Goal: Task Accomplishment & Management: Manage account settings

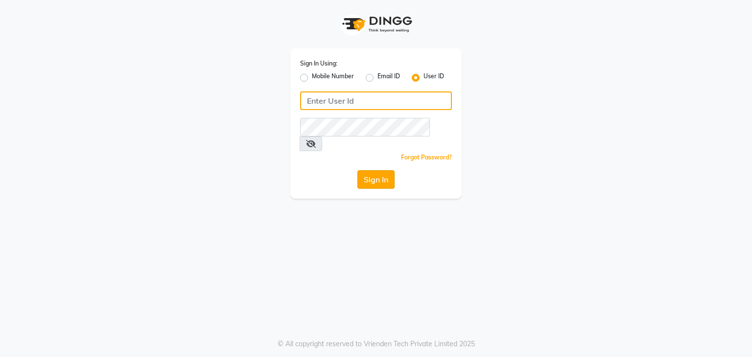
type input "vanishz"
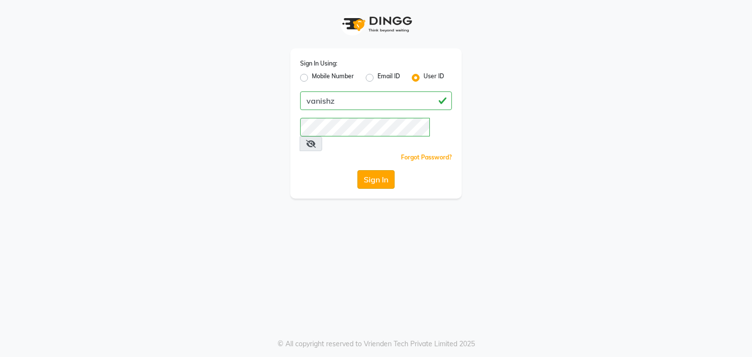
click at [379, 170] on button "Sign In" at bounding box center [375, 179] width 37 height 19
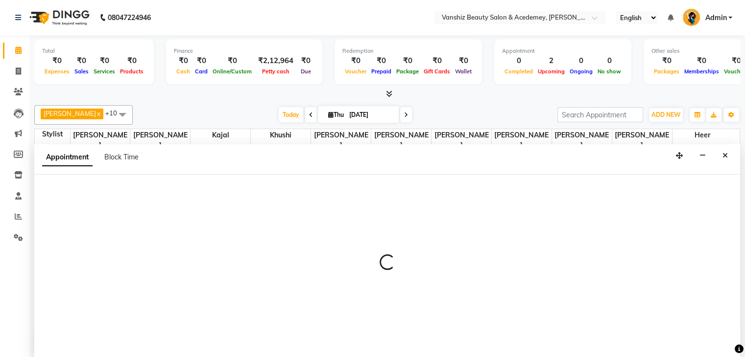
scroll to position [0, 0]
select select "59477"
select select "645"
select select "tentative"
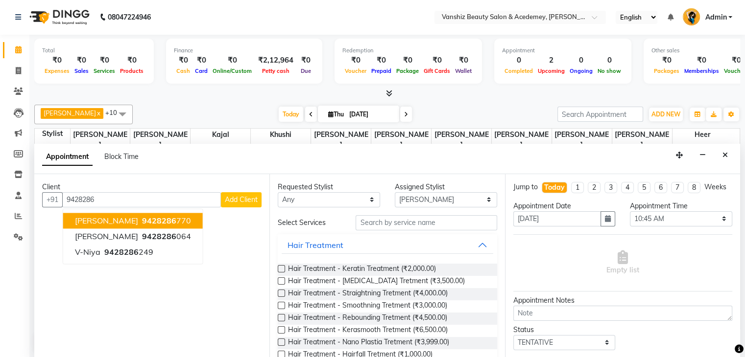
click at [157, 213] on button "[PERSON_NAME] 9428286 770" at bounding box center [133, 221] width 140 height 16
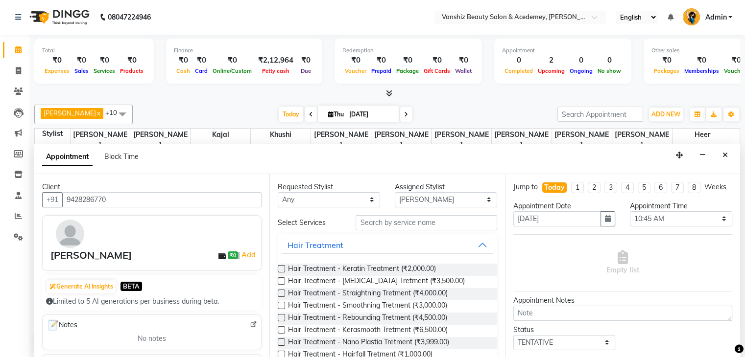
type input "9428286770"
click at [426, 216] on input "text" at bounding box center [425, 222] width 141 height 15
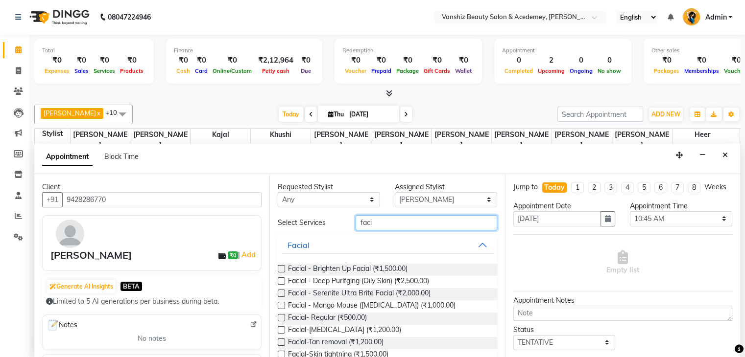
type input "faci"
click at [279, 320] on label at bounding box center [281, 317] width 7 height 7
click at [279, 320] on input "checkbox" at bounding box center [281, 319] width 6 height 6
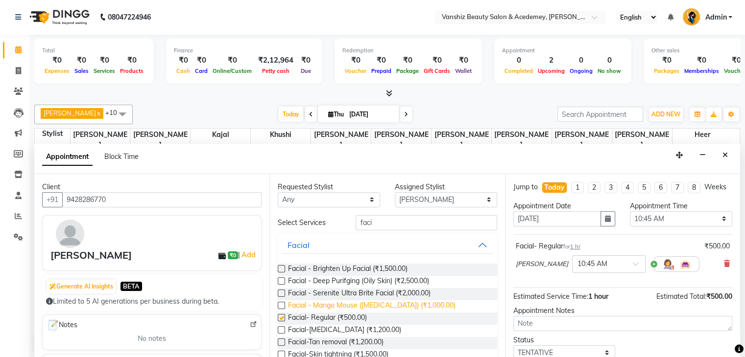
checkbox input "false"
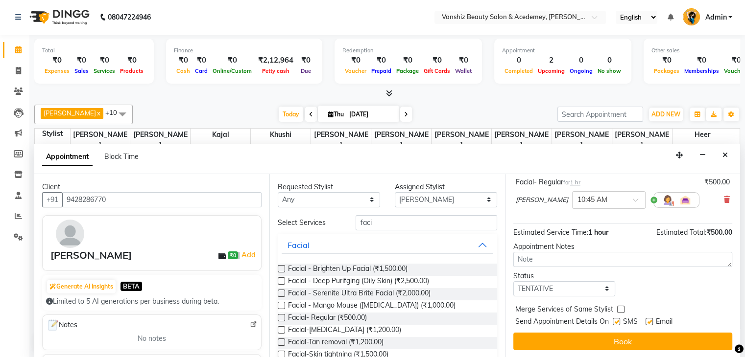
click at [650, 318] on label at bounding box center [648, 321] width 7 height 7
click at [650, 320] on input "checkbox" at bounding box center [648, 323] width 6 height 6
checkbox input "false"
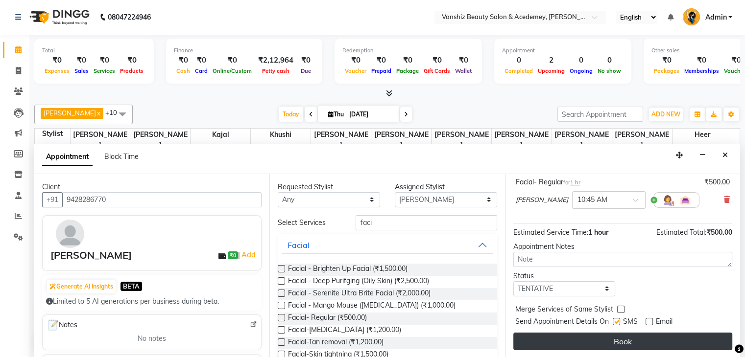
click at [620, 336] on button "Book" at bounding box center [622, 342] width 219 height 18
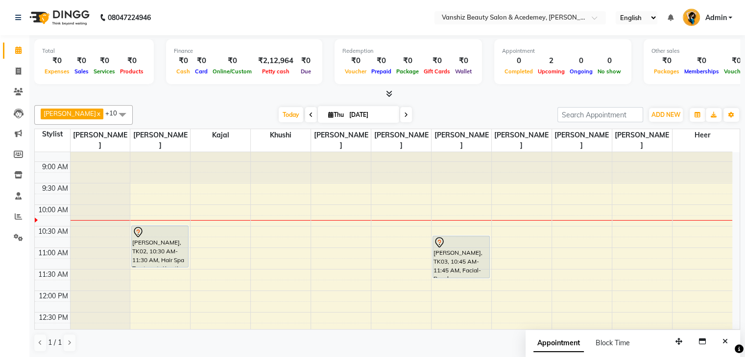
scroll to position [35, 0]
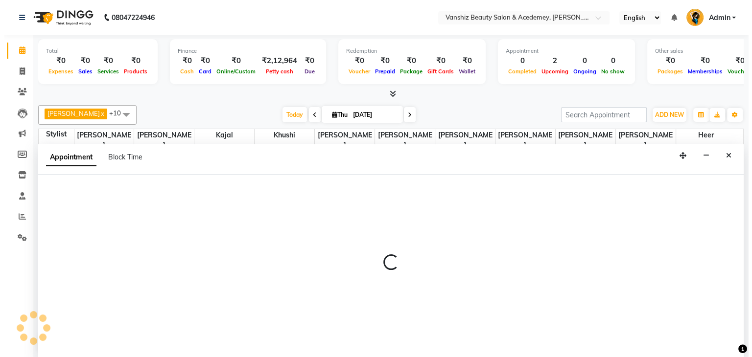
scroll to position [0, 0]
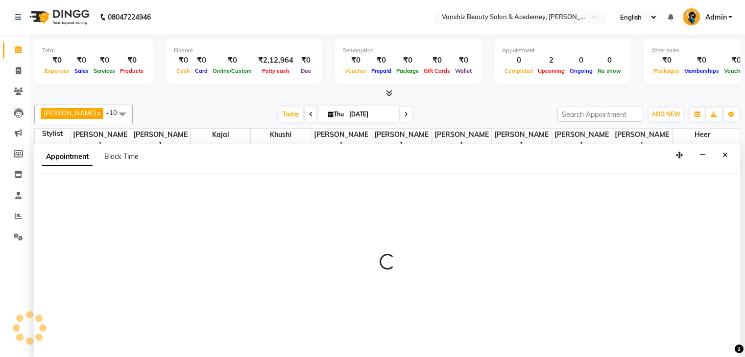
select select "78799"
select select "tentative"
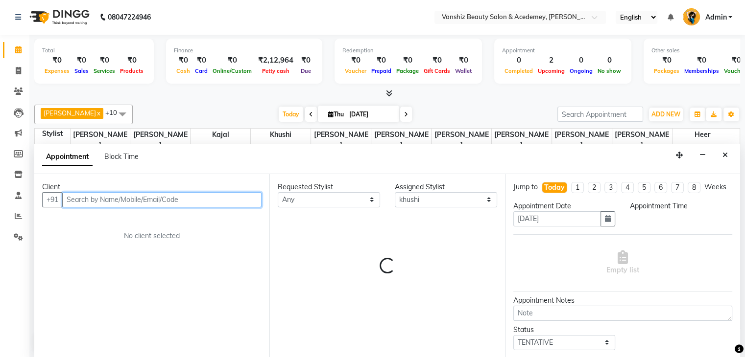
select select "660"
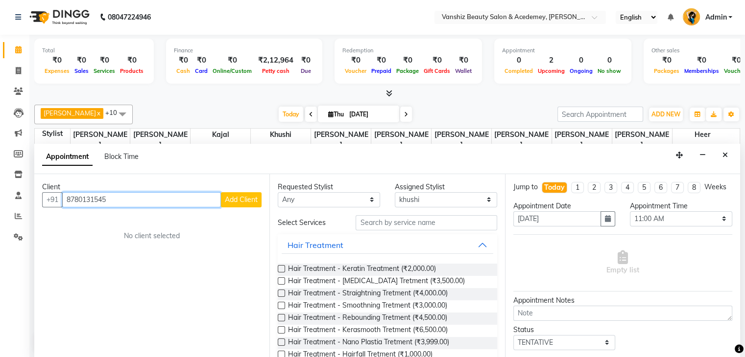
type input "8780131545"
click at [239, 205] on button "Add Client" at bounding box center [241, 199] width 41 height 15
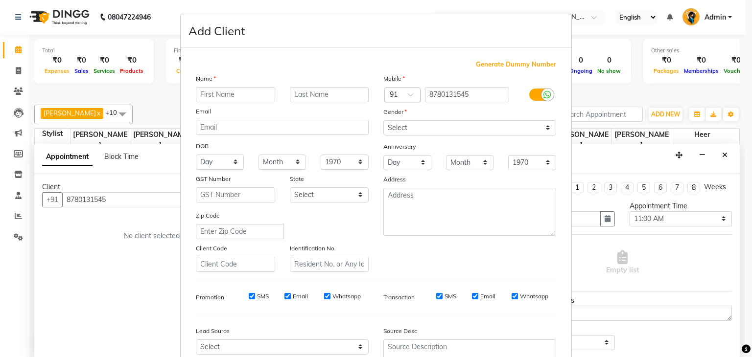
click at [218, 94] on input "text" at bounding box center [235, 94] width 79 height 15
type input "bansi"
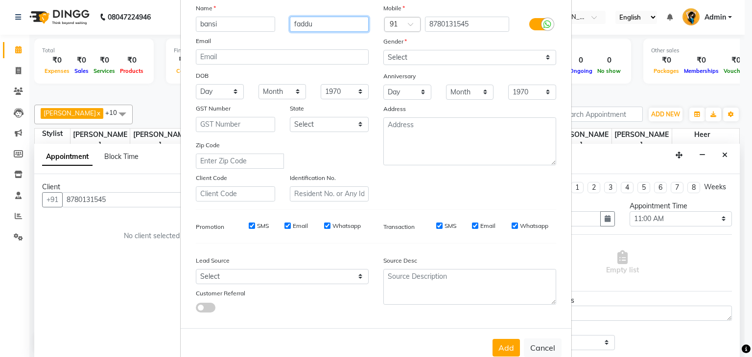
scroll to position [72, 0]
type input "faddu"
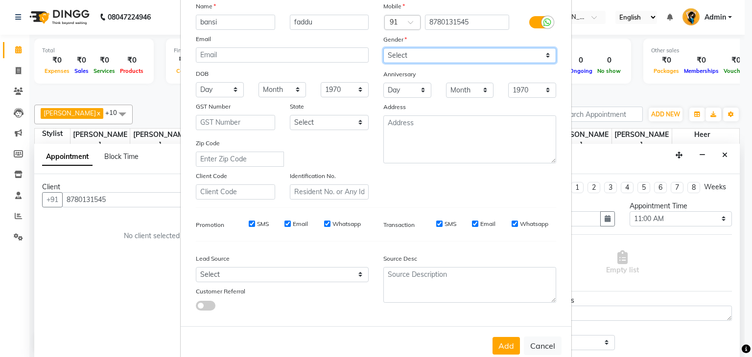
drag, startPoint x: 409, startPoint y: 55, endPoint x: 419, endPoint y: 192, distance: 137.0
click at [419, 192] on div "Mobile Country Code × 91 8780131545 Gender Select [DEMOGRAPHIC_DATA] [DEMOGRAPH…" at bounding box center [470, 100] width 188 height 199
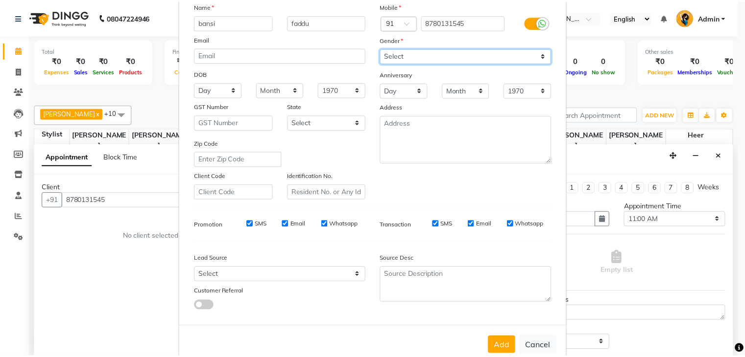
scroll to position [99, 0]
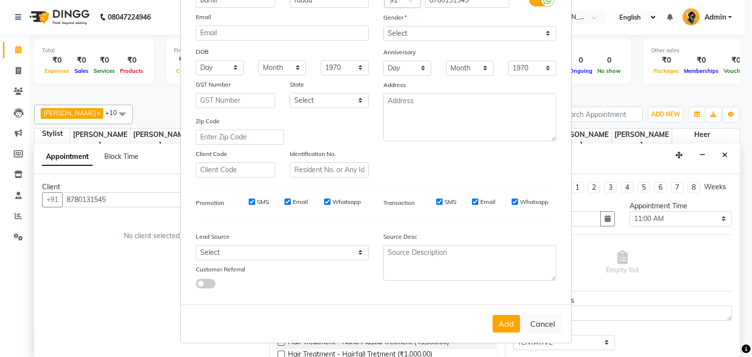
drag, startPoint x: 406, startPoint y: 14, endPoint x: 403, endPoint y: 23, distance: 9.8
click at [403, 23] on div "Mobile Country Code × 91 8780131545 Gender Select [DEMOGRAPHIC_DATA] [DEMOGRAPH…" at bounding box center [470, 78] width 188 height 199
click at [403, 26] on select "Select [DEMOGRAPHIC_DATA] [DEMOGRAPHIC_DATA] Other Prefer Not To Say" at bounding box center [469, 33] width 173 height 15
select select "[DEMOGRAPHIC_DATA]"
click at [383, 26] on select "Select [DEMOGRAPHIC_DATA] [DEMOGRAPHIC_DATA] Other Prefer Not To Say" at bounding box center [469, 33] width 173 height 15
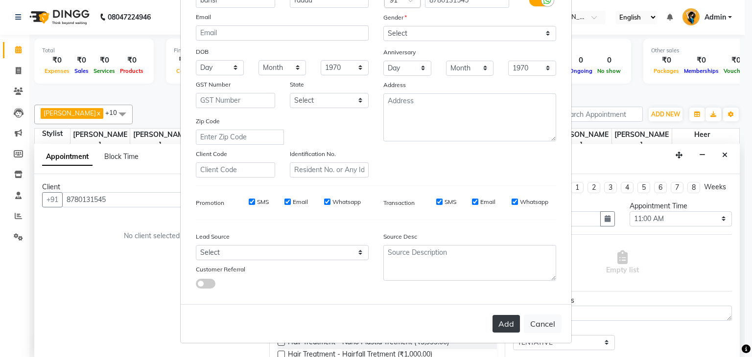
click at [501, 327] on button "Add" at bounding box center [506, 324] width 27 height 18
select select
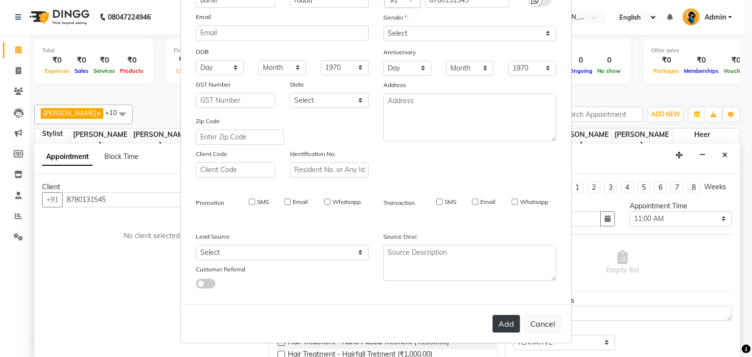
select select
checkbox input "false"
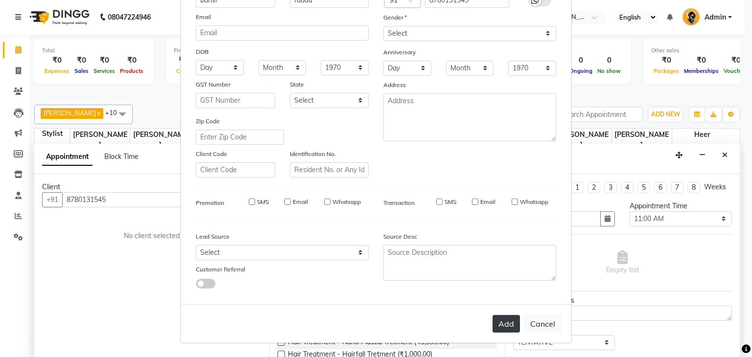
checkbox input "false"
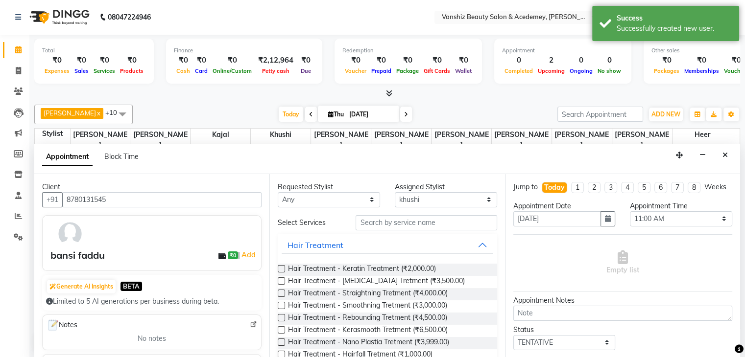
scroll to position [0, 0]
click at [400, 218] on input "text" at bounding box center [425, 223] width 141 height 15
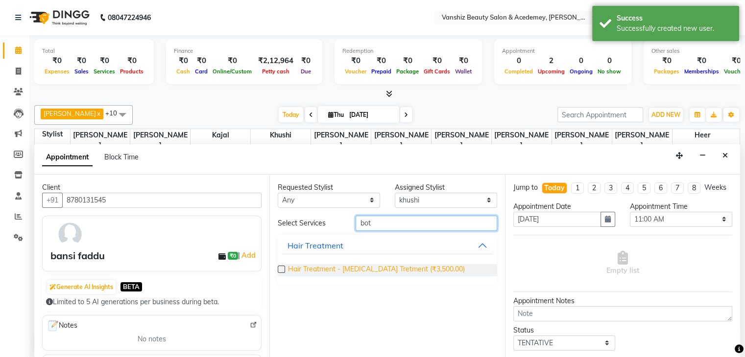
type input "bot"
click at [363, 266] on span "Hair Treatment - [MEDICAL_DATA] Tretment (₹3,500.00)" at bounding box center [376, 270] width 177 height 12
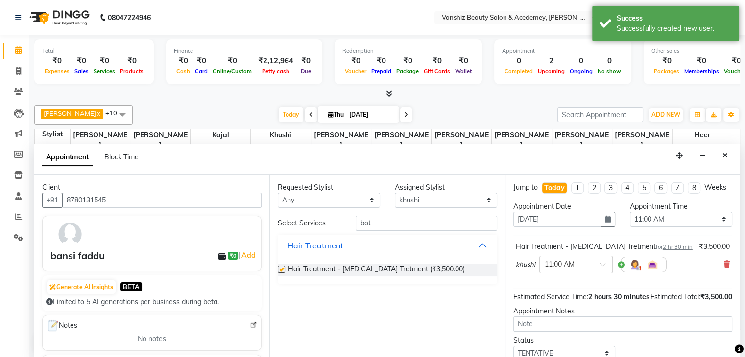
checkbox input "false"
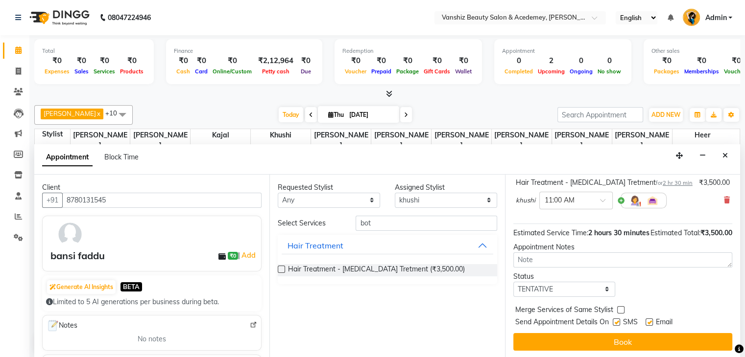
click at [652, 319] on label at bounding box center [648, 322] width 7 height 7
click at [652, 320] on input "checkbox" at bounding box center [648, 323] width 6 height 6
checkbox input "false"
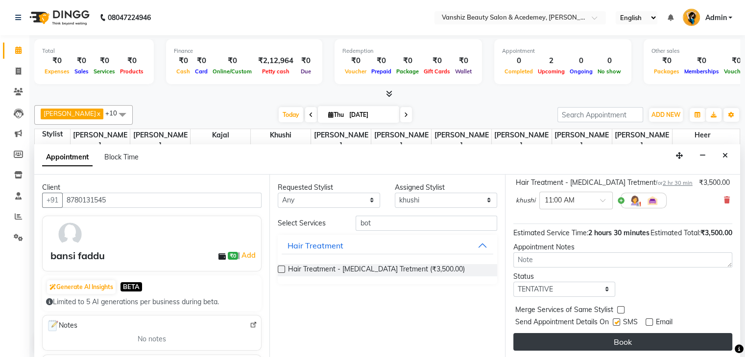
click at [627, 341] on button "Book" at bounding box center [622, 342] width 219 height 18
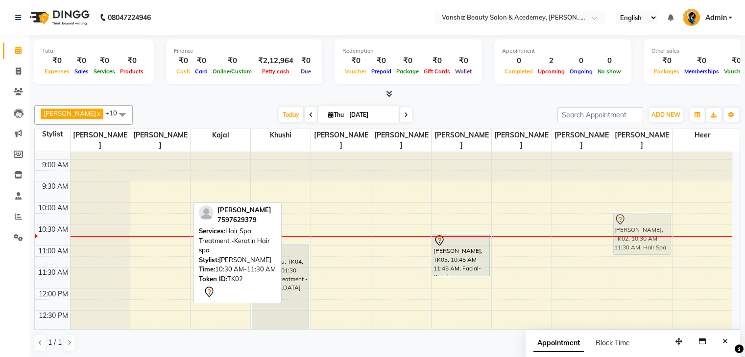
drag, startPoint x: 139, startPoint y: 238, endPoint x: 636, endPoint y: 229, distance: 496.6
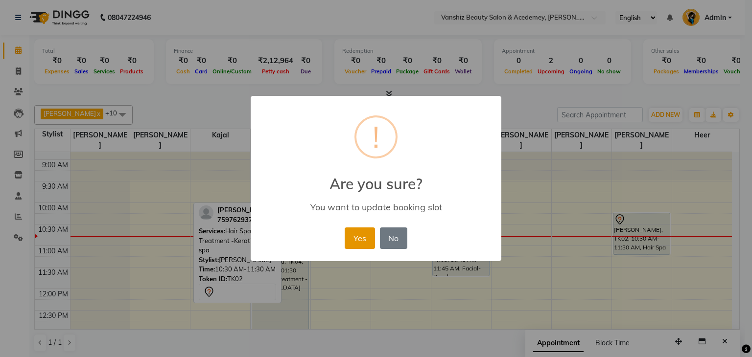
click at [352, 238] on button "Yes" at bounding box center [360, 239] width 30 height 22
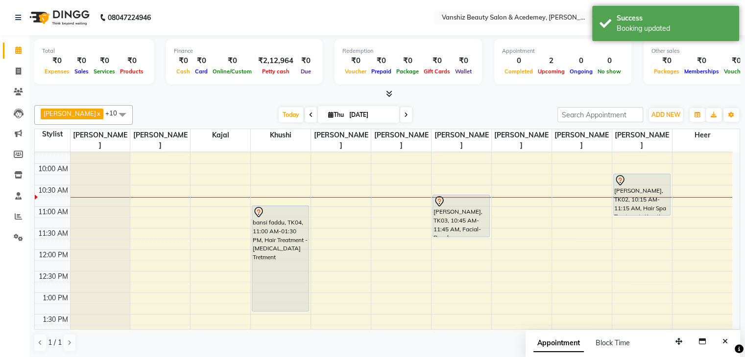
scroll to position [31, 0]
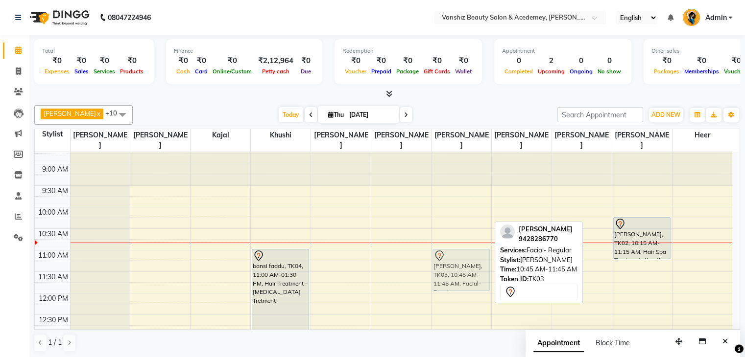
drag, startPoint x: 470, startPoint y: 242, endPoint x: 471, endPoint y: 254, distance: 11.3
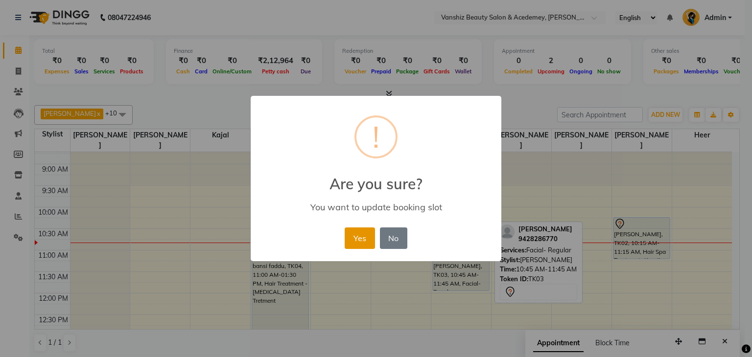
click at [360, 229] on button "Yes" at bounding box center [360, 239] width 30 height 22
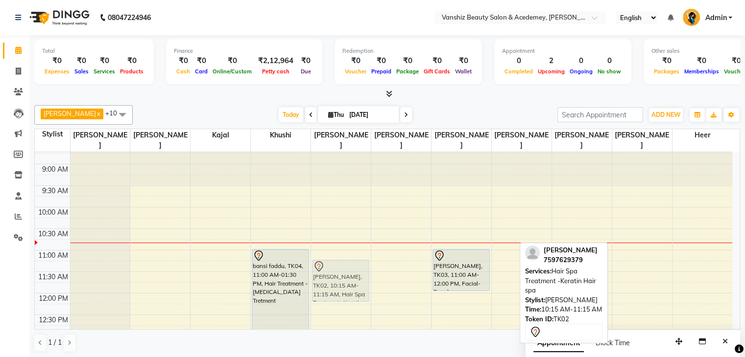
drag, startPoint x: 637, startPoint y: 235, endPoint x: 354, endPoint y: 275, distance: 285.8
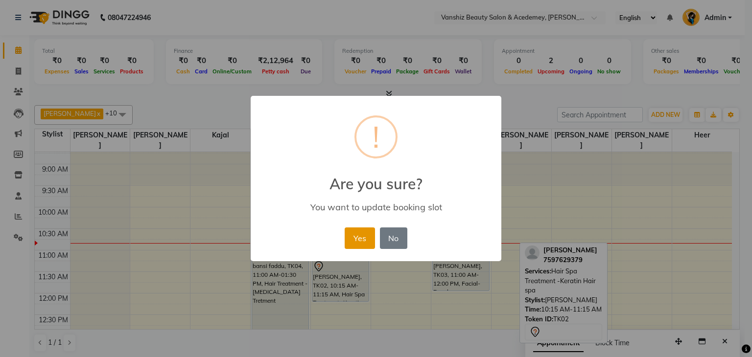
click at [360, 240] on button "Yes" at bounding box center [360, 239] width 30 height 22
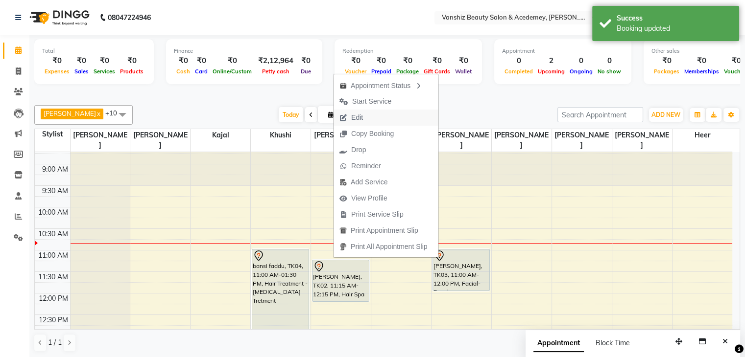
click at [371, 121] on button "Edit" at bounding box center [385, 118] width 105 height 16
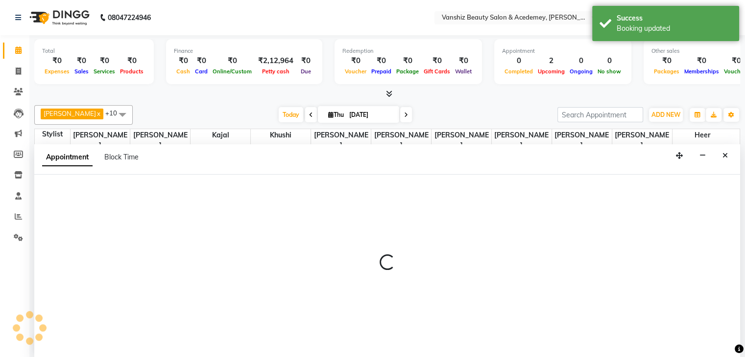
scroll to position [0, 0]
select select "tentative"
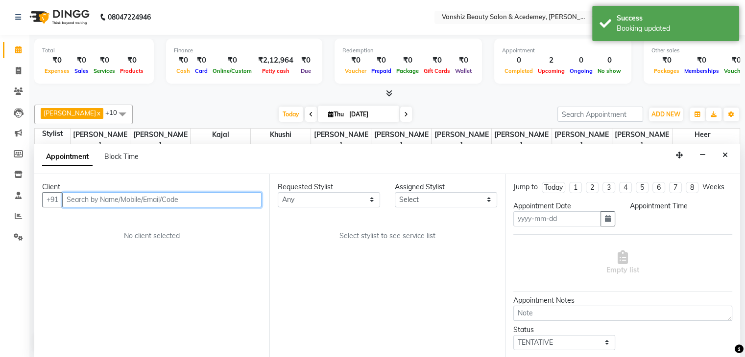
type input "[DATE]"
select select "675"
select select "87124"
select select "2468"
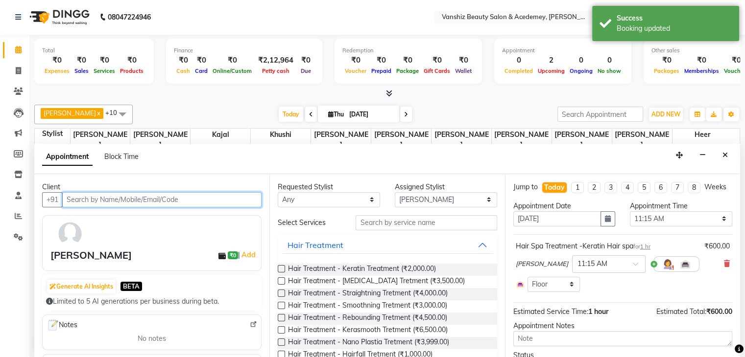
scroll to position [86, 0]
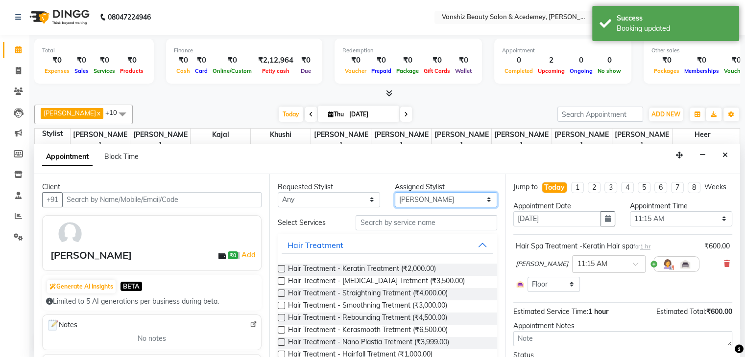
click at [428, 202] on select "Select [PERSON_NAME] [PERSON_NAME] [PERSON_NAME] kajal [PERSON_NAME] [PERSON_NA…" at bounding box center [446, 199] width 102 height 15
select select "59477"
click at [395, 192] on select "Select [PERSON_NAME] [PERSON_NAME] [PERSON_NAME] kajal [PERSON_NAME] [PERSON_NA…" at bounding box center [446, 199] width 102 height 15
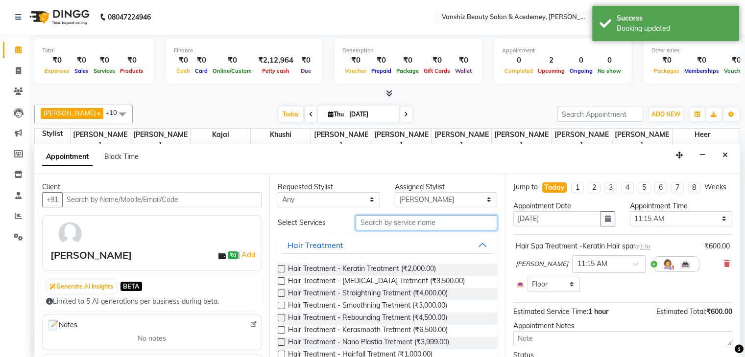
click at [419, 222] on input "text" at bounding box center [425, 222] width 141 height 15
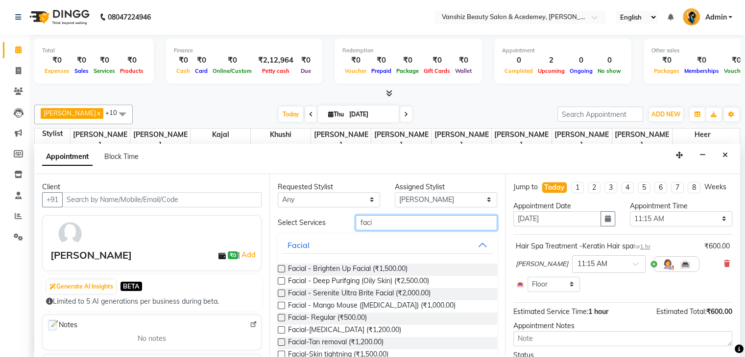
type input "faci"
click at [279, 314] on label at bounding box center [281, 317] width 7 height 7
click at [279, 316] on input "checkbox" at bounding box center [281, 319] width 6 height 6
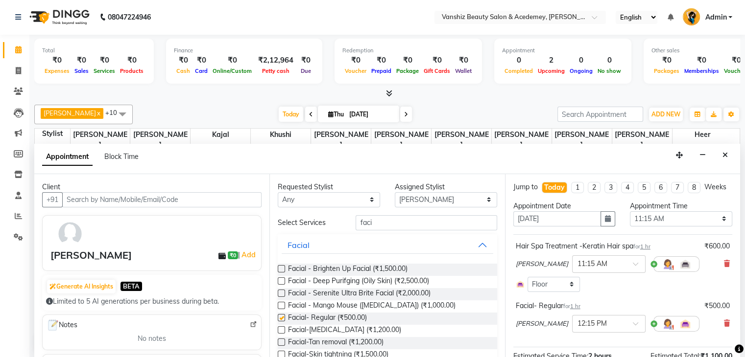
checkbox input "false"
click at [577, 329] on input "text" at bounding box center [598, 323] width 43 height 10
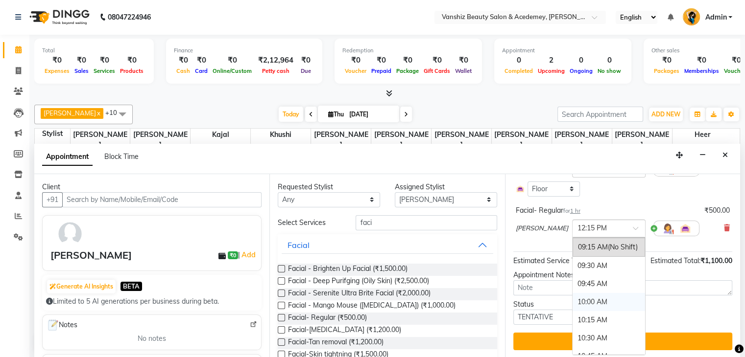
scroll to position [18, 0]
click at [572, 333] on div "10:30 AM" at bounding box center [608, 339] width 72 height 18
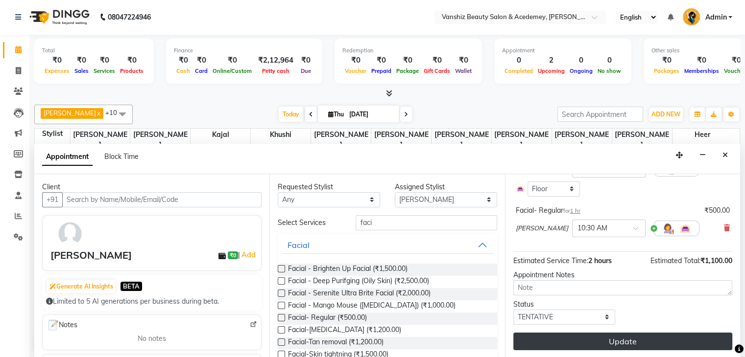
click at [573, 339] on button "Update" at bounding box center [622, 342] width 219 height 18
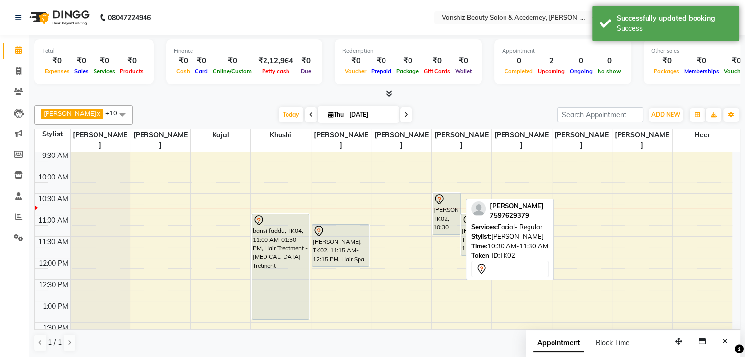
scroll to position [65, 0]
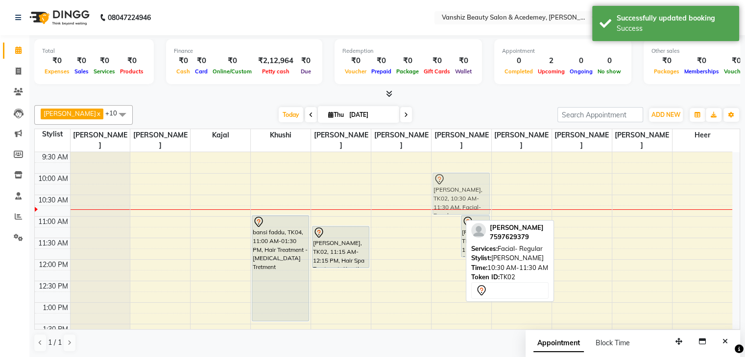
drag, startPoint x: 448, startPoint y: 208, endPoint x: 443, endPoint y: 187, distance: 22.2
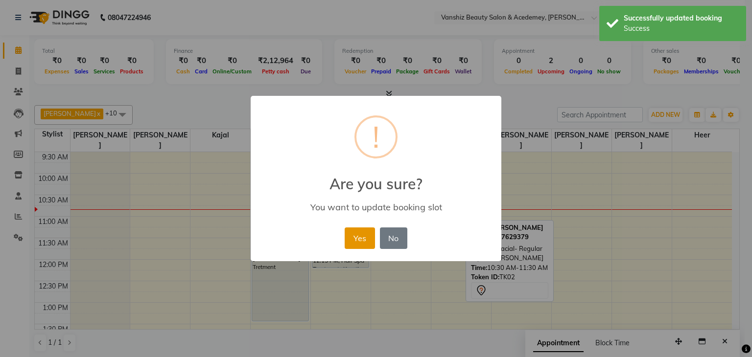
click at [359, 237] on button "Yes" at bounding box center [360, 239] width 30 height 22
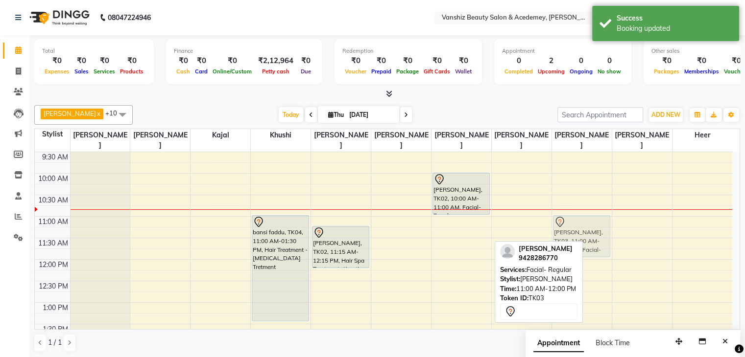
drag, startPoint x: 455, startPoint y: 230, endPoint x: 572, endPoint y: 231, distance: 116.5
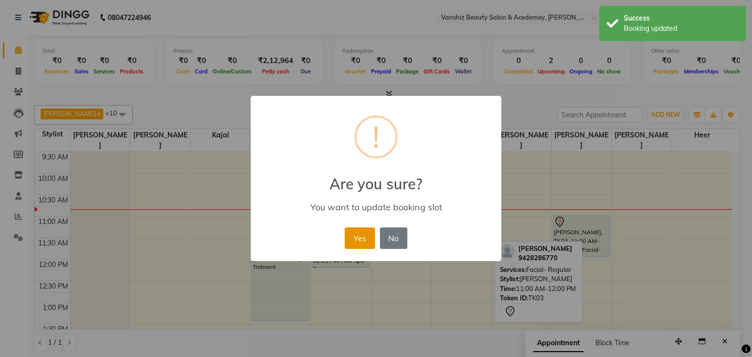
click at [355, 236] on button "Yes" at bounding box center [360, 239] width 30 height 22
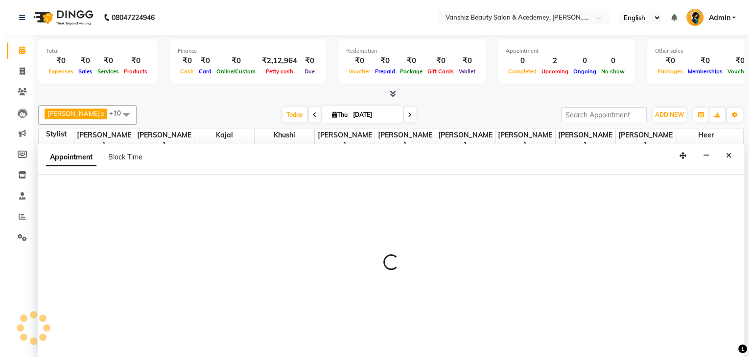
scroll to position [0, 0]
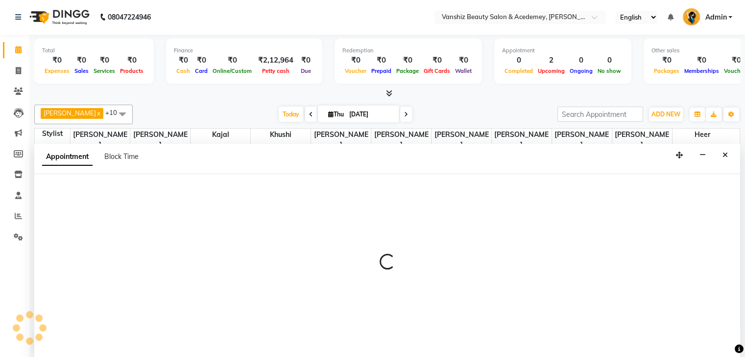
select select "88224"
select select "630"
select select "tentative"
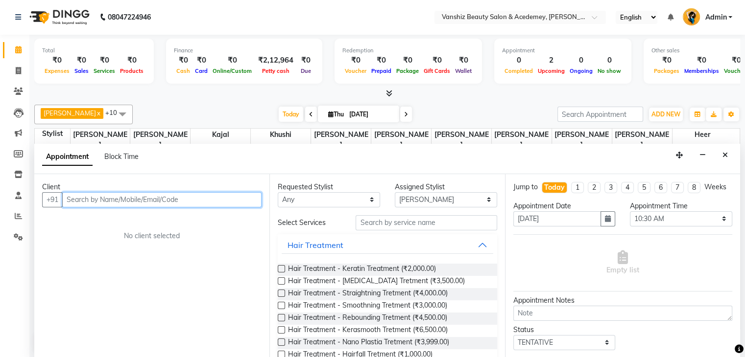
click at [176, 198] on input "text" at bounding box center [161, 199] width 199 height 15
type input "8668645725"
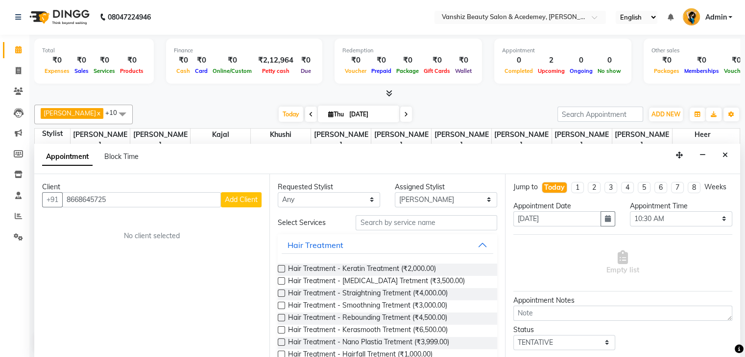
click at [250, 189] on div "Client" at bounding box center [151, 187] width 219 height 10
click at [246, 200] on span "Add Client" at bounding box center [241, 199] width 33 height 9
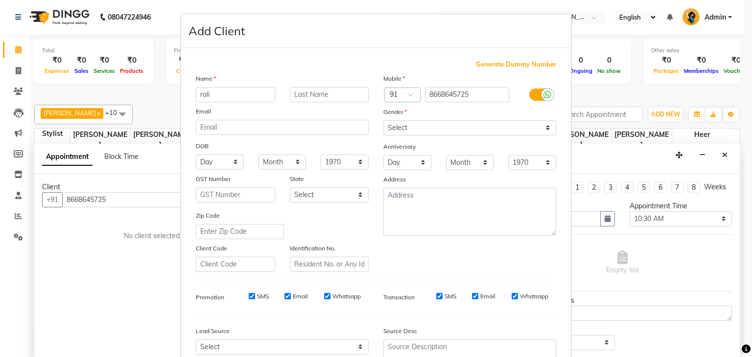
type input "roli"
click at [322, 98] on input "text" at bounding box center [329, 94] width 79 height 15
type input "[PERSON_NAME]"
click at [450, 129] on select "Select [DEMOGRAPHIC_DATA] [DEMOGRAPHIC_DATA] Other Prefer Not To Say" at bounding box center [469, 127] width 173 height 15
select select "[DEMOGRAPHIC_DATA]"
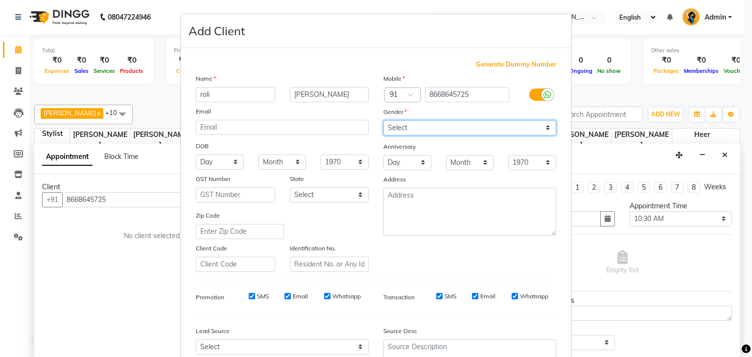
click at [383, 121] on select "Select [DEMOGRAPHIC_DATA] [DEMOGRAPHIC_DATA] Other Prefer Not To Say" at bounding box center [469, 127] width 173 height 15
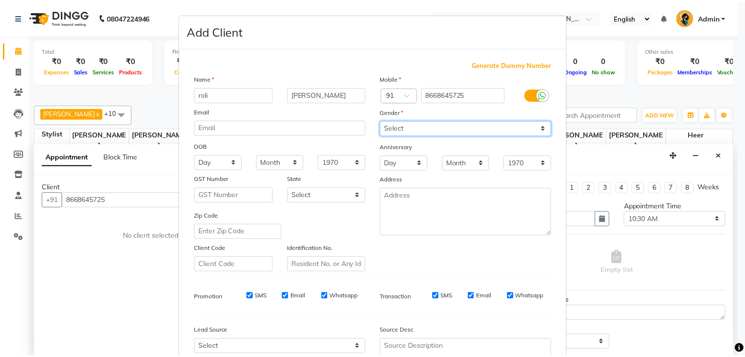
scroll to position [99, 0]
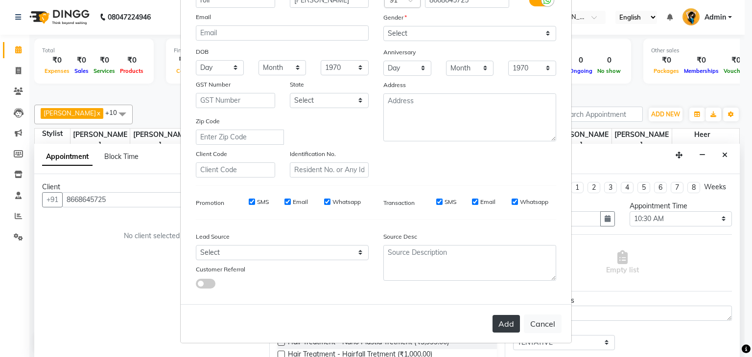
click at [509, 324] on button "Add" at bounding box center [506, 324] width 27 height 18
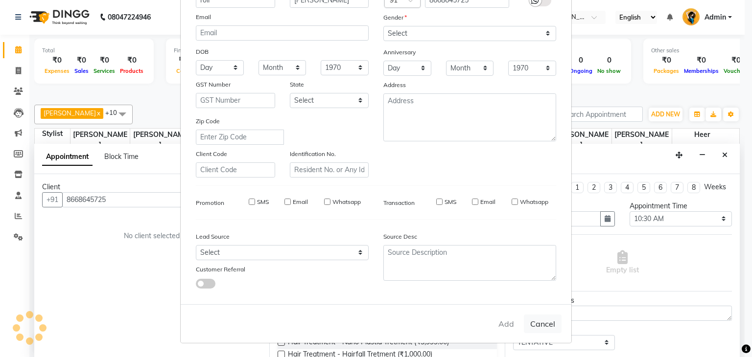
select select
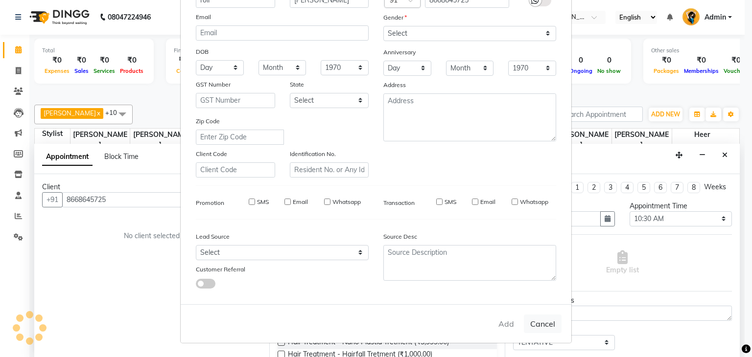
select select
checkbox input "false"
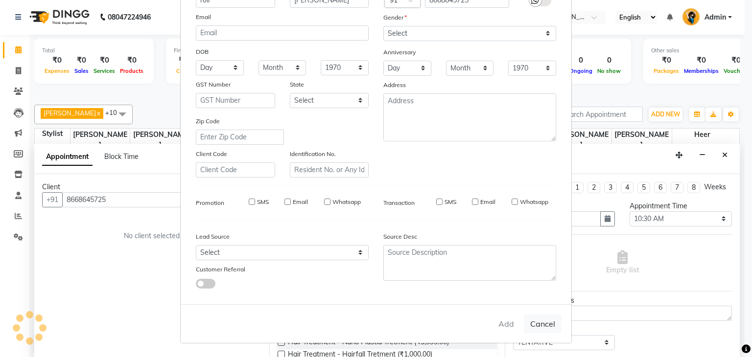
checkbox input "false"
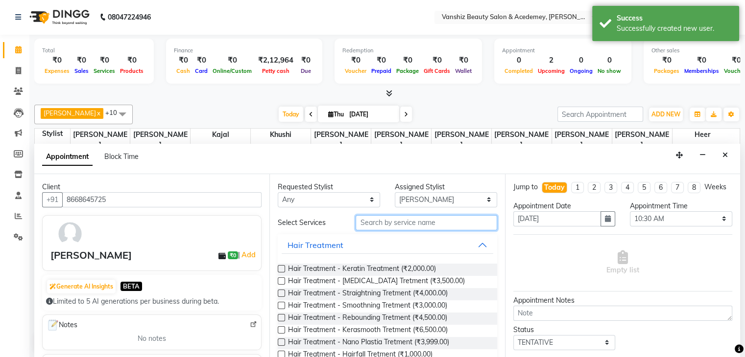
click at [402, 222] on input "text" at bounding box center [425, 222] width 141 height 15
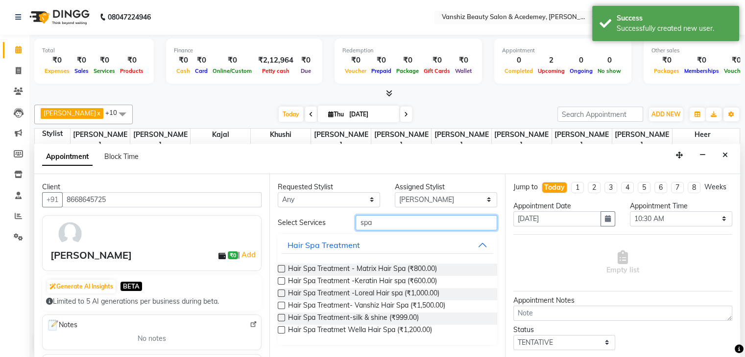
type input "spa"
click at [280, 279] on label at bounding box center [281, 281] width 7 height 7
click at [280, 279] on input "checkbox" at bounding box center [281, 282] width 6 height 6
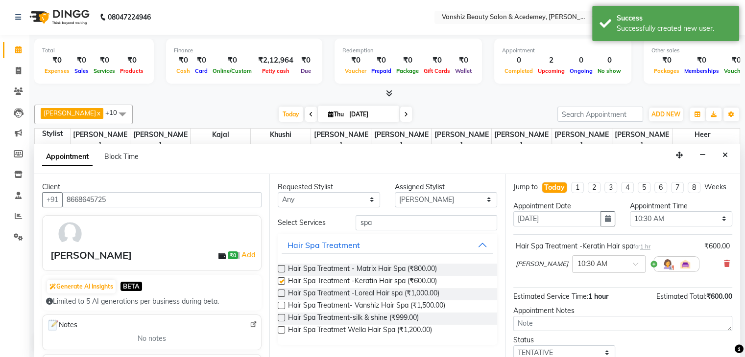
checkbox input "false"
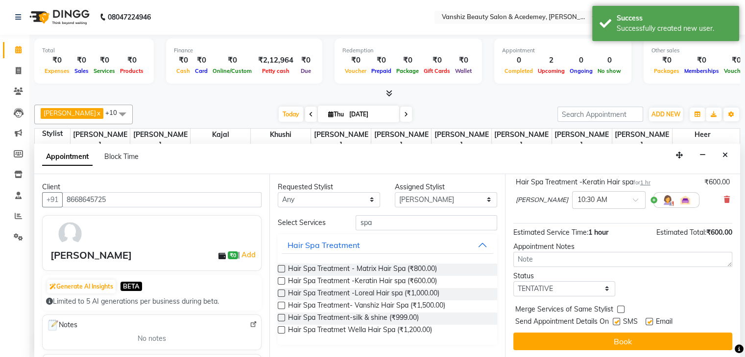
click at [650, 319] on label at bounding box center [648, 321] width 7 height 7
click at [650, 320] on input "checkbox" at bounding box center [648, 323] width 6 height 6
checkbox input "false"
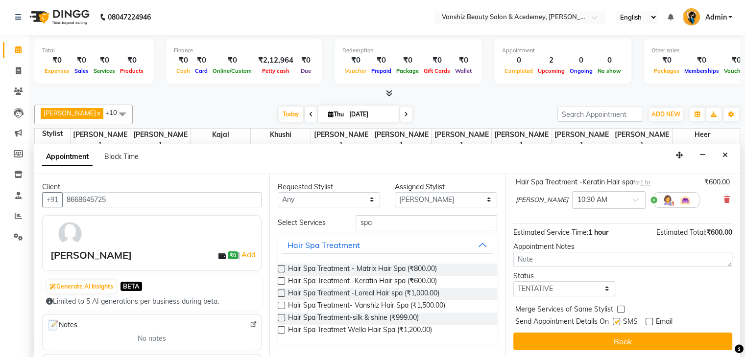
click at [615, 320] on label at bounding box center [616, 321] width 7 height 7
click at [615, 320] on input "checkbox" at bounding box center [616, 323] width 6 height 6
checkbox input "false"
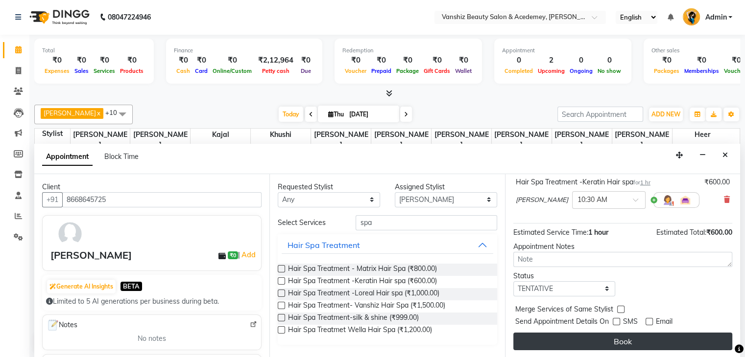
click at [628, 337] on button "Book" at bounding box center [622, 342] width 219 height 18
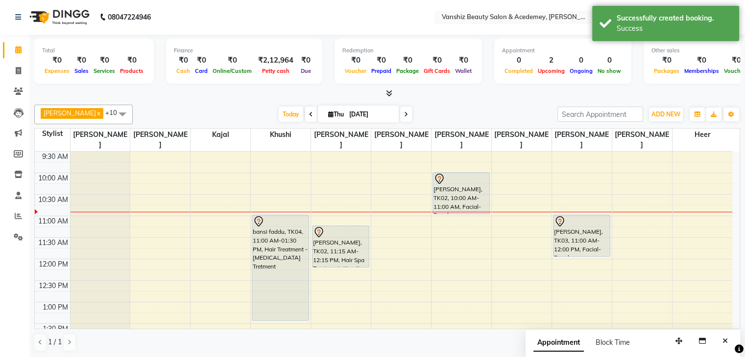
scroll to position [0, 0]
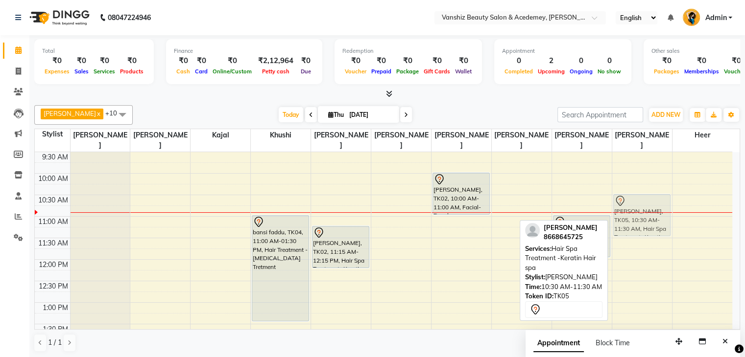
drag, startPoint x: 631, startPoint y: 209, endPoint x: 643, endPoint y: 206, distance: 12.1
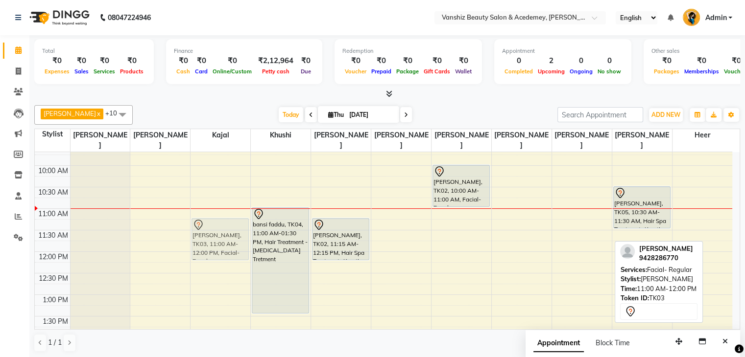
scroll to position [78, 0]
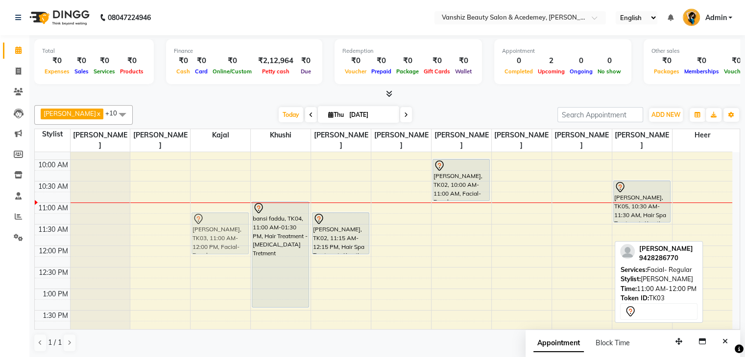
drag, startPoint x: 588, startPoint y: 229, endPoint x: 240, endPoint y: 223, distance: 347.2
click at [240, 223] on tr "[PERSON_NAME], TK03, 11:00 AM-12:00 PM, Facial- Regular bansi faddu, TK04, 11:0…" at bounding box center [383, 354] width 697 height 560
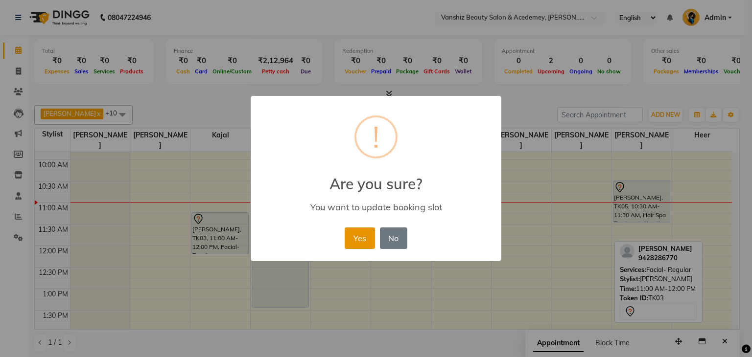
click at [360, 235] on button "Yes" at bounding box center [360, 239] width 30 height 22
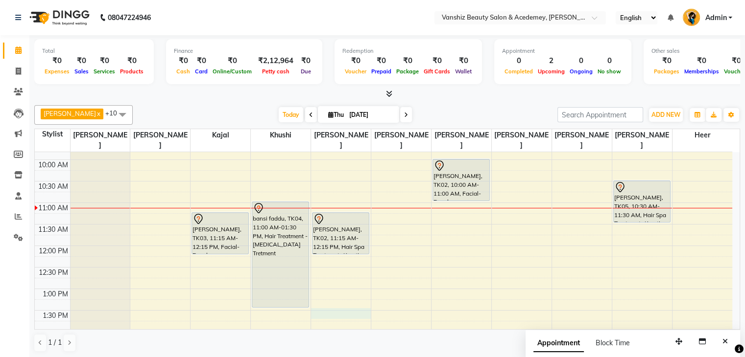
click at [355, 302] on div "8:00 AM 8:30 AM 9:00 AM 9:30 AM 10:00 AM 10:30 AM 11:00 AM 11:30 AM 12:00 PM 12…" at bounding box center [383, 354] width 697 height 560
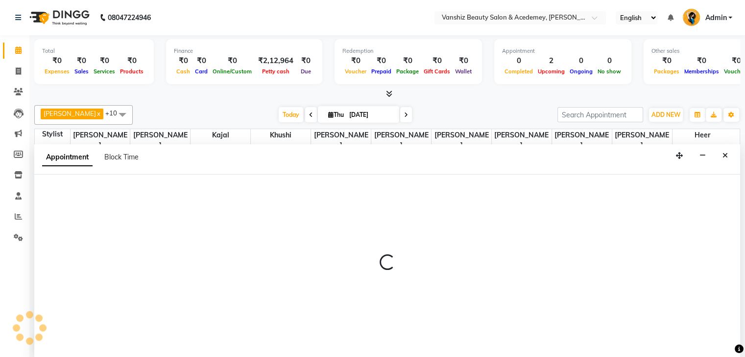
scroll to position [0, 0]
select select "87124"
select select "810"
select select "tentative"
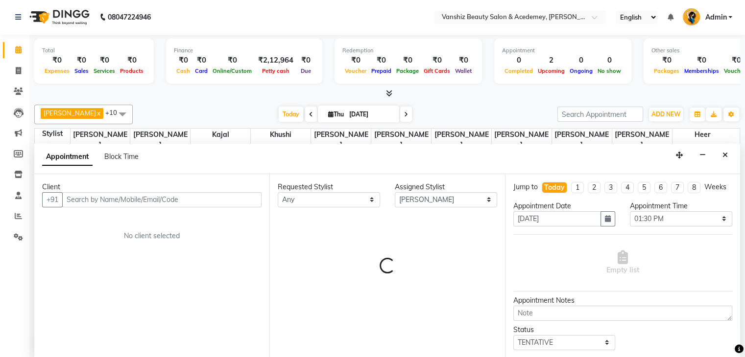
click at [355, 302] on div "Requested Stylist Any [PERSON_NAME] [PERSON_NAME] [PERSON_NAME] kajal [PERSON_N…" at bounding box center [386, 266] width 235 height 184
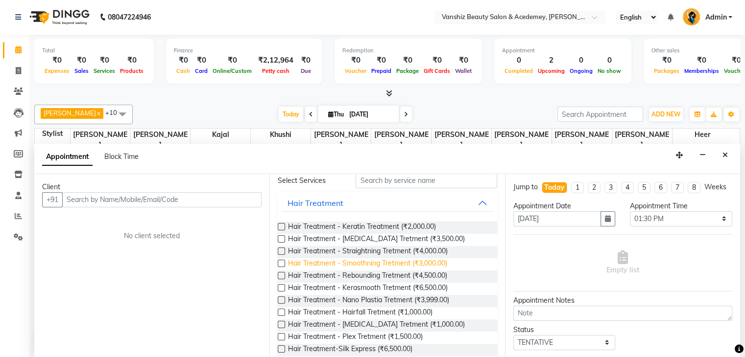
scroll to position [0, 0]
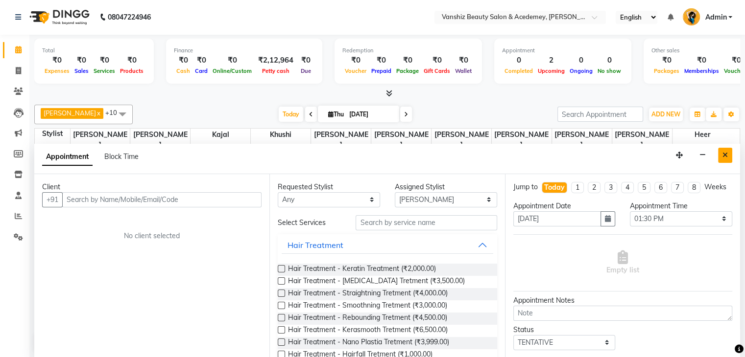
click at [727, 159] on button "Close" at bounding box center [725, 155] width 14 height 15
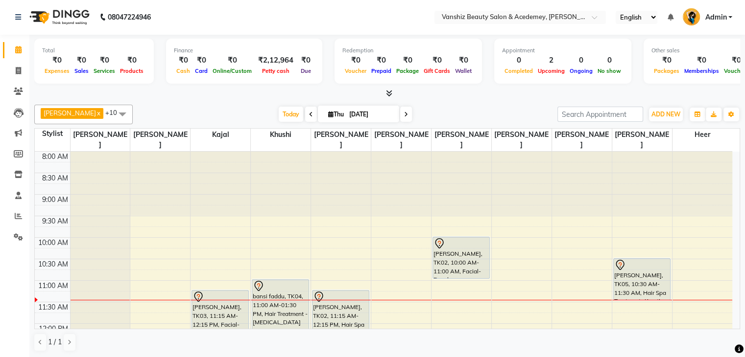
click at [328, 111] on icon at bounding box center [330, 114] width 5 height 6
select select "9"
select select "2025"
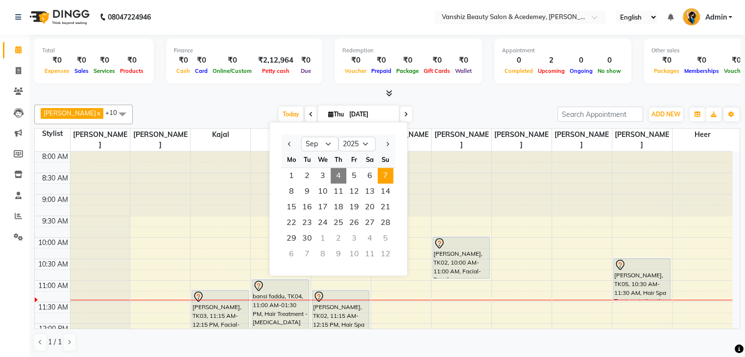
click at [384, 172] on span "7" at bounding box center [386, 176] width 16 height 16
type input "[DATE]"
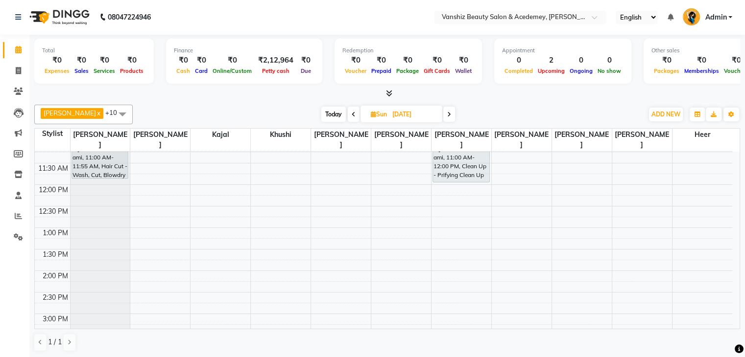
scroll to position [139, 0]
click at [163, 279] on div "8:00 AM 8:30 AM 9:00 AM 9:30 AM 10:00 AM 10:30 AM 11:00 AM 11:30 AM 12:00 PM 12…" at bounding box center [383, 293] width 697 height 560
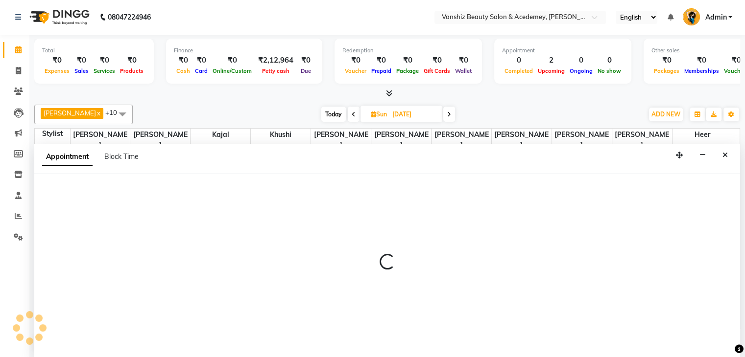
select select "86122"
select select "870"
select select "tentative"
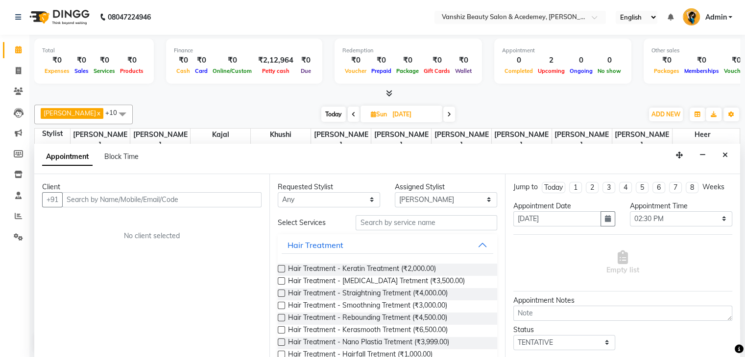
click at [139, 195] on input "text" at bounding box center [161, 199] width 199 height 15
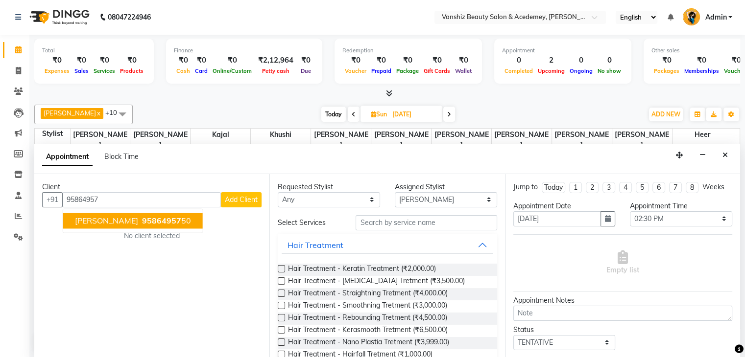
click at [142, 219] on span "95864957" at bounding box center [161, 221] width 39 height 10
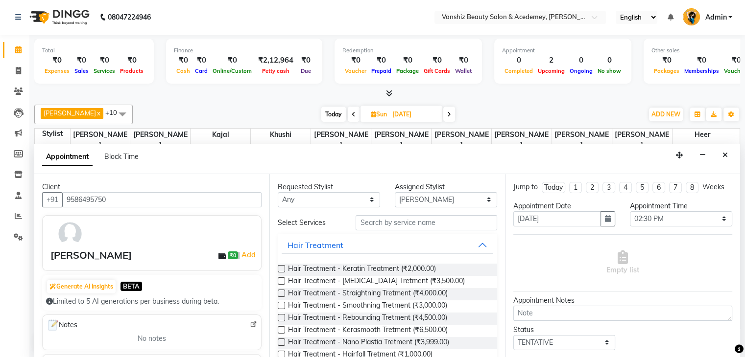
type input "9586495750"
click at [425, 224] on input "text" at bounding box center [425, 222] width 141 height 15
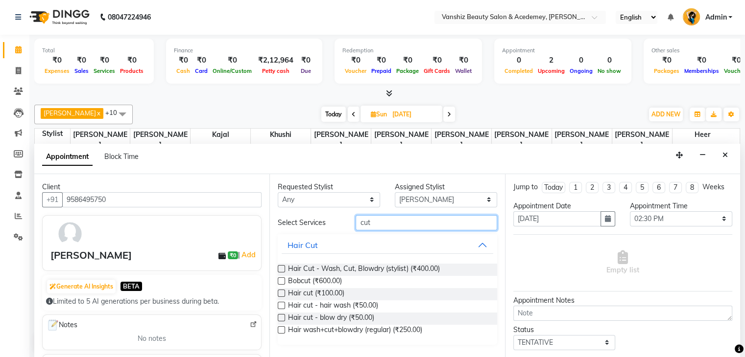
type input "cut"
click at [280, 267] on label at bounding box center [281, 268] width 7 height 7
click at [280, 267] on input "checkbox" at bounding box center [281, 270] width 6 height 6
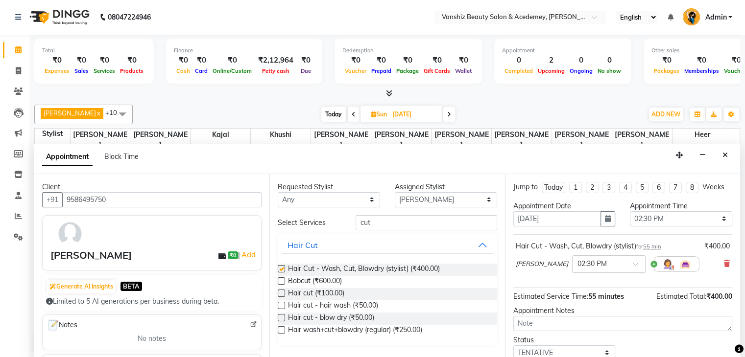
checkbox input "false"
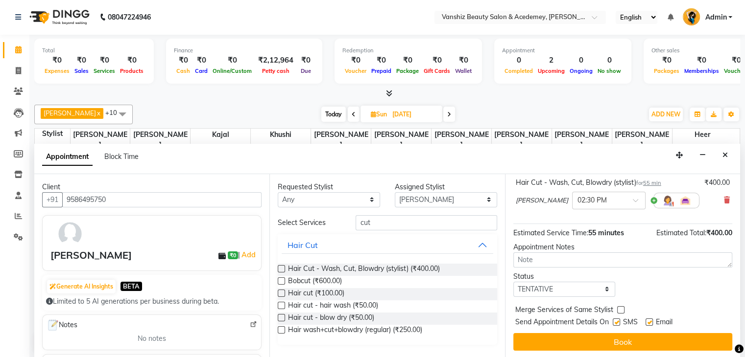
click at [652, 320] on label at bounding box center [648, 322] width 7 height 7
click at [652, 320] on input "checkbox" at bounding box center [648, 323] width 6 height 6
checkbox input "false"
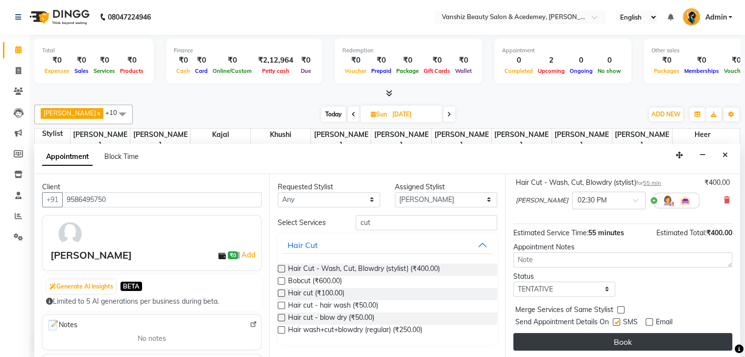
click at [654, 339] on button "Book" at bounding box center [622, 342] width 219 height 18
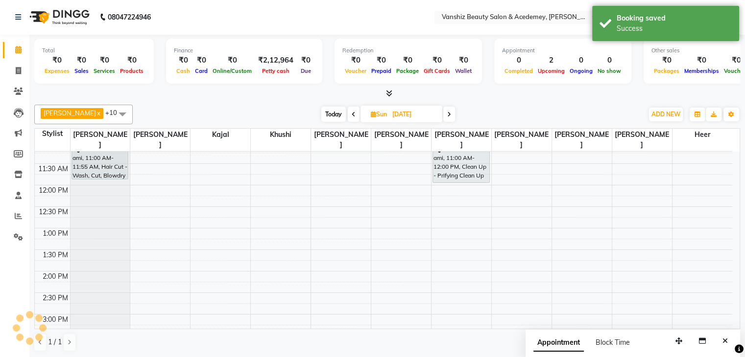
scroll to position [0, 0]
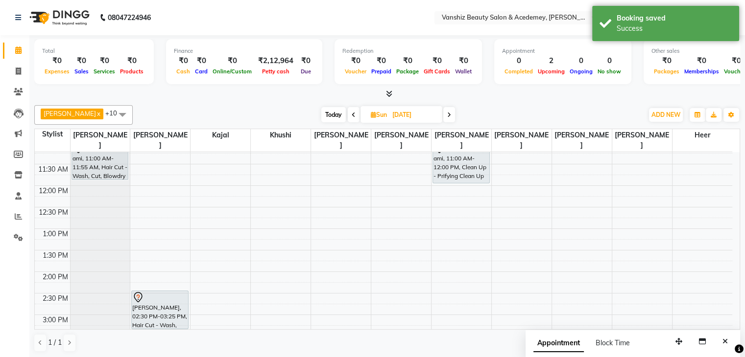
click at [321, 110] on span "Today" at bounding box center [333, 114] width 24 height 15
type input "[DATE]"
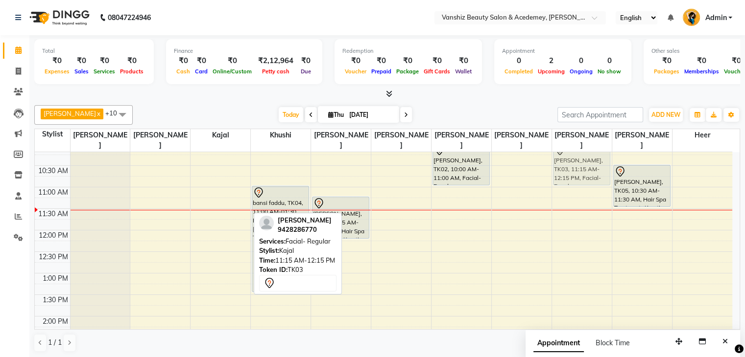
scroll to position [92, 0]
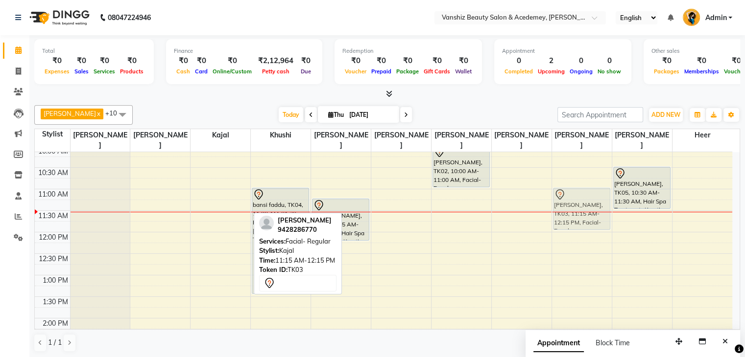
drag, startPoint x: 230, startPoint y: 198, endPoint x: 568, endPoint y: 199, distance: 337.4
click at [568, 199] on tr "[PERSON_NAME], TK03, 11:15 AM-12:15 PM, Facial- Regular bansi faddu, TK04, 11:0…" at bounding box center [383, 340] width 697 height 560
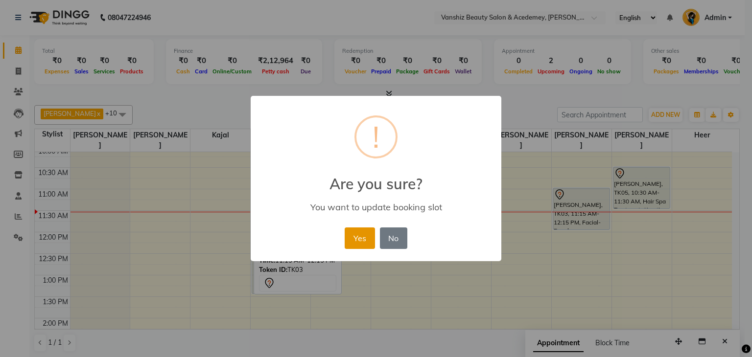
click at [360, 237] on button "Yes" at bounding box center [360, 239] width 30 height 22
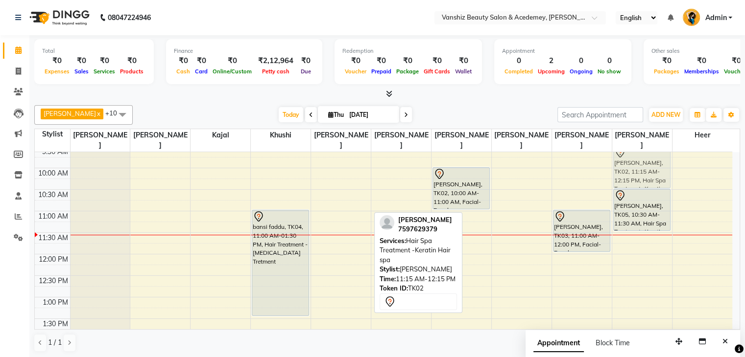
scroll to position [70, 0]
drag, startPoint x: 327, startPoint y: 234, endPoint x: 630, endPoint y: 232, distance: 303.6
click at [630, 232] on tr "bansi faddu, TK04, 11:00 AM-01:30 PM, Hair Treatment - [MEDICAL_DATA] Tretment …" at bounding box center [383, 363] width 697 height 560
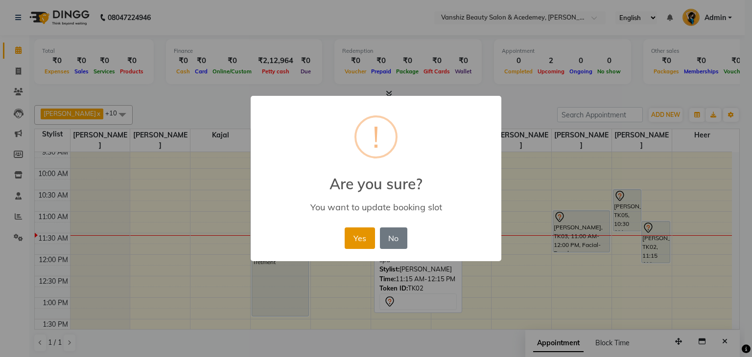
click at [374, 238] on button "Yes" at bounding box center [360, 239] width 30 height 22
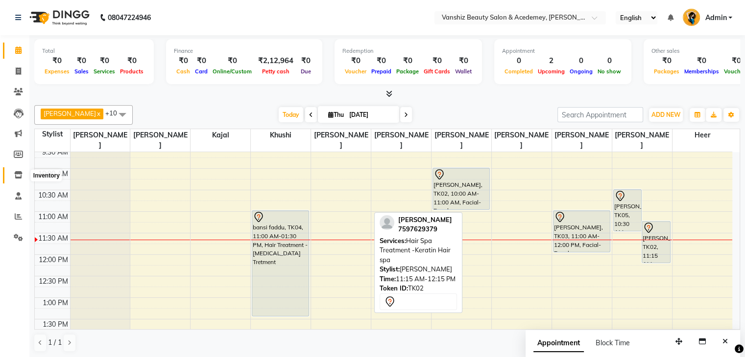
click at [21, 177] on icon at bounding box center [18, 174] width 8 height 7
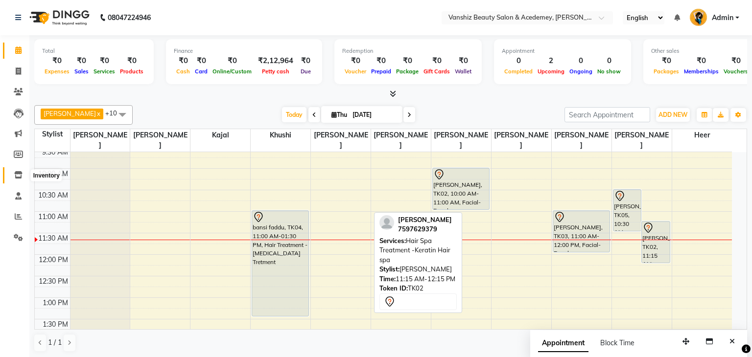
select select
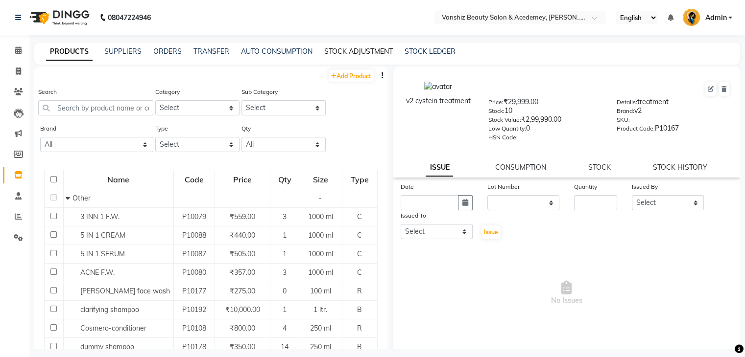
click at [362, 51] on link "STOCK ADJUSTMENT" at bounding box center [358, 51] width 69 height 9
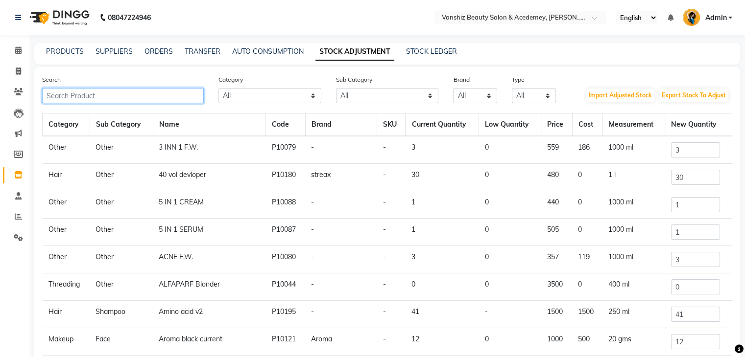
click at [121, 97] on input "text" at bounding box center [123, 95] width 162 height 15
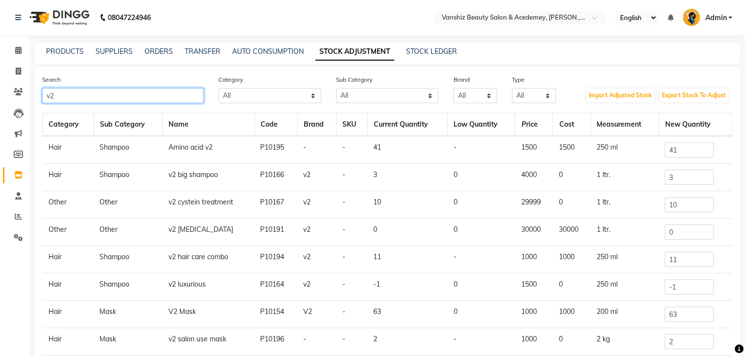
scroll to position [59, 0]
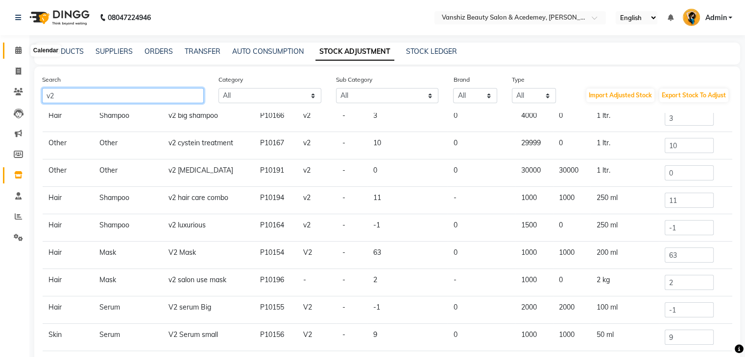
type input "v2"
click at [19, 47] on icon at bounding box center [18, 50] width 6 height 7
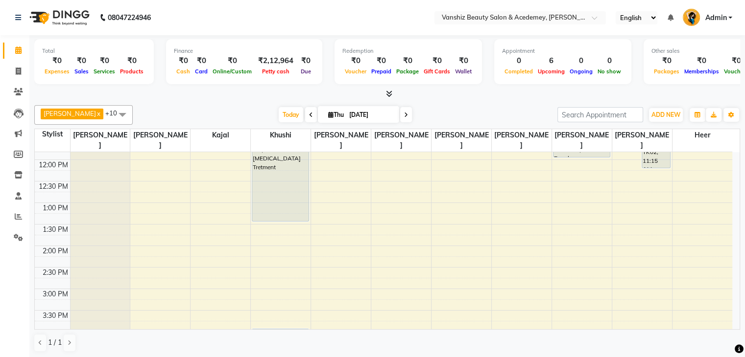
scroll to position [166, 0]
click at [162, 233] on div "8:00 AM 8:30 AM 9:00 AM 9:30 AM 10:00 AM 10:30 AM 11:00 AM 11:30 AM 12:00 PM 12…" at bounding box center [383, 266] width 697 height 560
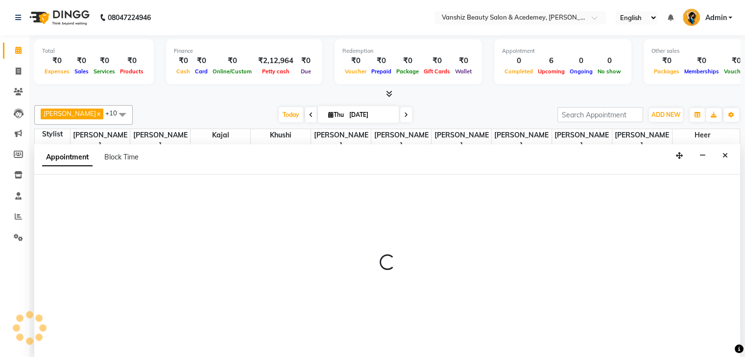
scroll to position [0, 0]
select select "86122"
select select "840"
select select "tentative"
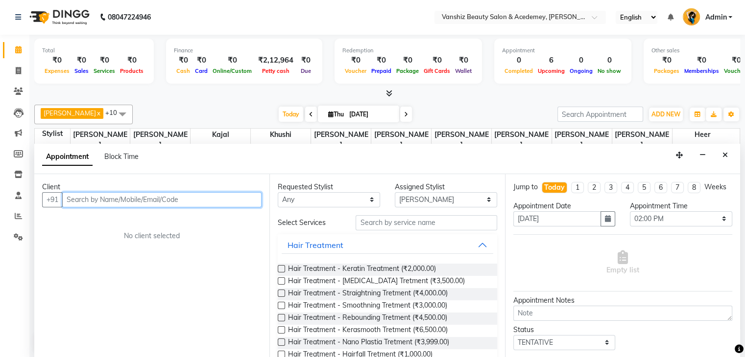
click at [178, 199] on input "text" at bounding box center [161, 199] width 199 height 15
type input "-"
click at [180, 205] on input "text" at bounding box center [161, 200] width 199 height 15
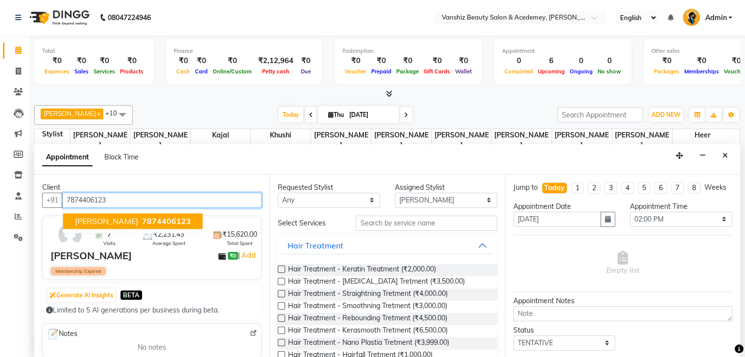
click at [187, 220] on button "[PERSON_NAME] 7874406123" at bounding box center [133, 221] width 140 height 16
type input "7874406123"
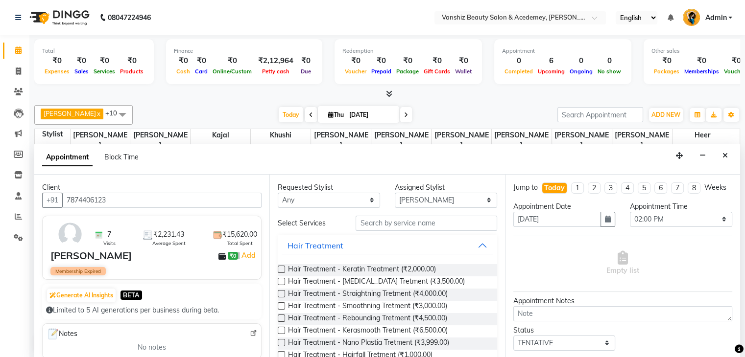
click at [282, 306] on label at bounding box center [281, 306] width 7 height 7
click at [282, 306] on input "checkbox" at bounding box center [281, 307] width 6 height 6
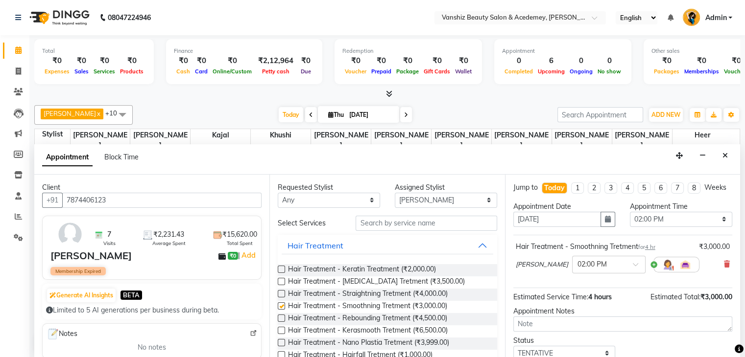
checkbox input "false"
click at [421, 195] on select "Select [PERSON_NAME] [PERSON_NAME] [PERSON_NAME] kajal [PERSON_NAME] [PERSON_NA…" at bounding box center [446, 200] width 102 height 15
select select "38128"
click at [395, 193] on select "Select [PERSON_NAME] [PERSON_NAME] [PERSON_NAME] kajal [PERSON_NAME] [PERSON_NA…" at bounding box center [446, 200] width 102 height 15
click at [280, 306] on label at bounding box center [281, 306] width 7 height 7
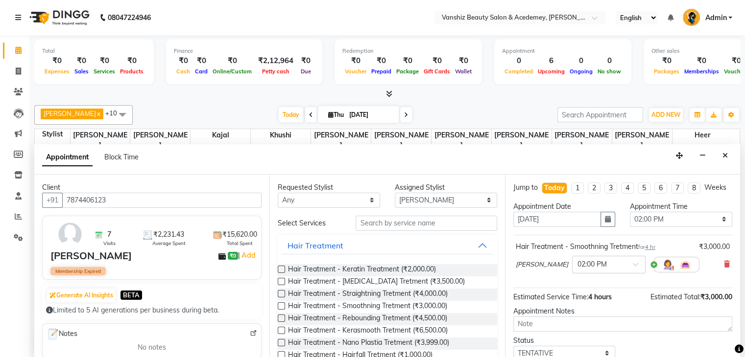
click at [280, 306] on input "checkbox" at bounding box center [281, 307] width 6 height 6
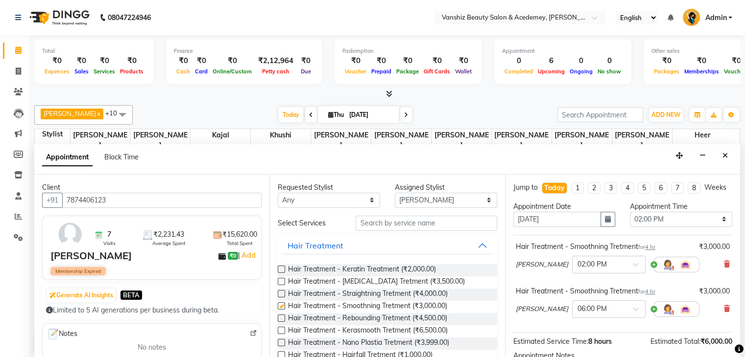
checkbox input "false"
click at [577, 314] on input "text" at bounding box center [598, 309] width 43 height 10
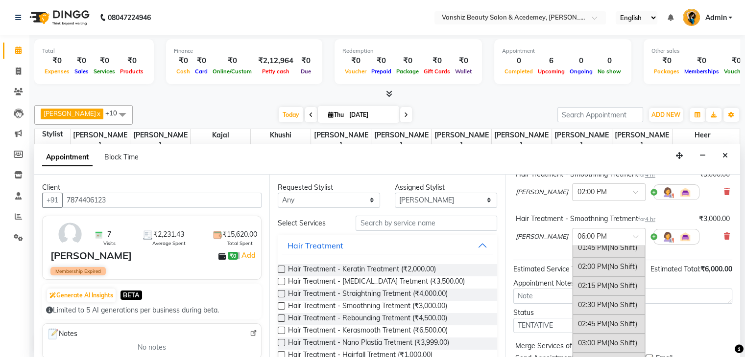
scroll to position [365, 0]
click at [572, 276] on div "02:00 PM (No Shift)" at bounding box center [608, 271] width 72 height 19
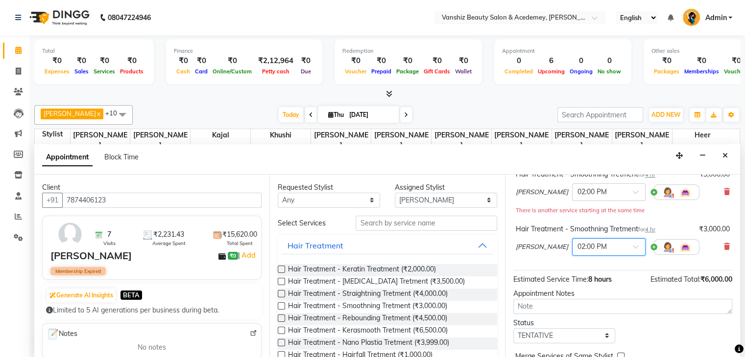
scroll to position [128, 0]
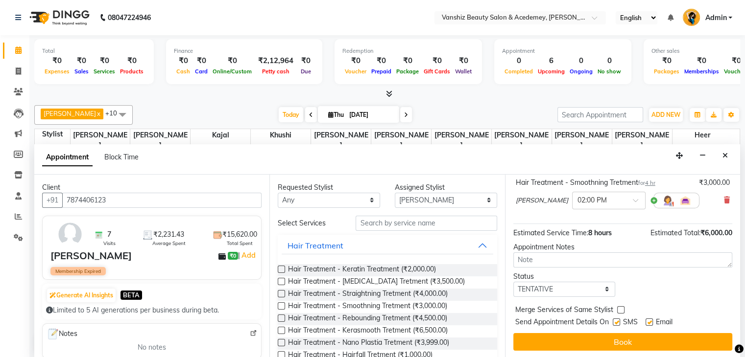
click at [648, 323] on label at bounding box center [648, 322] width 7 height 7
click at [648, 323] on input "checkbox" at bounding box center [648, 323] width 6 height 6
checkbox input "false"
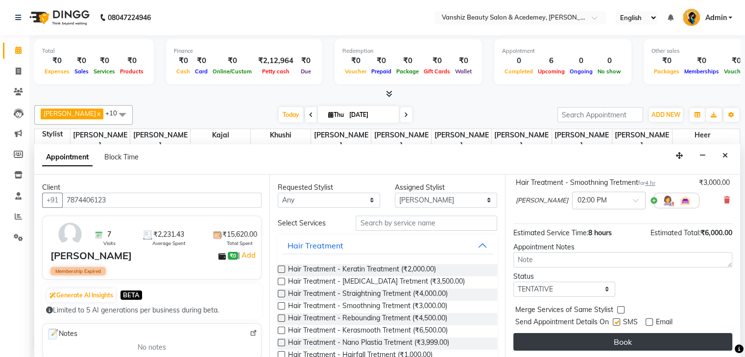
click at [624, 339] on button "Book" at bounding box center [622, 342] width 219 height 18
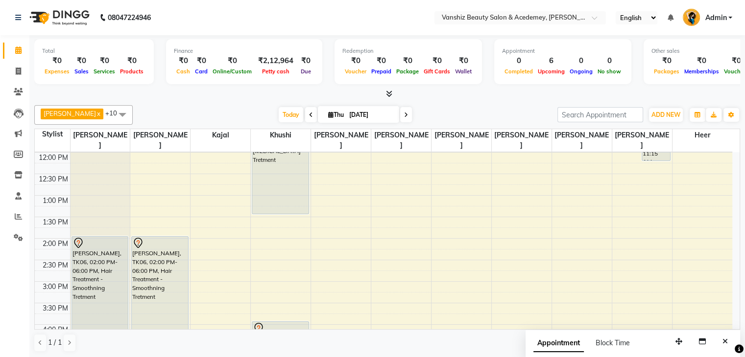
scroll to position [53, 0]
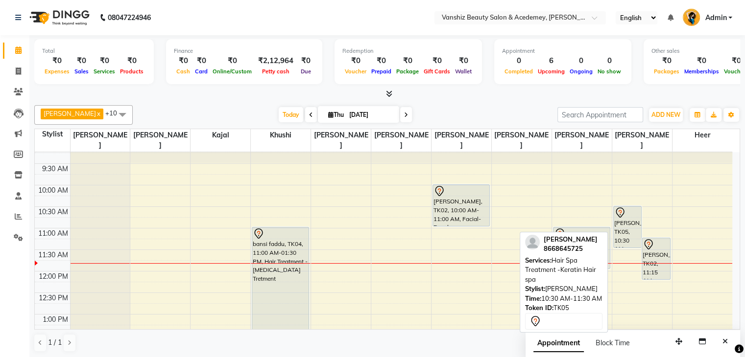
click at [629, 232] on div "[PERSON_NAME], TK05, 10:30 AM-11:30 AM, Hair Spa Treatment -Keratin Hair spa" at bounding box center [627, 227] width 27 height 41
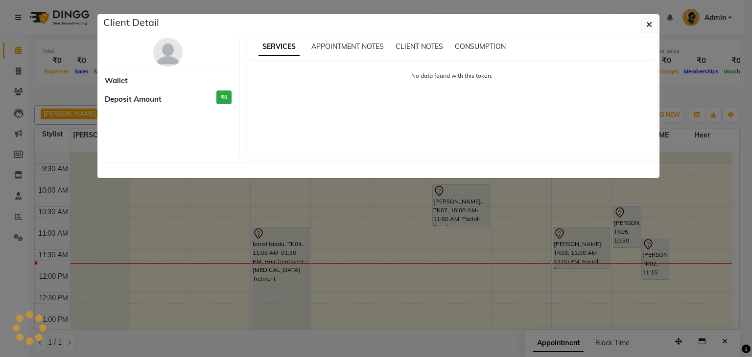
select select "7"
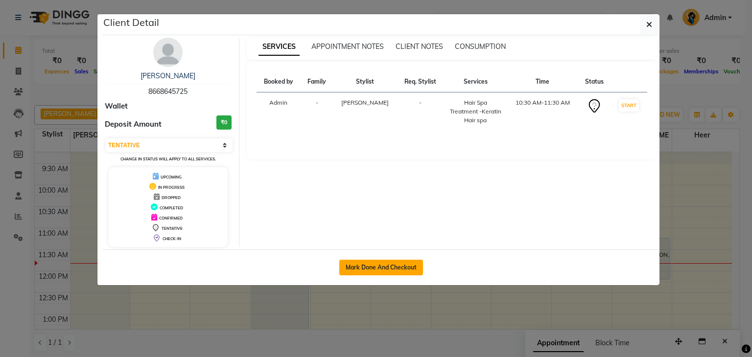
click at [402, 264] on button "Mark Done And Checkout" at bounding box center [381, 268] width 84 height 16
select select "service"
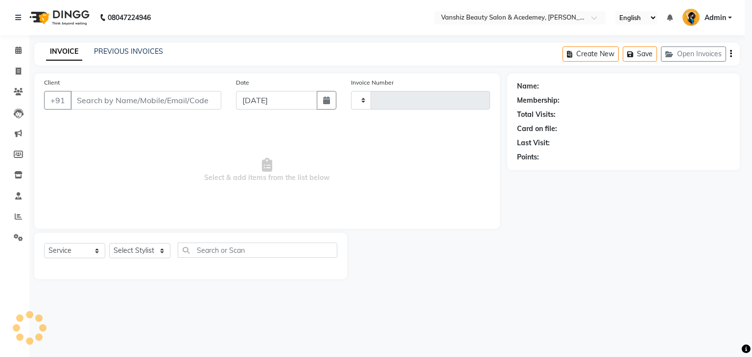
type input "1302"
select select "5403"
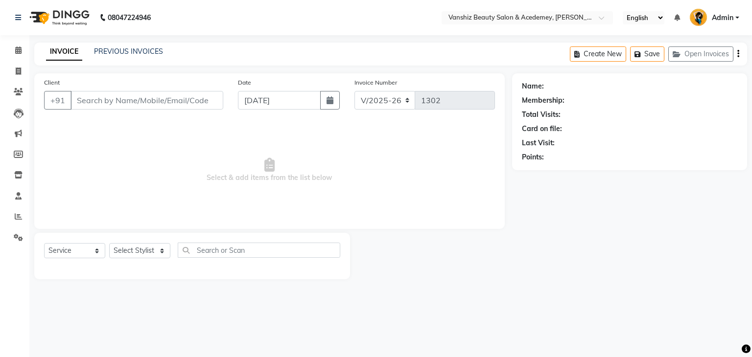
type input "8668645725"
select select "88224"
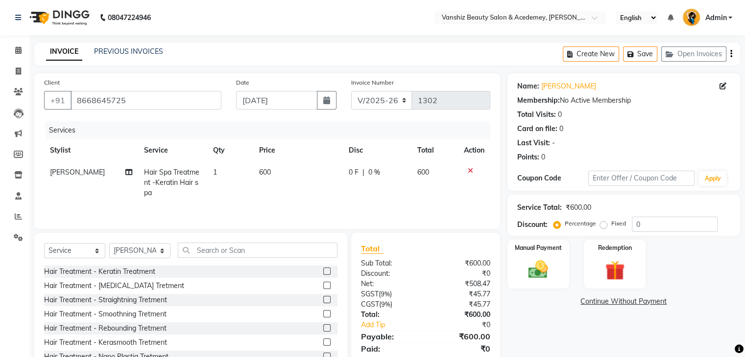
click at [349, 171] on span "0 F" at bounding box center [354, 172] width 10 height 10
select select "88224"
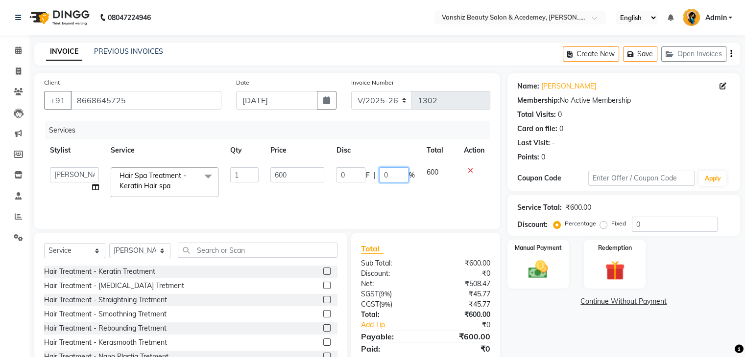
click at [392, 173] on input "0" at bounding box center [393, 174] width 29 height 15
type input "50"
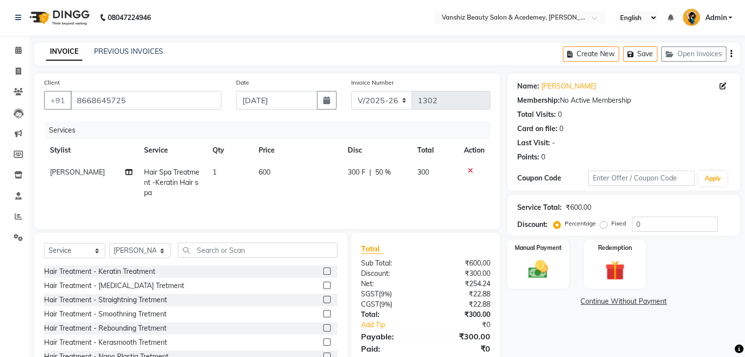
click at [413, 188] on tr "[PERSON_NAME] Hair Spa Treatment -Keratin Hair spa 1 600 300 F | 50 % 300" at bounding box center [267, 183] width 446 height 43
click at [545, 263] on img at bounding box center [537, 271] width 33 height 24
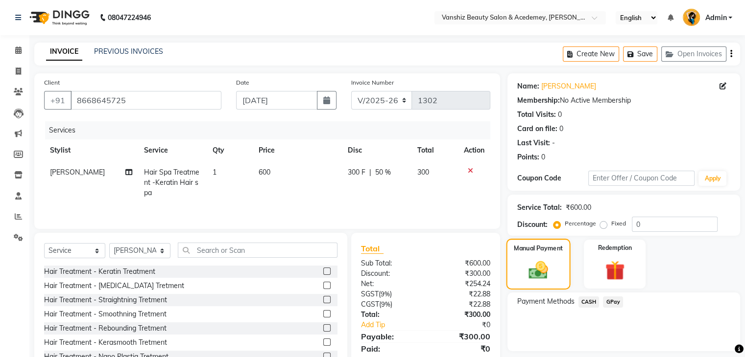
scroll to position [35, 0]
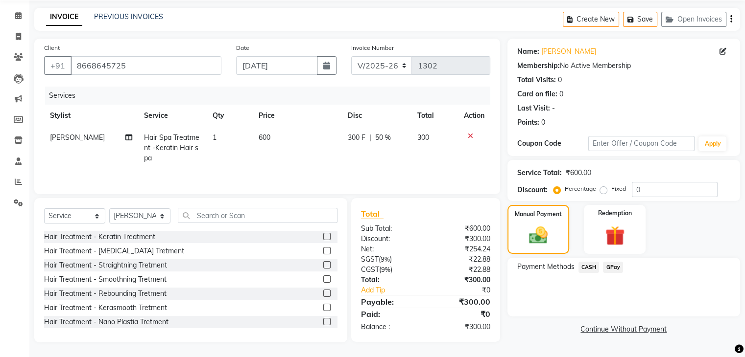
click at [588, 267] on span "CASH" at bounding box center [588, 267] width 21 height 11
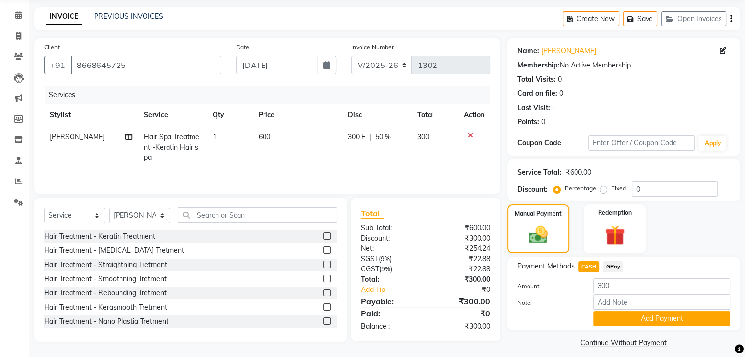
scroll to position [44, 0]
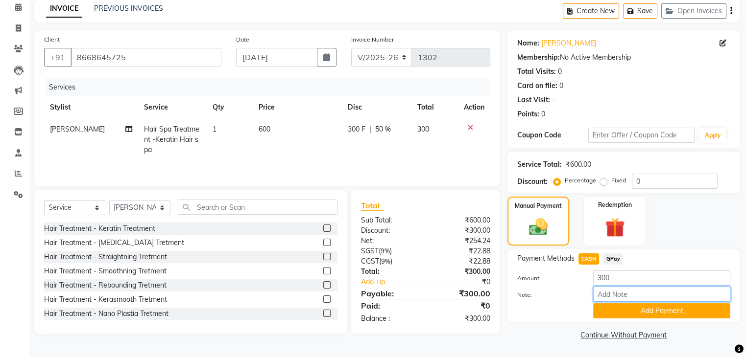
click at [622, 293] on input "Note:" at bounding box center [661, 294] width 137 height 15
type input "cash"
click at [650, 311] on button "Add Payment" at bounding box center [661, 311] width 137 height 15
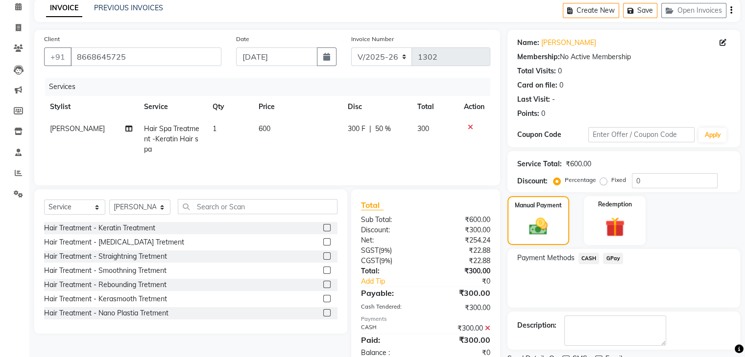
scroll to position [84, 0]
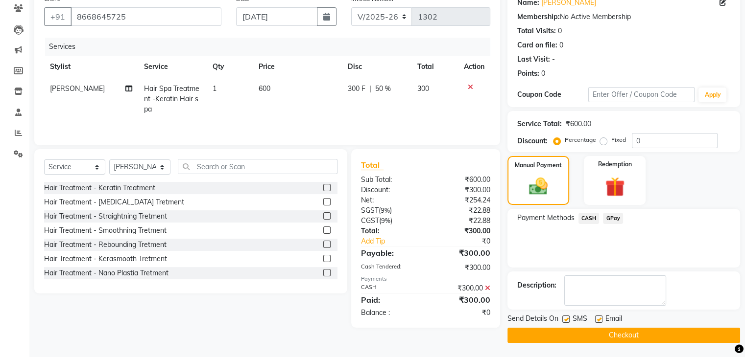
click at [597, 320] on label at bounding box center [598, 319] width 7 height 7
click at [597, 320] on input "checkbox" at bounding box center [598, 320] width 6 height 6
checkbox input "false"
click at [592, 335] on button "Checkout" at bounding box center [623, 335] width 233 height 15
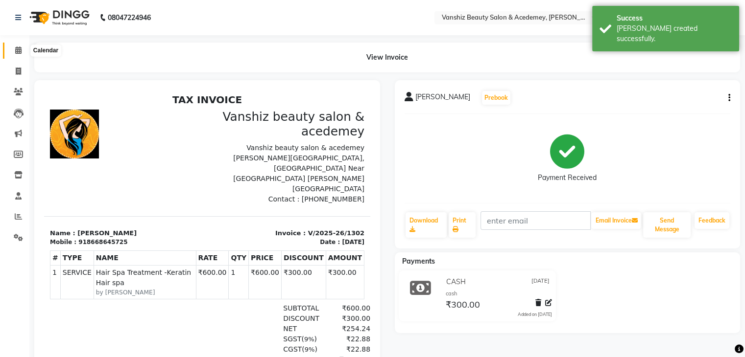
click at [22, 47] on span at bounding box center [18, 50] width 17 height 11
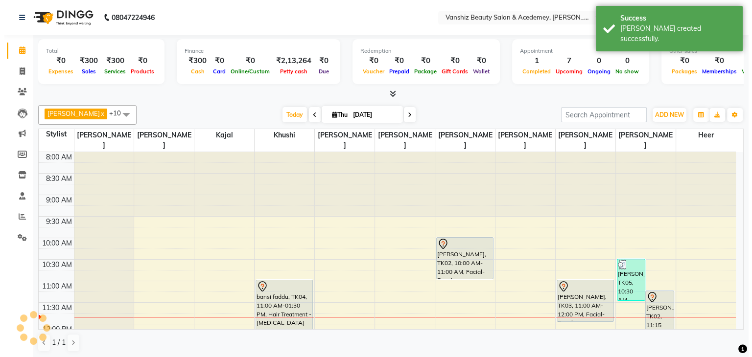
scroll to position [0, 0]
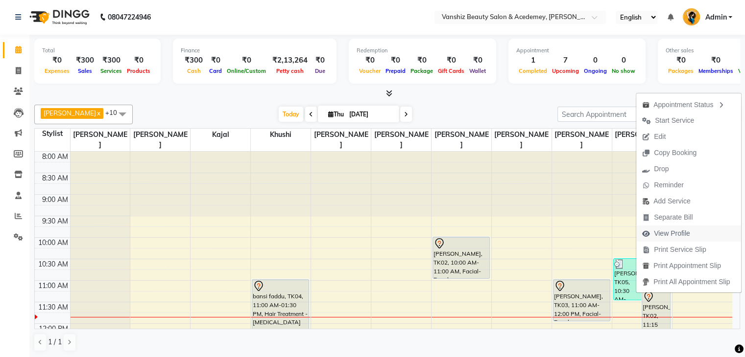
click at [663, 236] on span "View Profile" at bounding box center [672, 234] width 36 height 10
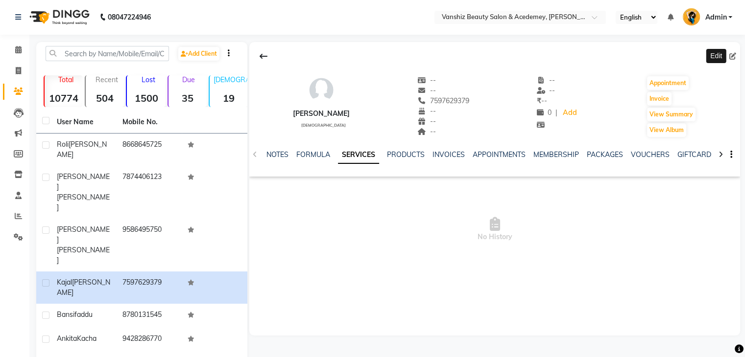
click at [734, 57] on icon at bounding box center [732, 56] width 7 height 7
select select "[DEMOGRAPHIC_DATA]"
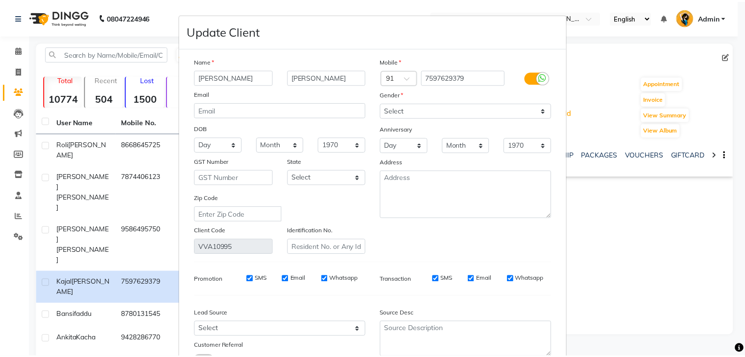
scroll to position [82, 0]
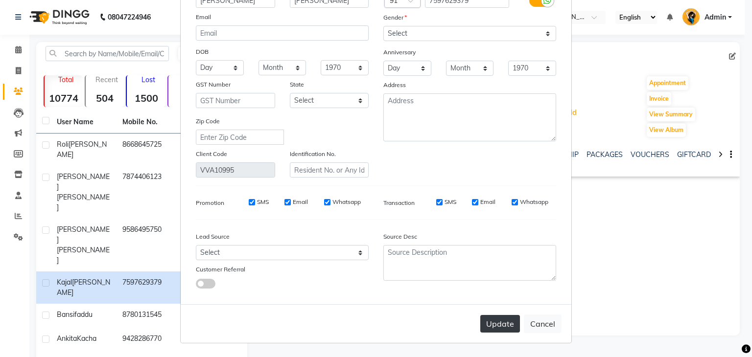
type input "[PERSON_NAME]"
click at [505, 323] on button "Update" at bounding box center [500, 324] width 40 height 18
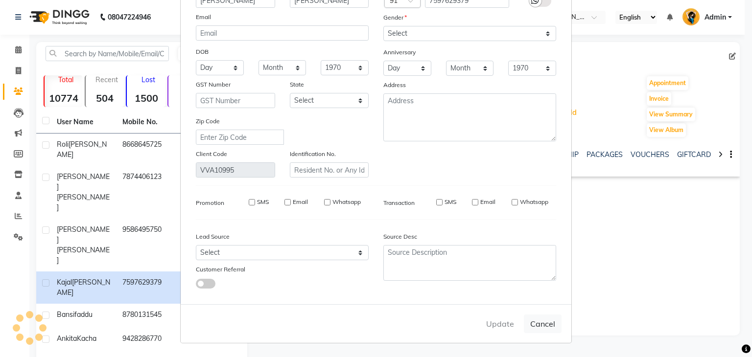
select select
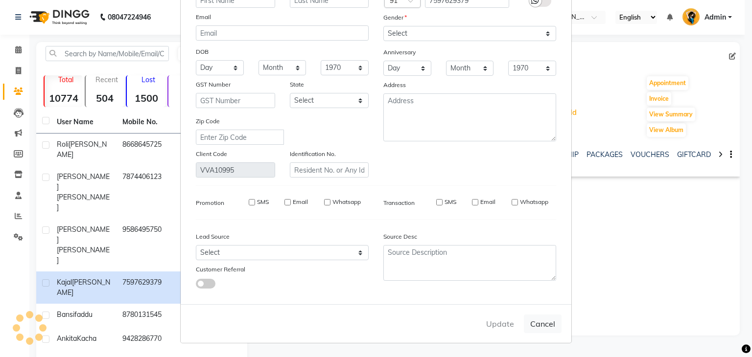
select select
checkbox input "false"
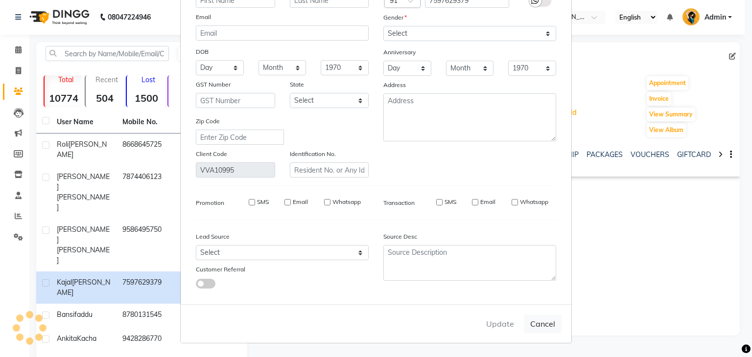
checkbox input "false"
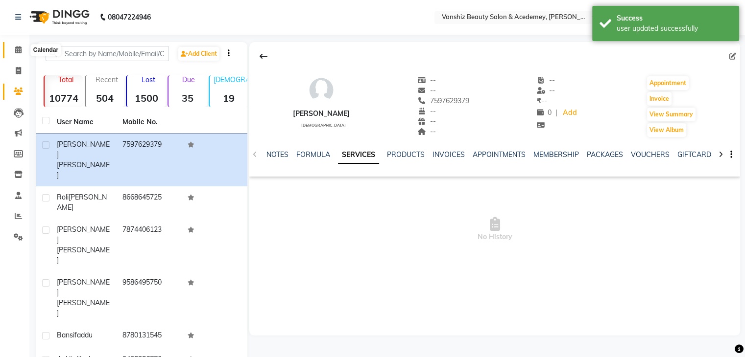
click at [20, 53] on icon at bounding box center [18, 49] width 6 height 7
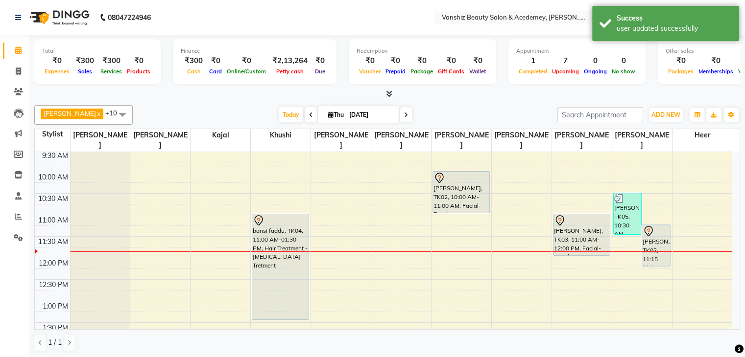
scroll to position [68, 0]
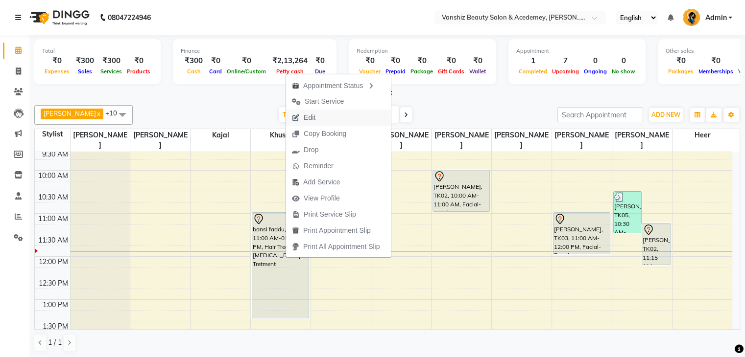
click at [313, 116] on span "Edit" at bounding box center [310, 118] width 12 height 10
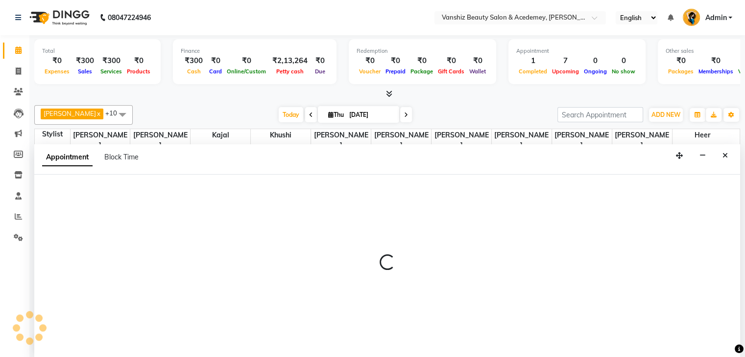
scroll to position [0, 0]
select select "tentative"
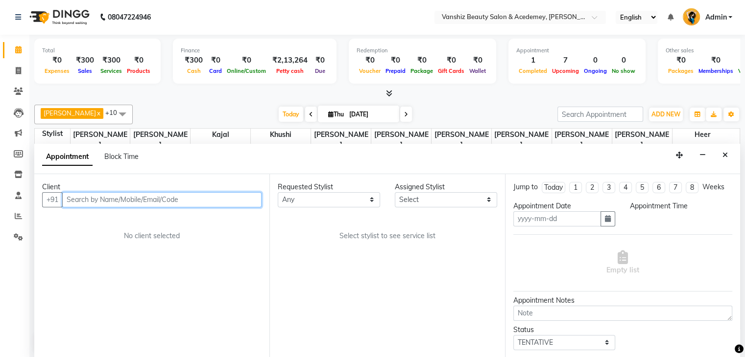
type input "[DATE]"
select select "660"
select select "78799"
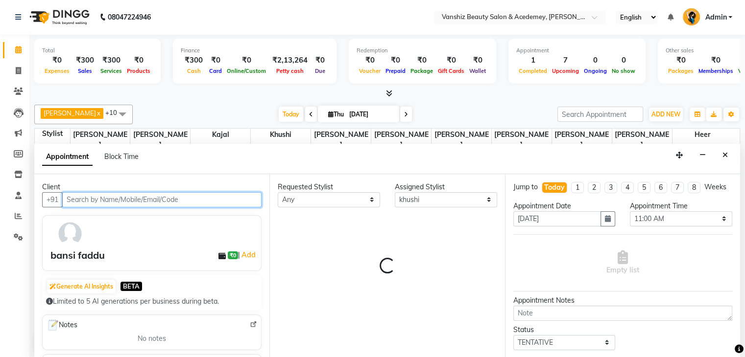
select select "2468"
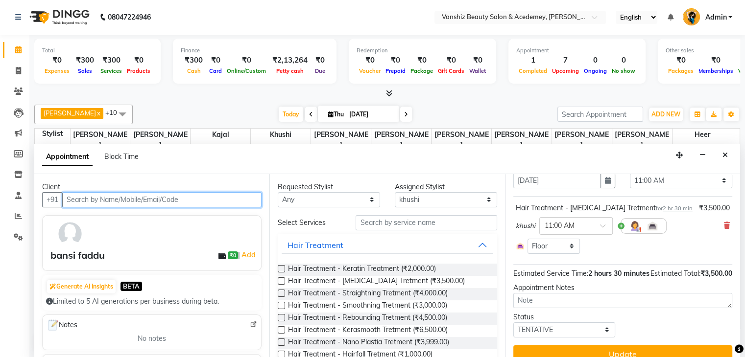
scroll to position [0, 0]
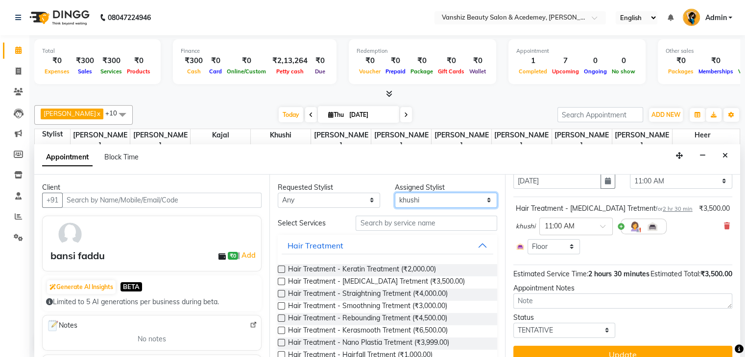
click at [448, 201] on select "Select [PERSON_NAME] [PERSON_NAME] [PERSON_NAME] kajal [PERSON_NAME] [PERSON_NA…" at bounding box center [446, 200] width 102 height 15
select select "86122"
click at [395, 193] on select "Select [PERSON_NAME] [PERSON_NAME] [PERSON_NAME] kajal [PERSON_NAME] [PERSON_NA…" at bounding box center [446, 200] width 102 height 15
click at [282, 315] on label at bounding box center [281, 318] width 7 height 7
click at [282, 316] on input "checkbox" at bounding box center [281, 319] width 6 height 6
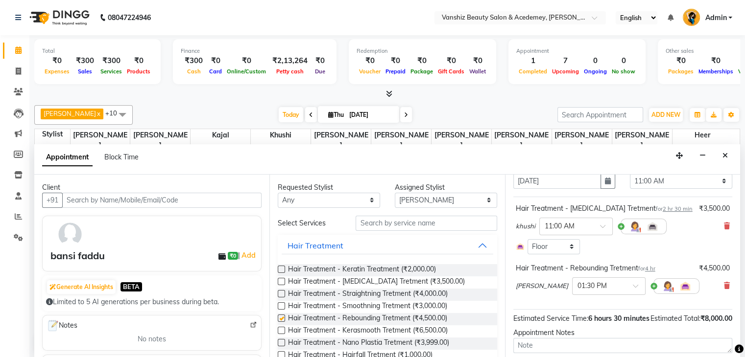
checkbox input "false"
click at [724, 230] on icon at bounding box center [727, 226] width 6 height 7
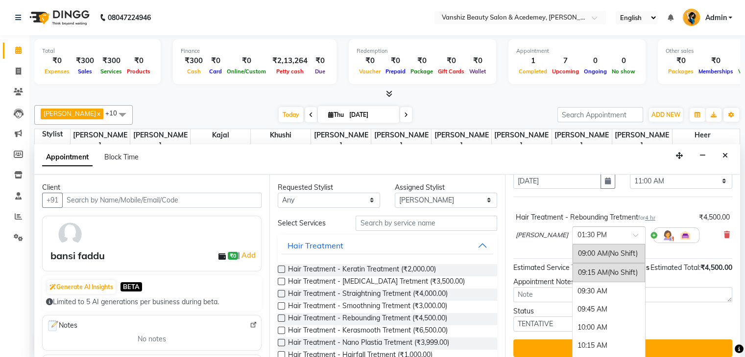
scroll to position [327, 0]
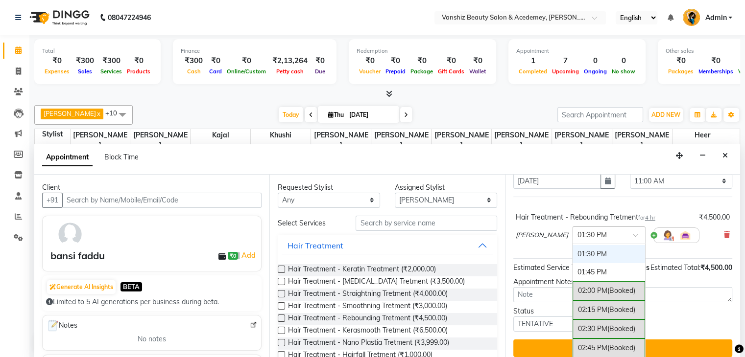
click at [577, 240] on input "text" at bounding box center [598, 235] width 43 height 10
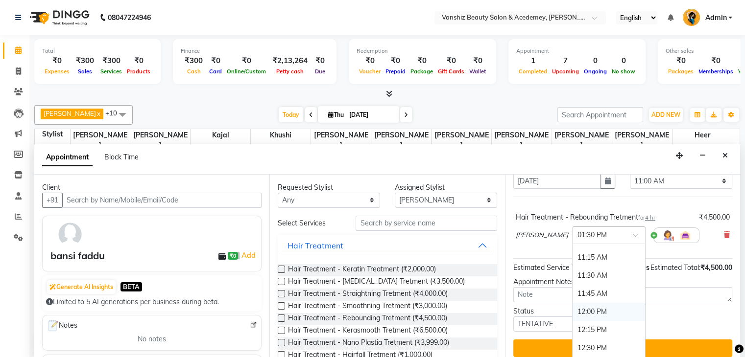
scroll to position [160, 0]
click at [572, 285] on div "11:30 AM" at bounding box center [608, 276] width 72 height 18
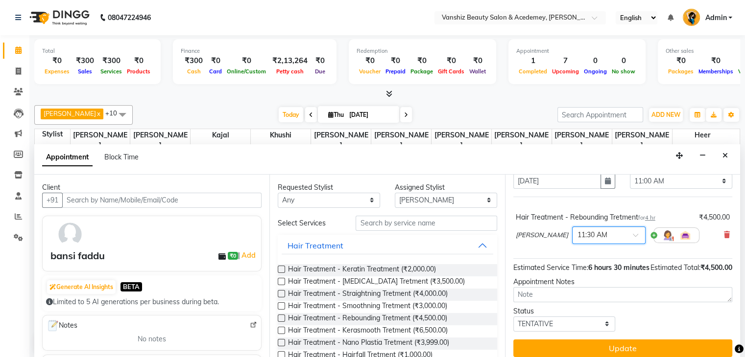
scroll to position [64, 0]
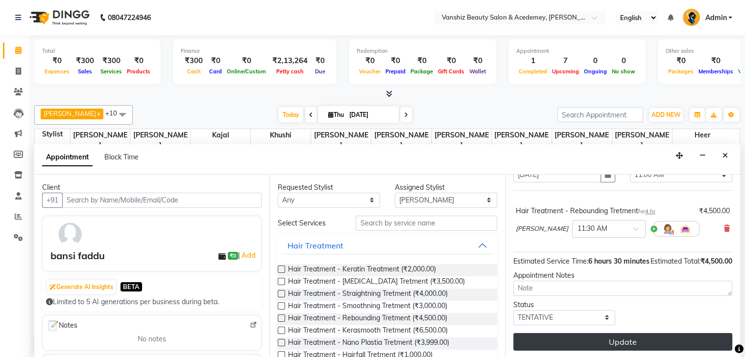
click at [609, 334] on button "Update" at bounding box center [622, 342] width 219 height 18
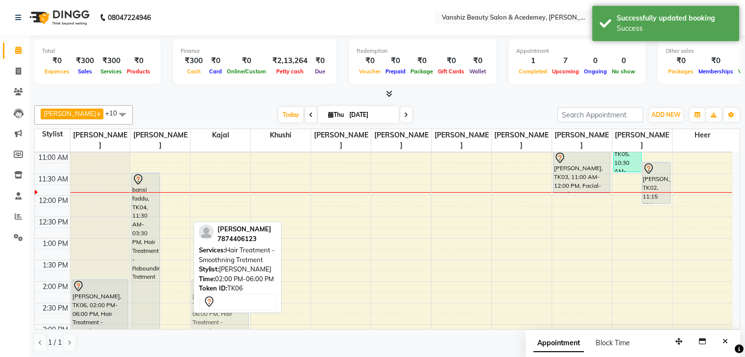
drag, startPoint x: 178, startPoint y: 284, endPoint x: 204, endPoint y: 284, distance: 25.5
click at [204, 284] on div "[PERSON_NAME] x kajal x [PERSON_NAME] x [PERSON_NAME] x [PERSON_NAME] x [PERSON…" at bounding box center [387, 228] width 706 height 255
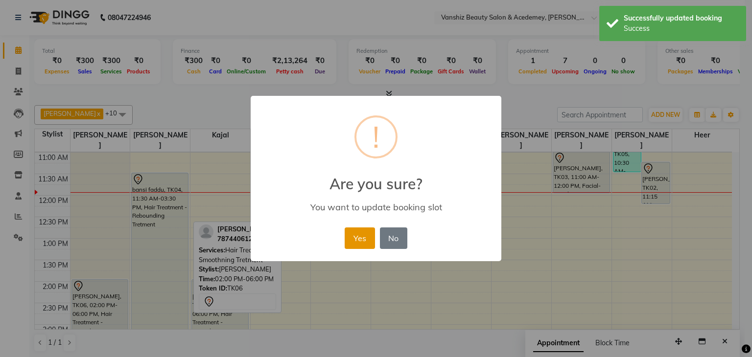
click at [355, 234] on button "Yes" at bounding box center [360, 239] width 30 height 22
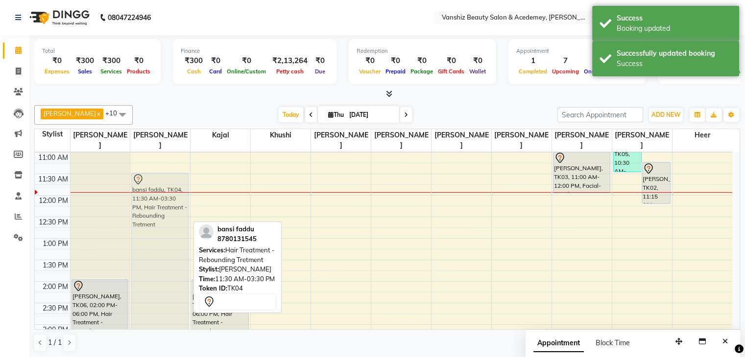
drag, startPoint x: 157, startPoint y: 242, endPoint x: 162, endPoint y: 250, distance: 9.2
click at [162, 250] on div "bansi faddu, TK04, 11:30 AM-03:30 PM, Hair Treatment - Rebounding Tretment bans…" at bounding box center [160, 304] width 60 height 560
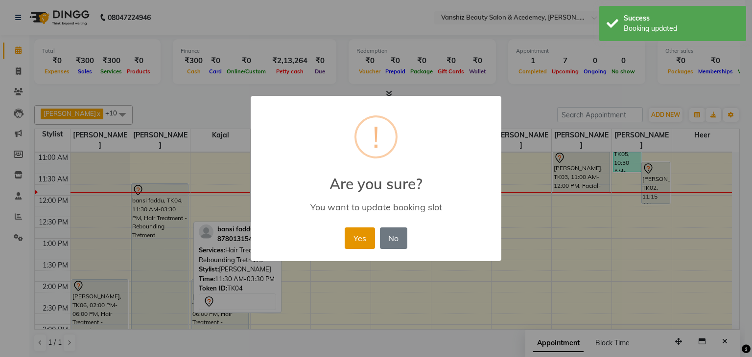
click at [367, 236] on button "Yes" at bounding box center [360, 239] width 30 height 22
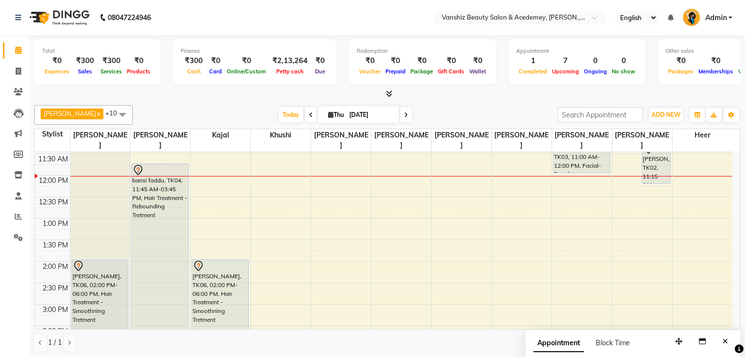
scroll to position [0, 0]
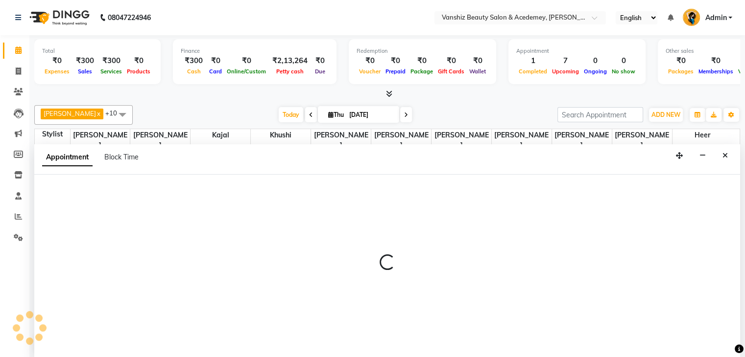
scroll to position [0, 0]
select select "66484"
select select "tentative"
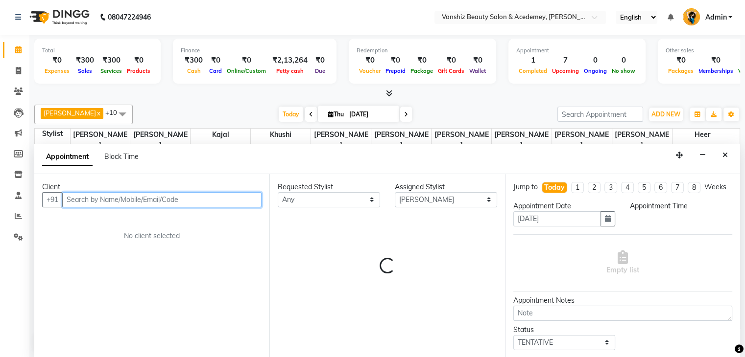
select select "570"
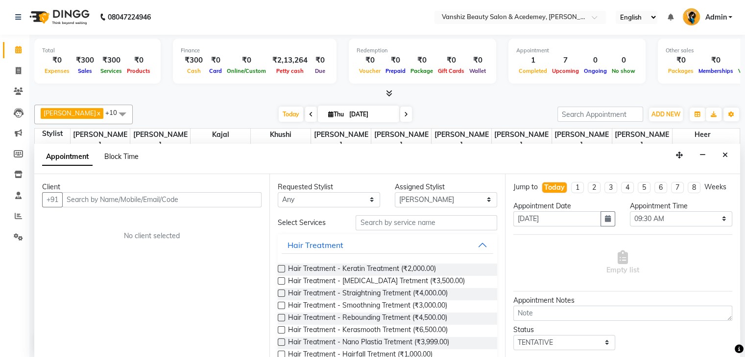
click at [124, 158] on span "Block Time" at bounding box center [121, 156] width 34 height 9
select select "66484"
select select "570"
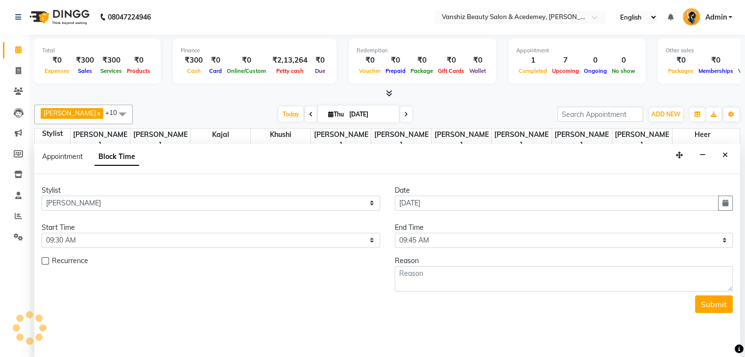
scroll to position [171, 0]
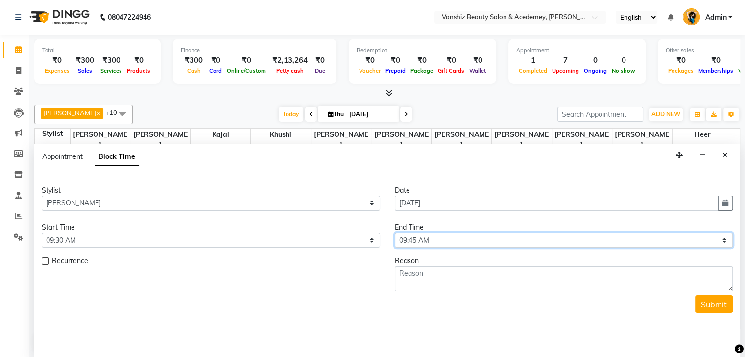
click at [439, 237] on select "Select 09:00 AM 09:15 AM 09:30 AM 09:45 AM 10:00 AM 10:15 AM 10:30 AM 10:45 AM …" at bounding box center [564, 240] width 338 height 15
select select "780"
click at [395, 233] on select "Select 09:00 AM 09:15 AM 09:30 AM 09:45 AM 10:00 AM 10:15 AM 10:30 AM 10:45 AM …" at bounding box center [564, 240] width 338 height 15
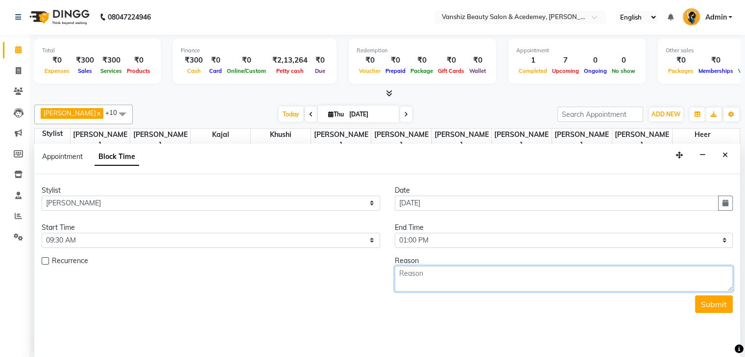
click at [456, 283] on textarea at bounding box center [564, 278] width 338 height 25
type textarea "s"
type textarea "y"
click at [605, 279] on textarea at bounding box center [564, 278] width 338 height 25
click at [402, 274] on textarea "travling scik problem" at bounding box center [564, 278] width 338 height 25
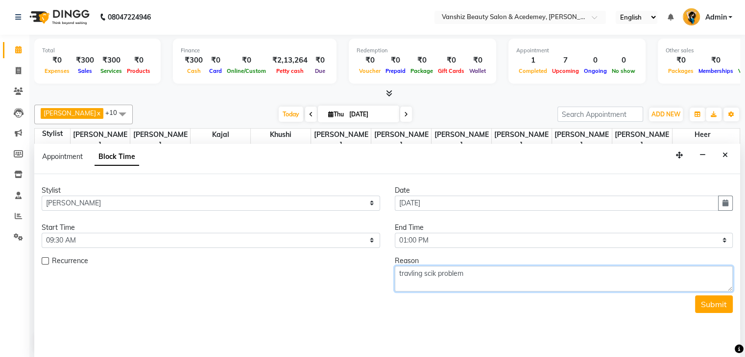
click at [398, 274] on textarea "travling scik problem" at bounding box center [564, 278] width 338 height 25
type textarea "Travling scik problem"
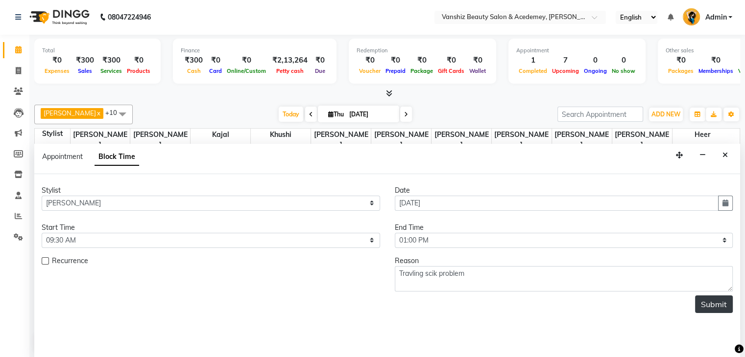
click at [706, 307] on button "Submit" at bounding box center [714, 305] width 38 height 18
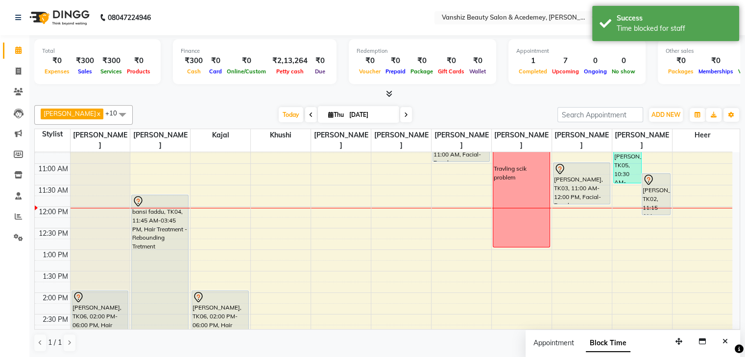
scroll to position [0, 0]
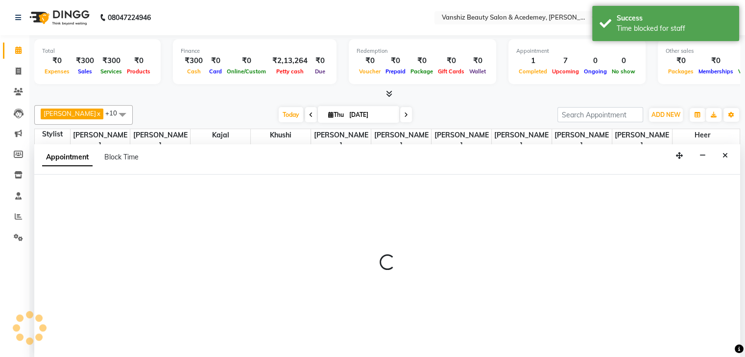
scroll to position [0, 0]
select select "88512"
select select "570"
select select "tentative"
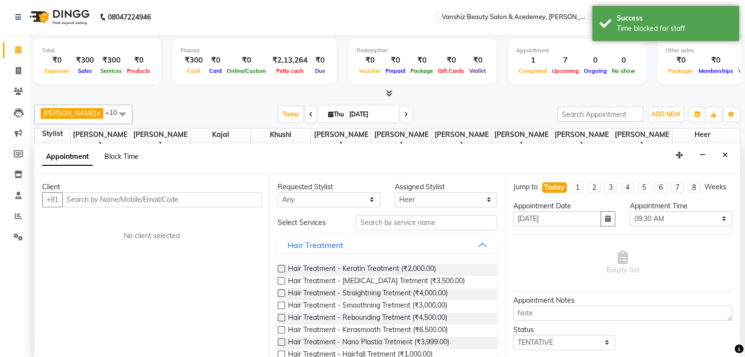
click at [110, 157] on span "Block Time" at bounding box center [121, 156] width 34 height 9
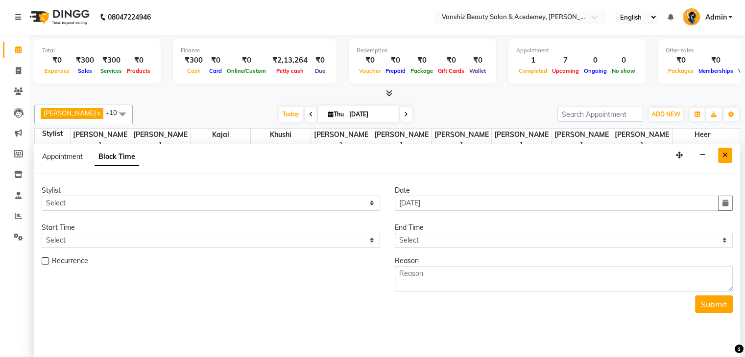
click at [723, 148] on button "Close" at bounding box center [725, 155] width 14 height 15
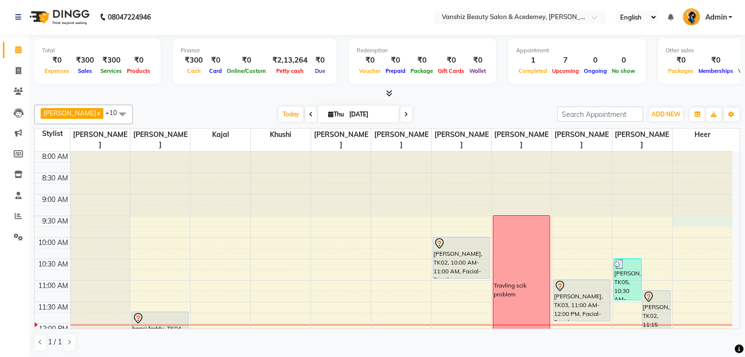
select select "88512"
select select "tentative"
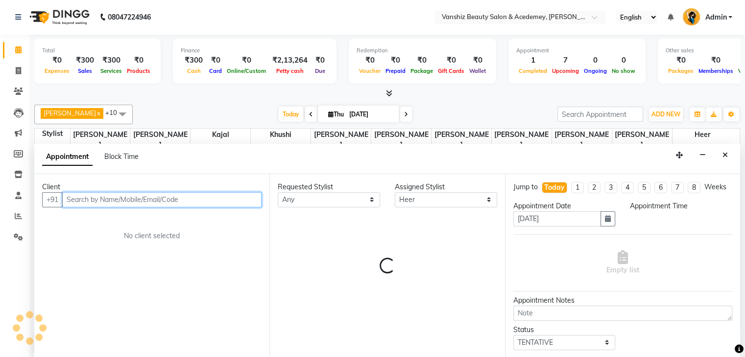
select select "570"
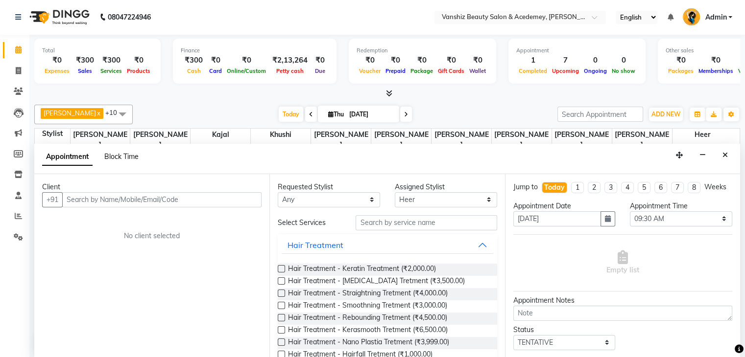
click at [119, 159] on span "Block Time" at bounding box center [121, 156] width 34 height 9
select select "88512"
select select "570"
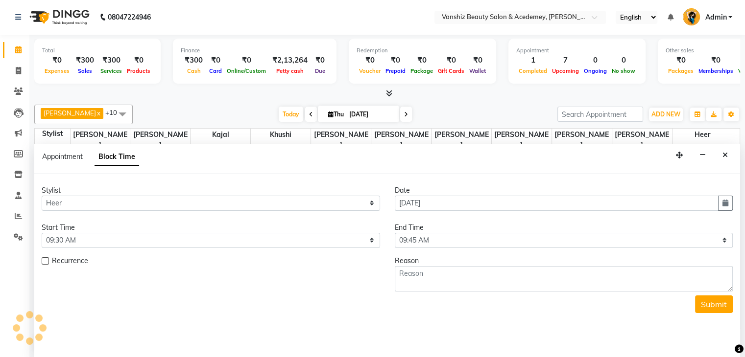
scroll to position [171, 0]
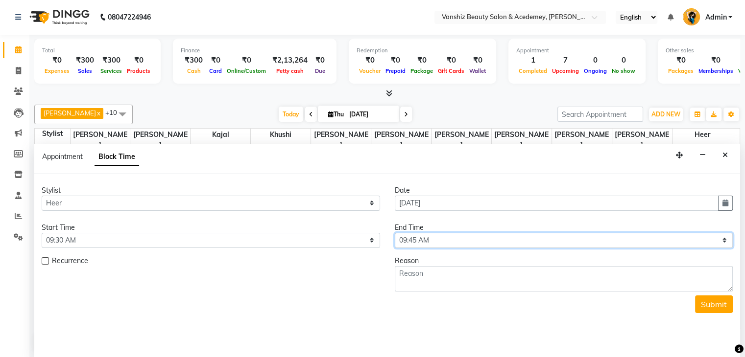
click at [515, 235] on select "Select 09:00 AM 09:15 AM 09:30 AM 09:45 AM 10:00 AM 10:15 AM 10:30 AM 10:45 AM …" at bounding box center [564, 240] width 338 height 15
select select "1170"
click at [395, 233] on select "Select 09:00 AM 09:15 AM 09:30 AM 09:45 AM 10:00 AM 10:15 AM 10:30 AM 10:45 AM …" at bounding box center [564, 240] width 338 height 15
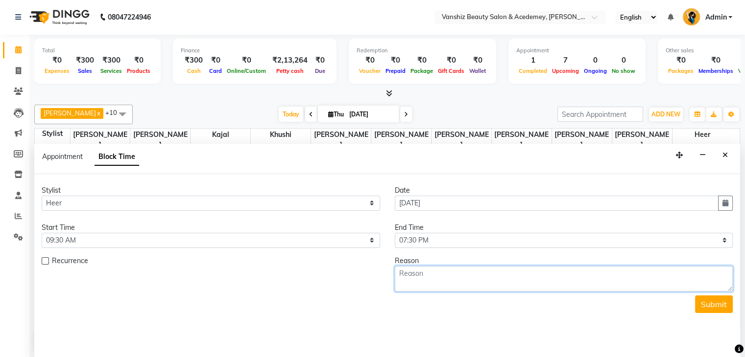
click at [498, 281] on textarea at bounding box center [564, 278] width 338 height 25
type textarea "week off"
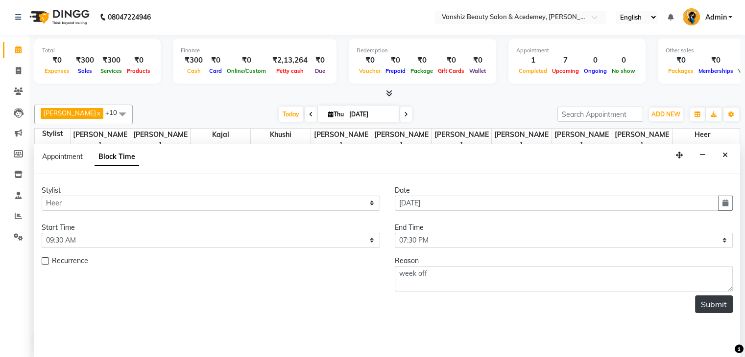
click at [710, 303] on button "Submit" at bounding box center [714, 305] width 38 height 18
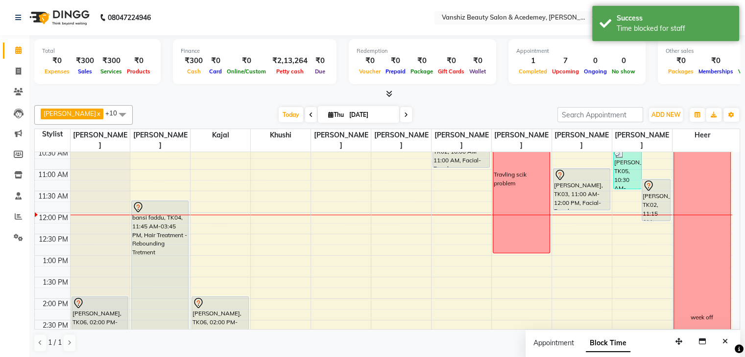
scroll to position [113, 0]
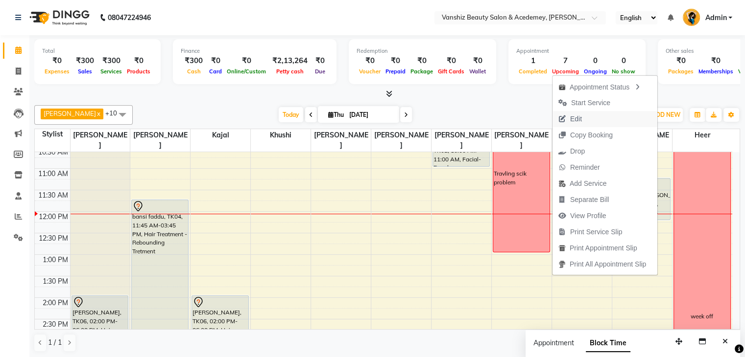
click at [599, 118] on button "Edit" at bounding box center [604, 119] width 105 height 16
select select "tentative"
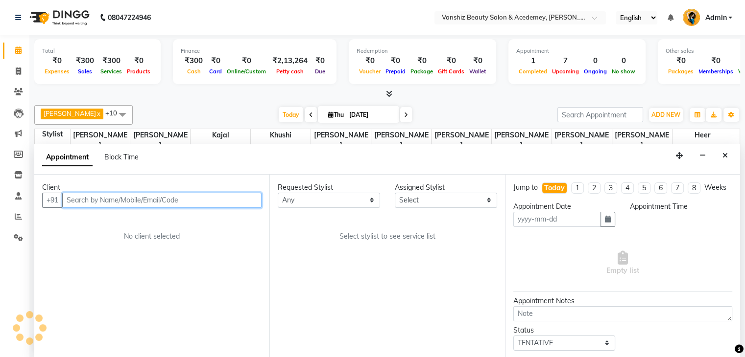
type input "[DATE]"
select select "600"
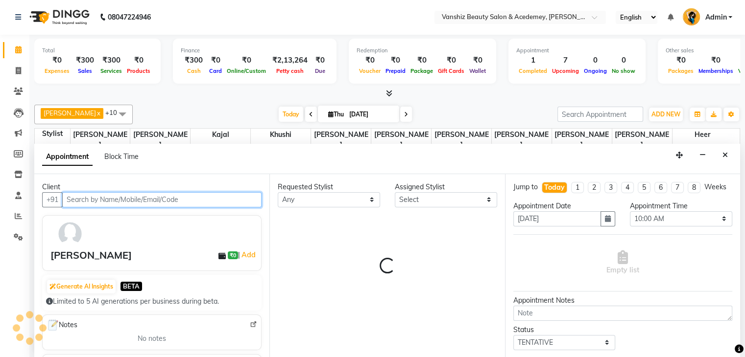
select select "88224"
select select "2468"
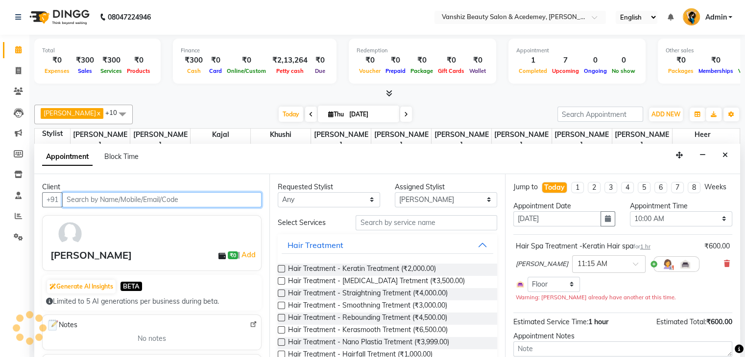
scroll to position [171, 0]
select select "2468"
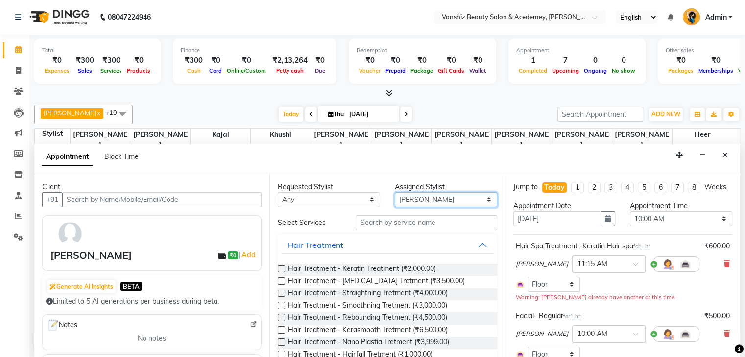
click at [453, 202] on select "Select [PERSON_NAME] [PERSON_NAME] [PERSON_NAME] kajal [PERSON_NAME] [PERSON_NA…" at bounding box center [446, 199] width 102 height 15
select select "86122"
click at [395, 192] on select "Select [PERSON_NAME] [PERSON_NAME] [PERSON_NAME] kajal [PERSON_NAME] [PERSON_NA…" at bounding box center [446, 199] width 102 height 15
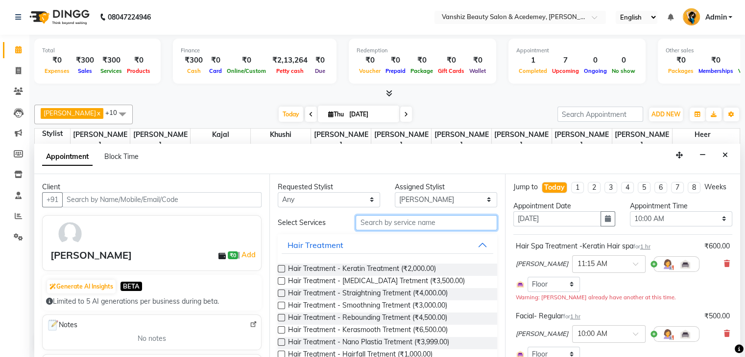
click at [398, 220] on input "text" at bounding box center [425, 222] width 141 height 15
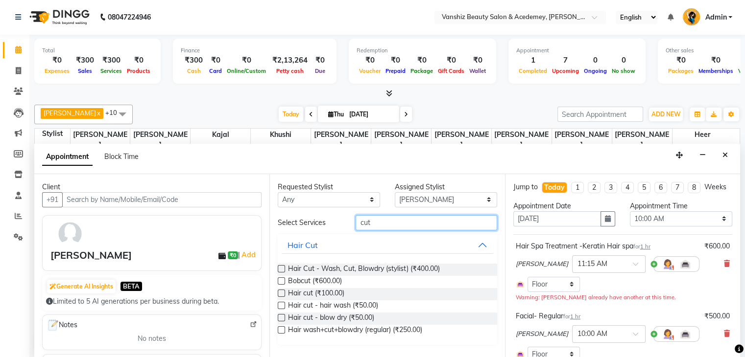
type input "cut"
click at [279, 267] on label at bounding box center [281, 268] width 7 height 7
click at [279, 267] on input "checkbox" at bounding box center [281, 270] width 6 height 6
checkbox input "false"
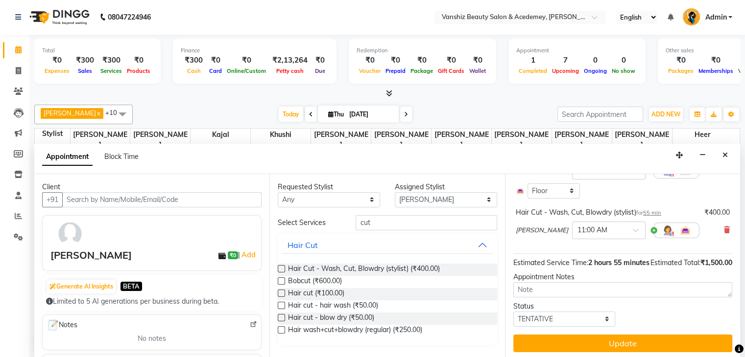
scroll to position [185, 0]
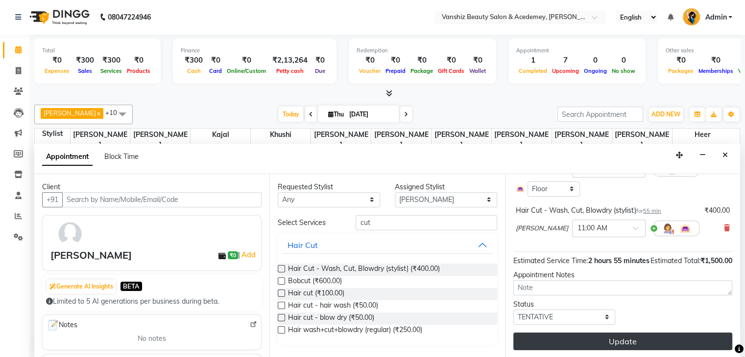
click at [627, 333] on button "Update" at bounding box center [622, 342] width 219 height 18
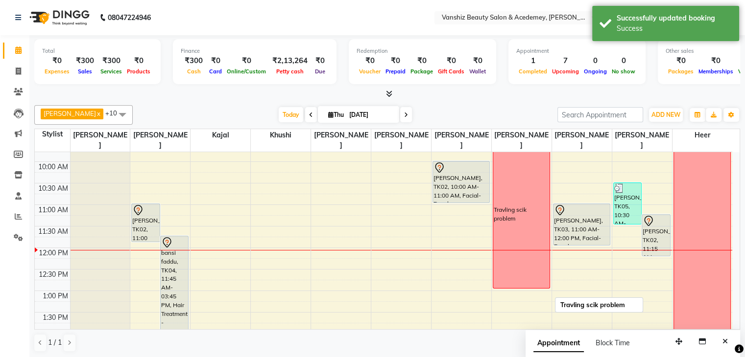
scroll to position [76, 0]
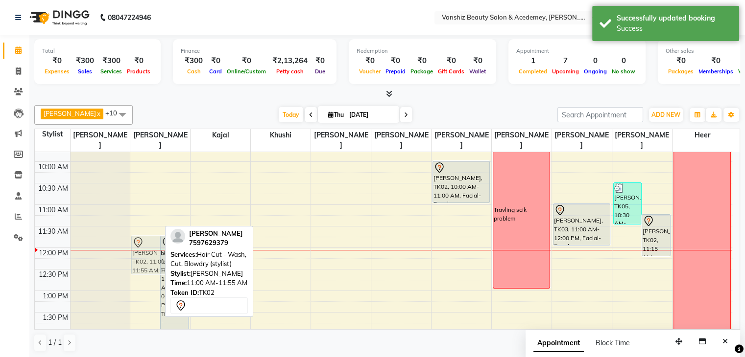
drag, startPoint x: 148, startPoint y: 211, endPoint x: 137, endPoint y: 241, distance: 32.1
click at [137, 241] on div "[PERSON_NAME], TK02, 11:00 AM-11:55 AM, Hair Cut - Wash, Cut, Blowdry (stylist)…" at bounding box center [160, 356] width 60 height 560
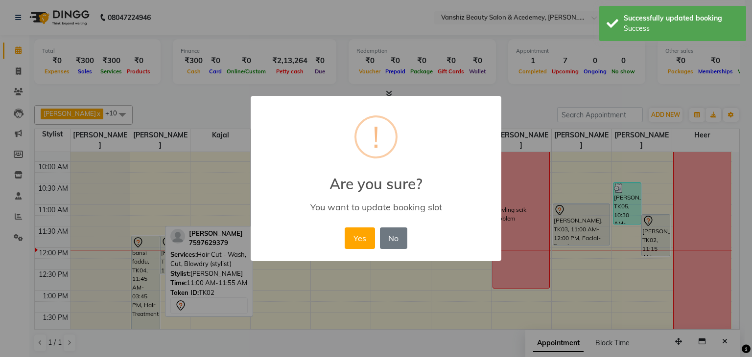
click at [137, 241] on div "× ! Are you sure? You want to update booking slot Yes No No" at bounding box center [376, 178] width 752 height 357
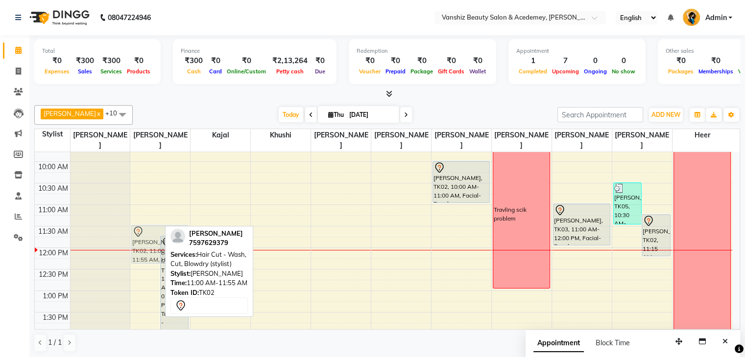
drag, startPoint x: 140, startPoint y: 223, endPoint x: 142, endPoint y: 250, distance: 26.6
click at [142, 250] on div "[PERSON_NAME], TK02, 11:00 AM-11:55 AM, Hair Cut - Wash, Cut, Blowdry (stylist)…" at bounding box center [160, 356] width 60 height 560
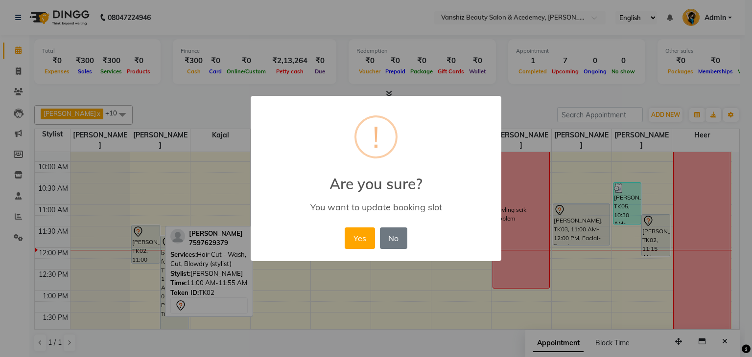
click at [142, 250] on div "× ! Are you sure? You want to update booking slot Yes No No" at bounding box center [376, 178] width 752 height 357
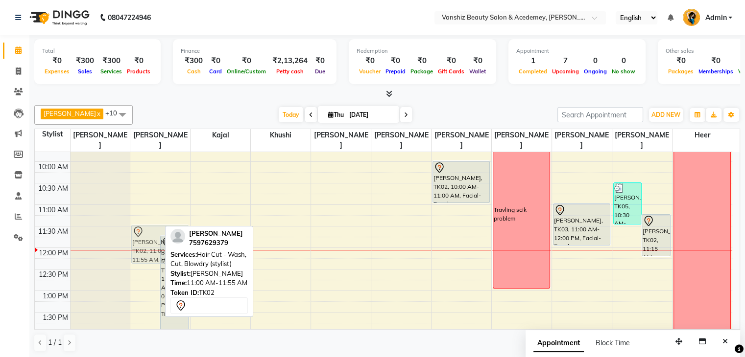
drag, startPoint x: 143, startPoint y: 220, endPoint x: 143, endPoint y: 242, distance: 22.5
click at [143, 242] on div "[PERSON_NAME], TK02, 11:00 AM-11:55 AM, Hair Cut - Wash, Cut, Blowdry (stylist)…" at bounding box center [160, 356] width 60 height 560
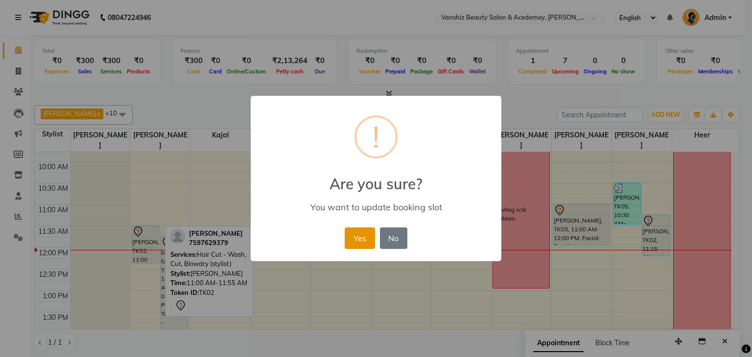
click at [366, 236] on button "Yes" at bounding box center [360, 239] width 30 height 22
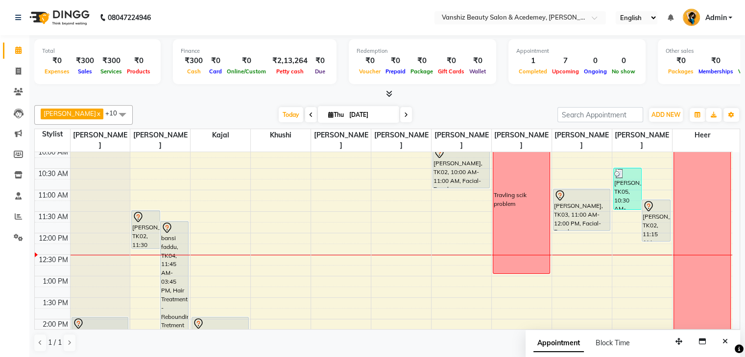
scroll to position [91, 0]
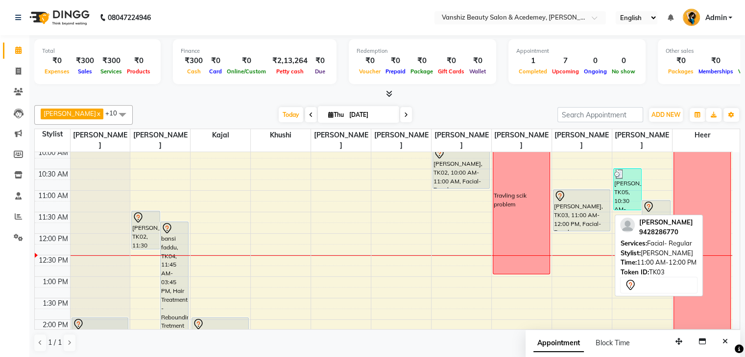
click at [577, 197] on div "[PERSON_NAME], TK03, 11:00 AM-12:00 PM, Facial- Regular" at bounding box center [581, 210] width 56 height 41
select select "7"
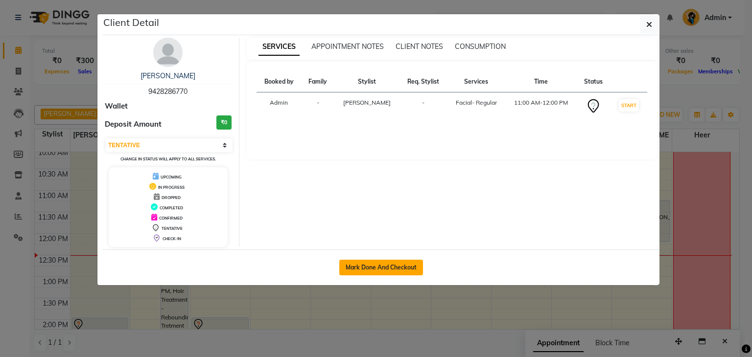
click at [406, 261] on button "Mark Done And Checkout" at bounding box center [381, 268] width 84 height 16
select select "service"
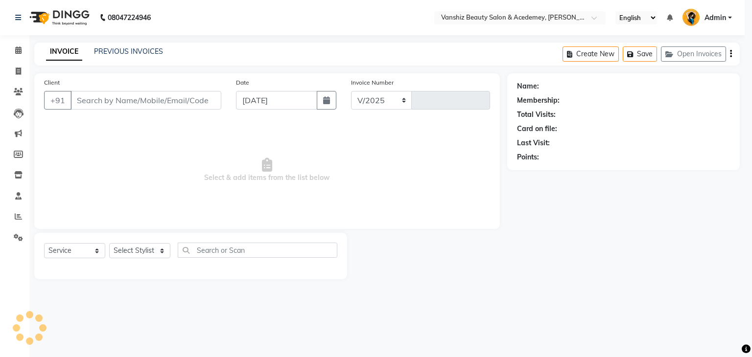
select select "5403"
type input "1303"
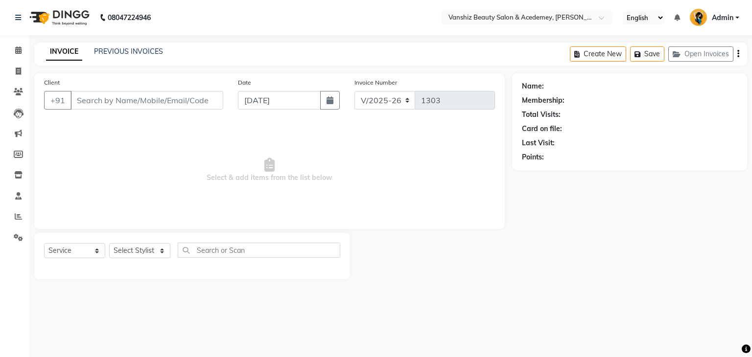
type input "9428286770"
select select "87766"
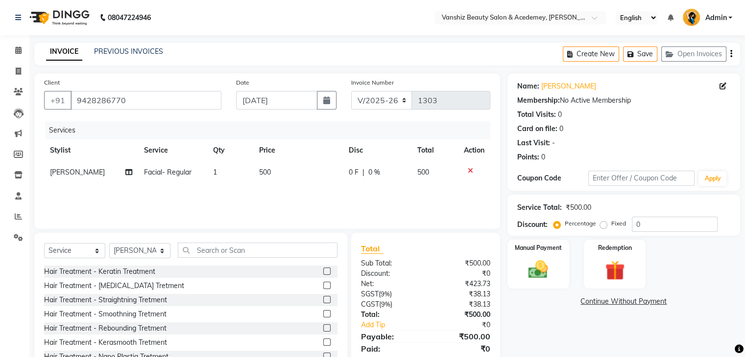
click at [365, 175] on div "0 F | 0 %" at bounding box center [377, 172] width 57 height 10
select select "87766"
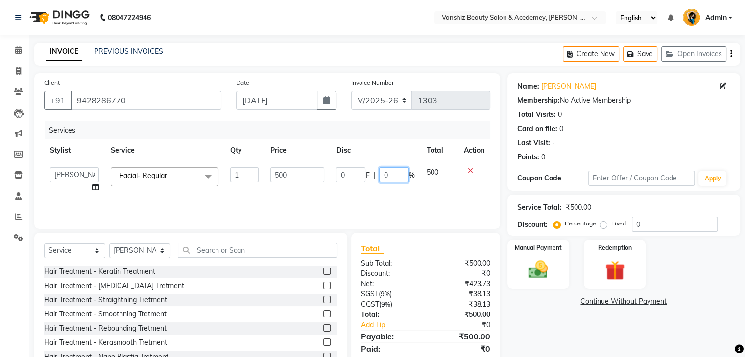
click at [397, 176] on input "0" at bounding box center [393, 174] width 29 height 15
type input "50"
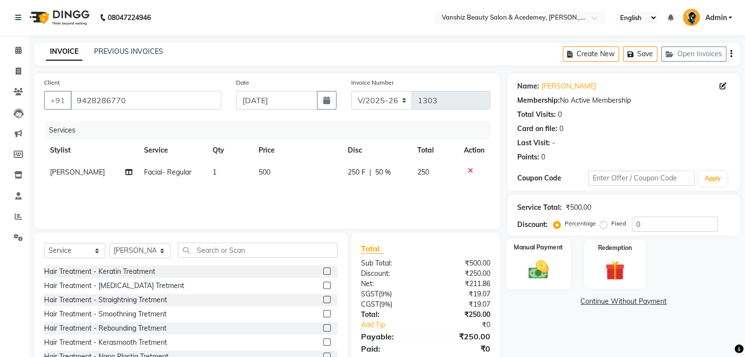
click at [539, 268] on img at bounding box center [537, 271] width 33 height 24
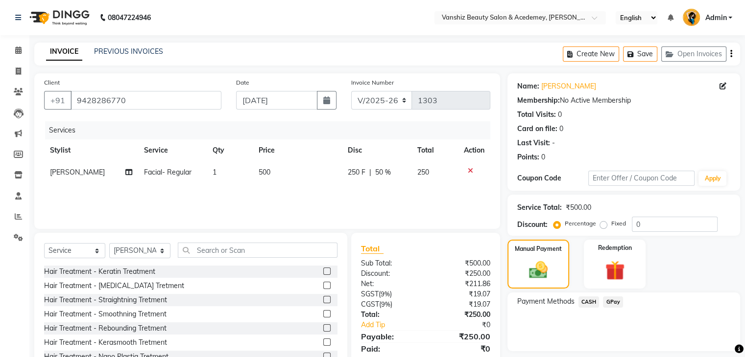
click at [590, 302] on span "CASH" at bounding box center [588, 302] width 21 height 11
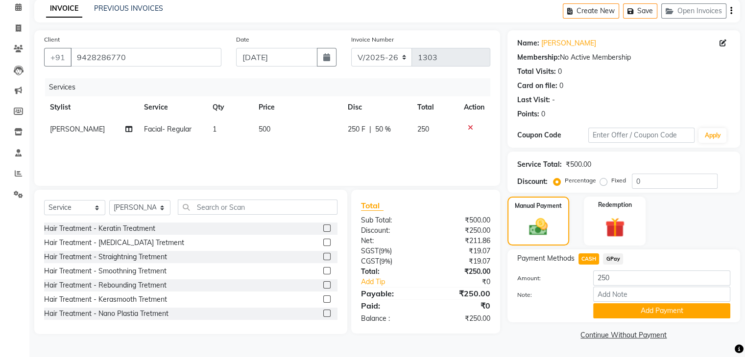
scroll to position [43, 0]
click at [612, 291] on input "Note:" at bounding box center [661, 294] width 137 height 15
type input "cash"
click at [641, 315] on button "Add Payment" at bounding box center [661, 311] width 137 height 15
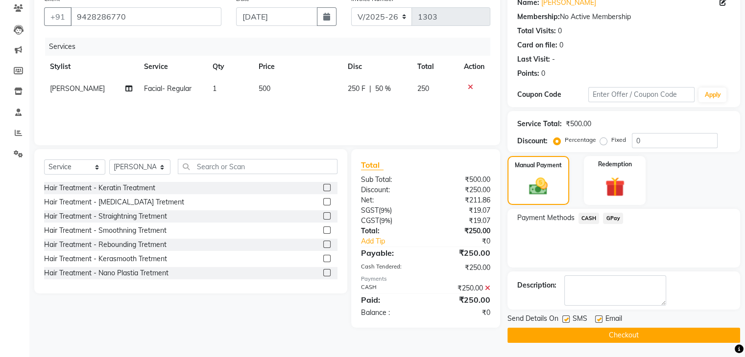
scroll to position [83, 0]
click at [595, 317] on label at bounding box center [598, 319] width 7 height 7
click at [595, 317] on input "checkbox" at bounding box center [598, 320] width 6 height 6
checkbox input "false"
click at [566, 319] on label at bounding box center [565, 319] width 7 height 7
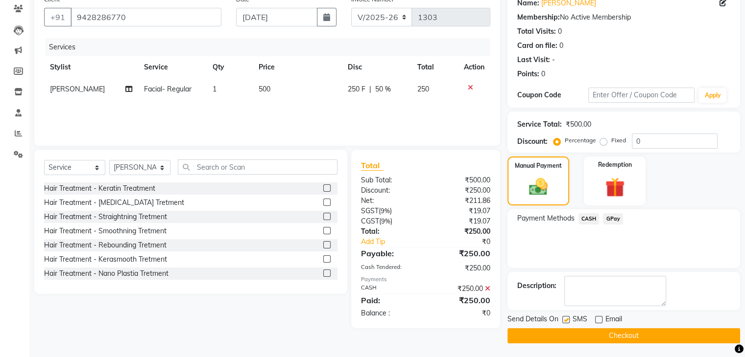
click at [566, 319] on input "checkbox" at bounding box center [565, 320] width 6 height 6
checkbox input "false"
click at [588, 331] on button "Checkout" at bounding box center [623, 336] width 233 height 15
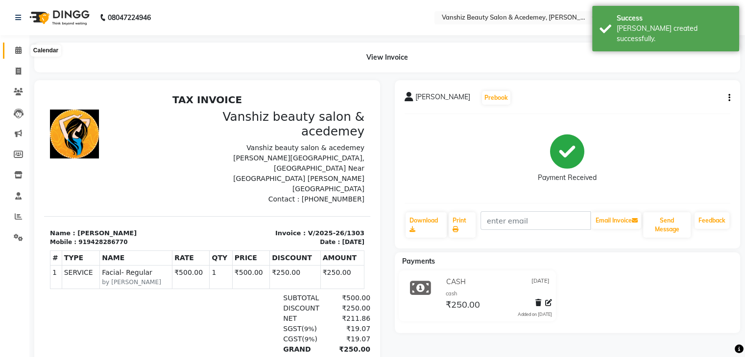
click at [15, 51] on icon at bounding box center [18, 50] width 6 height 7
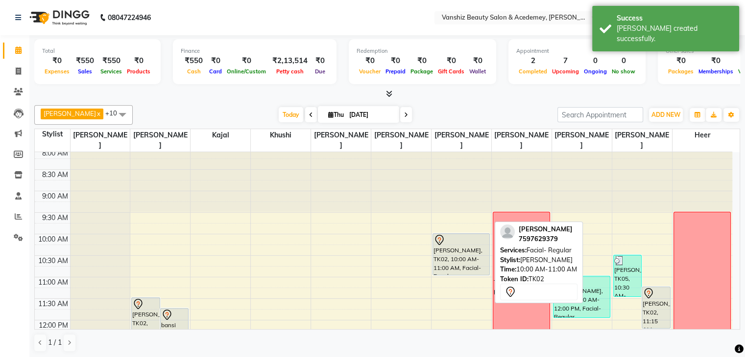
scroll to position [5, 0]
click at [471, 238] on div "[PERSON_NAME], TK02, 10:00 AM-11:00 AM, Facial- Regular" at bounding box center [461, 253] width 56 height 41
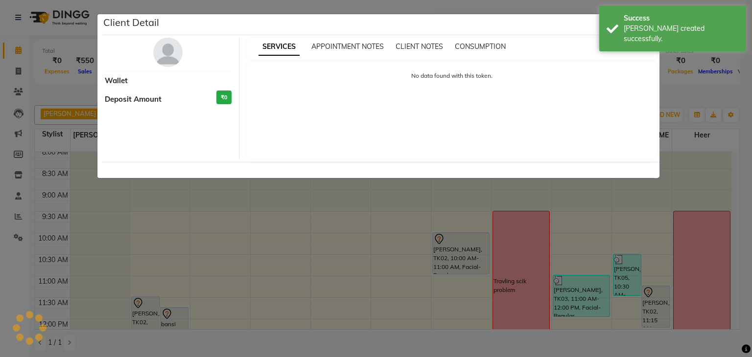
select select "7"
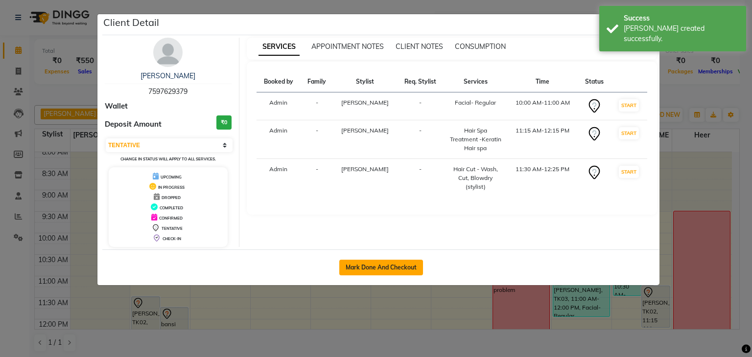
click at [388, 263] on button "Mark Done And Checkout" at bounding box center [381, 268] width 84 height 16
select select "service"
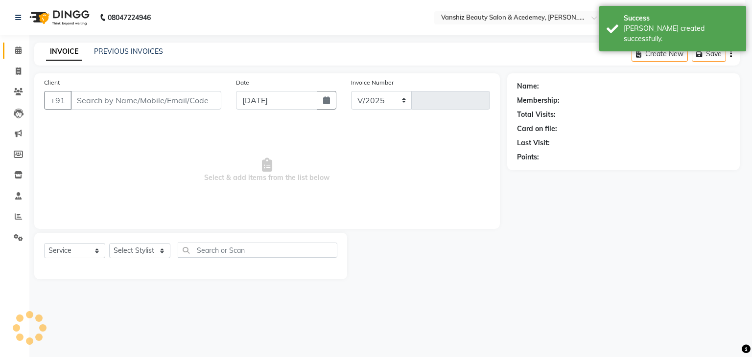
select select "5403"
type input "1304"
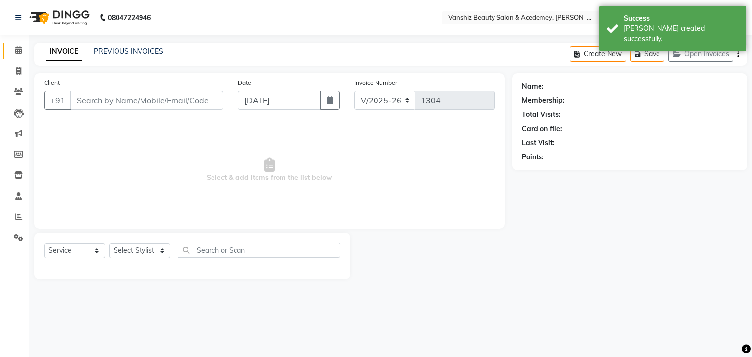
type input "7597629379"
select select "86122"
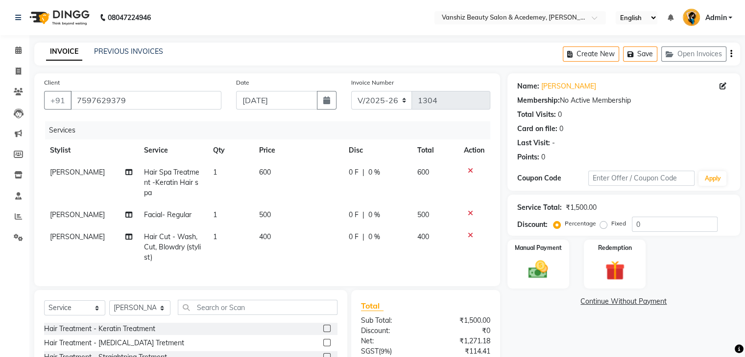
click at [266, 175] on span "600" at bounding box center [265, 172] width 12 height 9
select select "88224"
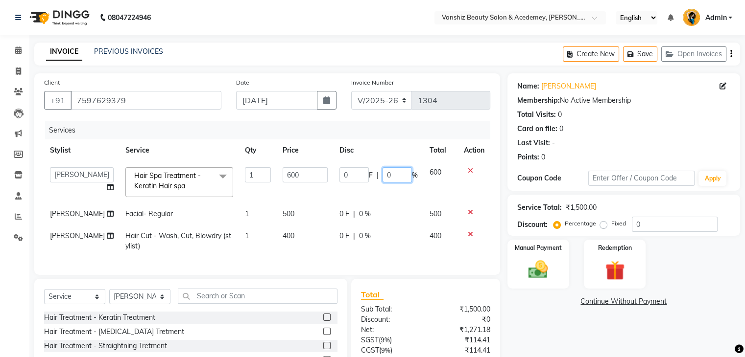
click at [397, 173] on input "0" at bounding box center [396, 174] width 29 height 15
type input "50"
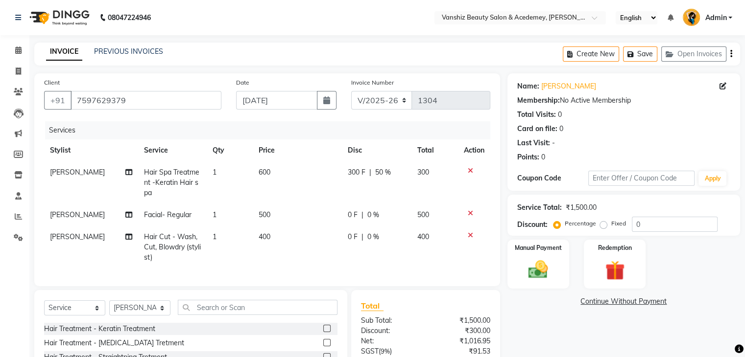
click at [357, 214] on div "0 F | 0 %" at bounding box center [377, 215] width 58 height 10
select select "59477"
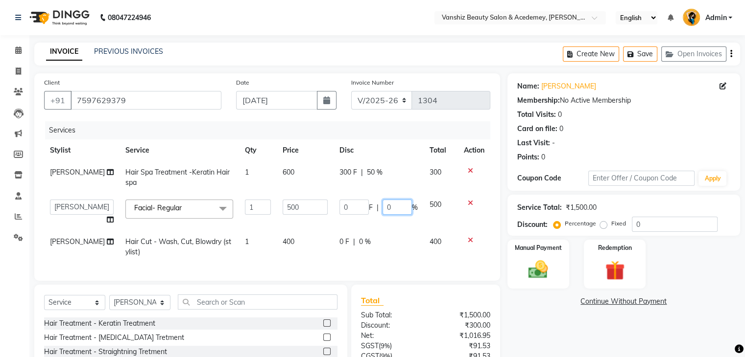
click at [392, 208] on input "0" at bounding box center [396, 207] width 29 height 15
type input "50"
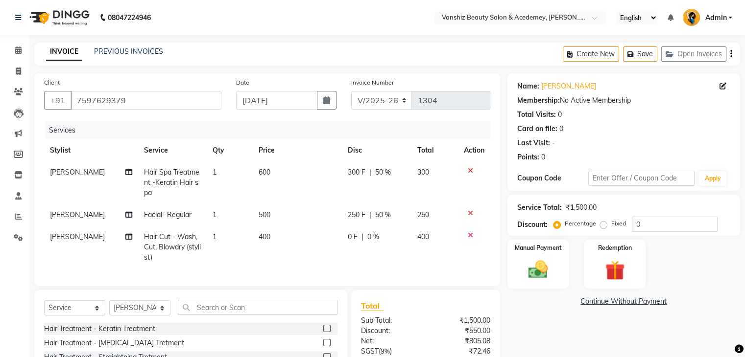
click at [358, 244] on td "0 F | 0 %" at bounding box center [377, 247] width 70 height 43
select select "86122"
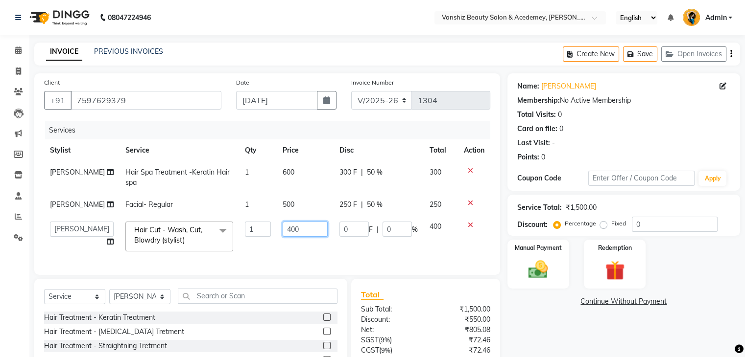
click at [289, 233] on input "400" at bounding box center [305, 229] width 45 height 15
type input "4"
type input "150"
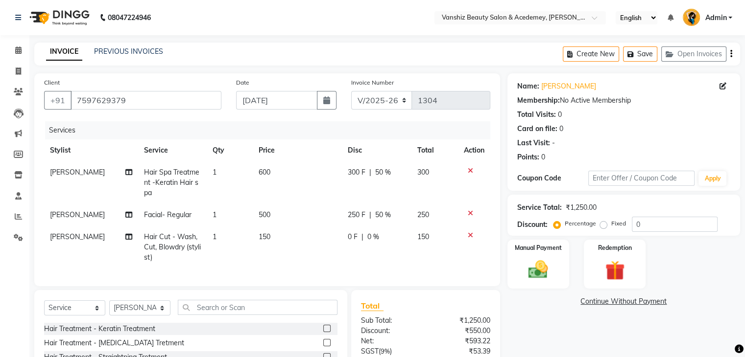
click at [342, 251] on td "0 F | 0 %" at bounding box center [377, 247] width 70 height 43
select select "86122"
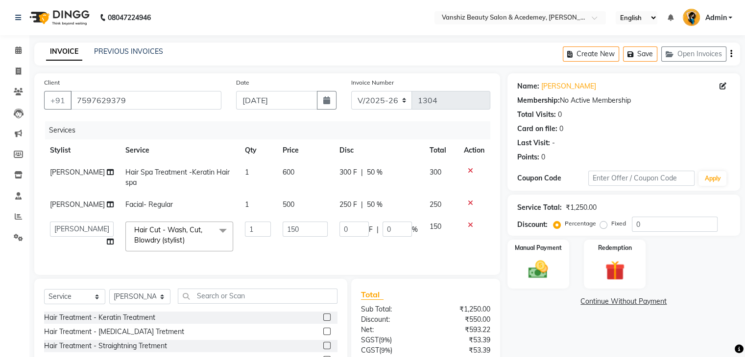
scroll to position [88, 0]
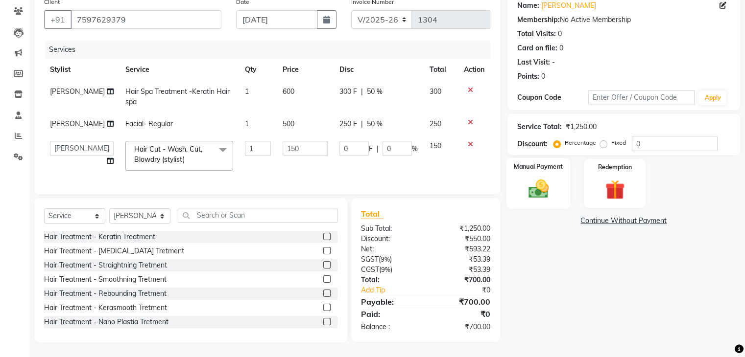
click at [535, 186] on img at bounding box center [537, 190] width 33 height 24
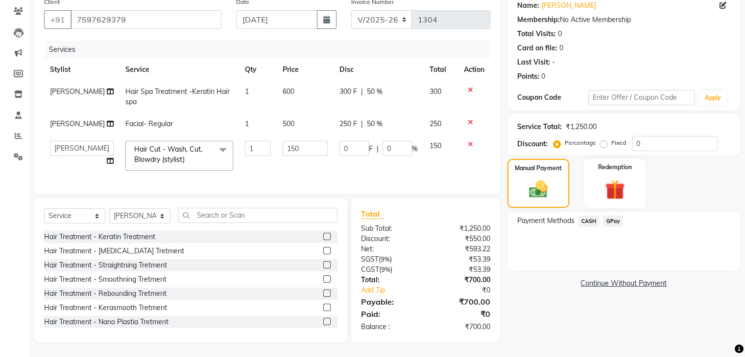
click at [589, 216] on span "CASH" at bounding box center [588, 221] width 21 height 11
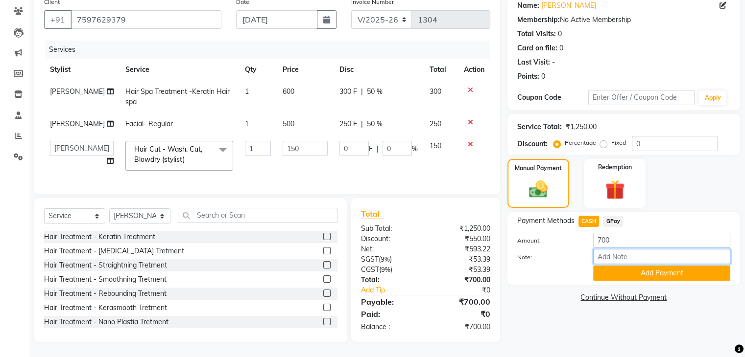
drag, startPoint x: 616, startPoint y: 248, endPoint x: 658, endPoint y: 288, distance: 57.1
click at [658, 288] on div "Name: [PERSON_NAME] Membership: No Active Membership Total Visits: 0 Card on fi…" at bounding box center [627, 168] width 240 height 350
type input "cash"
click at [648, 266] on button "Add Payment" at bounding box center [661, 273] width 137 height 15
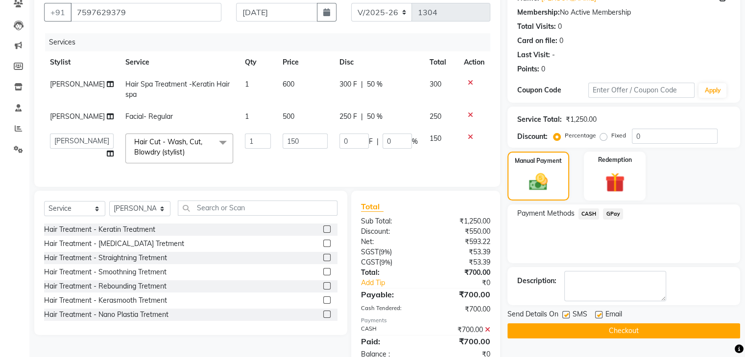
click at [599, 315] on label at bounding box center [598, 314] width 7 height 7
click at [599, 315] on input "checkbox" at bounding box center [598, 315] width 6 height 6
checkbox input "false"
drag, startPoint x: 564, startPoint y: 314, endPoint x: 575, endPoint y: 331, distance: 20.1
click at [575, 331] on div "Send Details On SMS Email Checkout" at bounding box center [623, 323] width 233 height 29
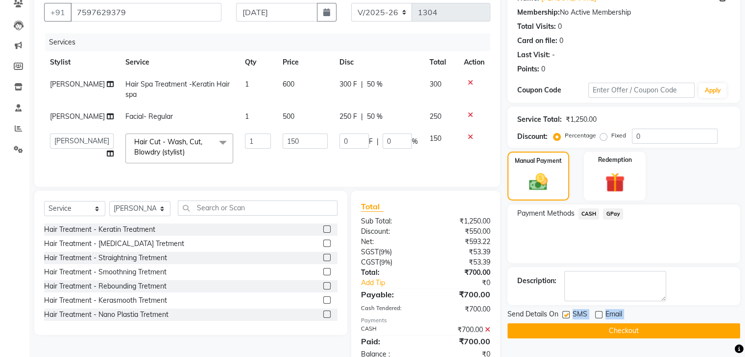
click at [566, 313] on label at bounding box center [565, 314] width 7 height 7
click at [566, 313] on input "checkbox" at bounding box center [565, 315] width 6 height 6
checkbox input "false"
click at [573, 328] on button "Checkout" at bounding box center [623, 331] width 233 height 15
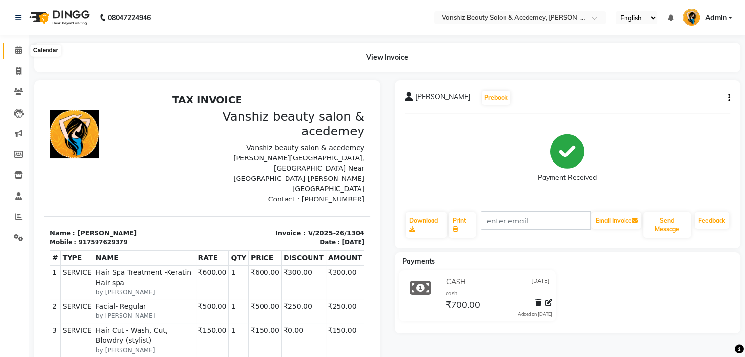
click at [13, 48] on span at bounding box center [18, 50] width 17 height 11
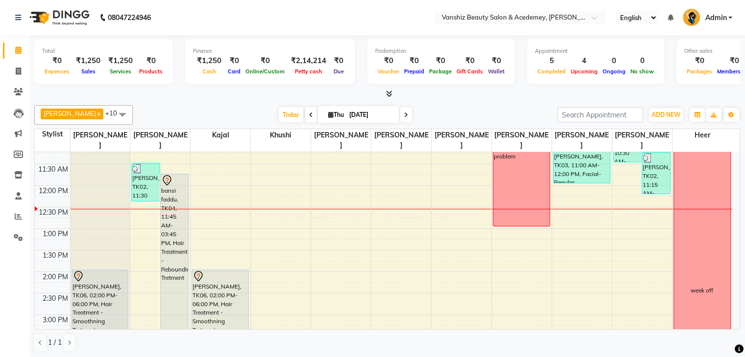
scroll to position [139, 0]
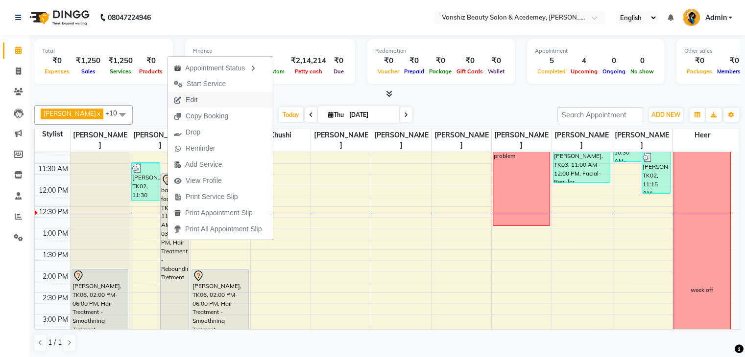
click at [196, 93] on span "Edit" at bounding box center [185, 100] width 35 height 16
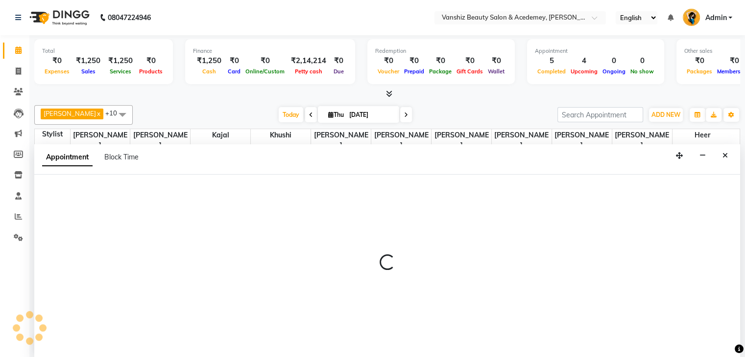
scroll to position [0, 0]
select select "tentative"
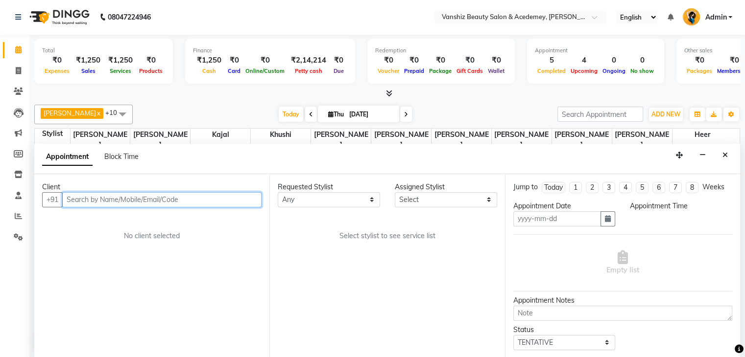
type input "[DATE]"
select select "86122"
select select "705"
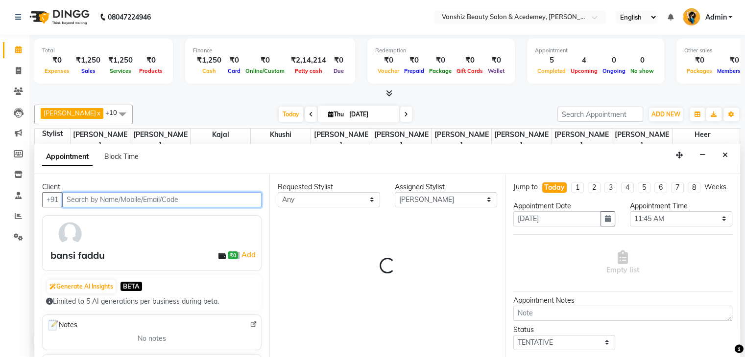
scroll to position [171, 0]
select select "2468"
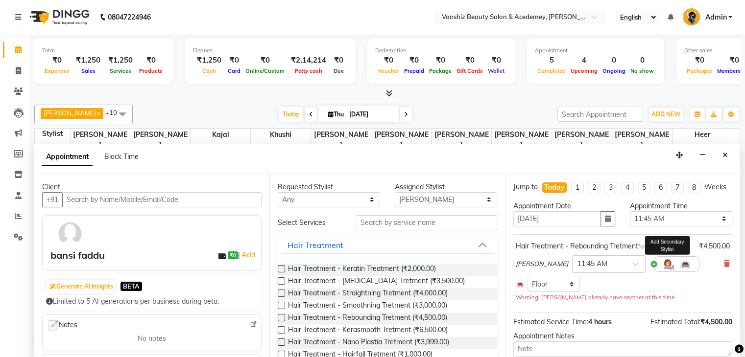
click at [662, 270] on img at bounding box center [668, 265] width 12 height 12
click at [540, 290] on span "Select" at bounding box center [544, 285] width 20 height 9
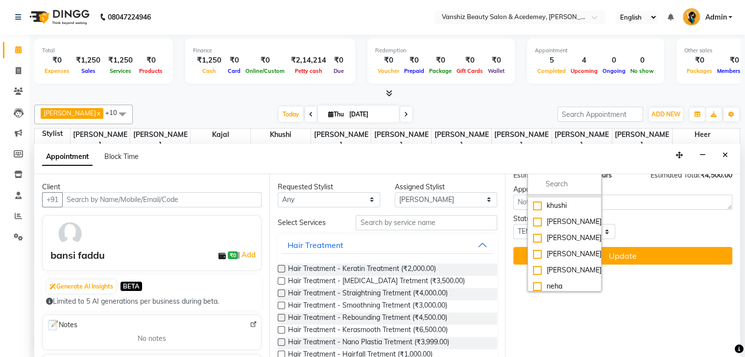
scroll to position [78, 0]
click at [536, 243] on div "[PERSON_NAME]" at bounding box center [564, 238] width 63 height 10
checkbox input "true"
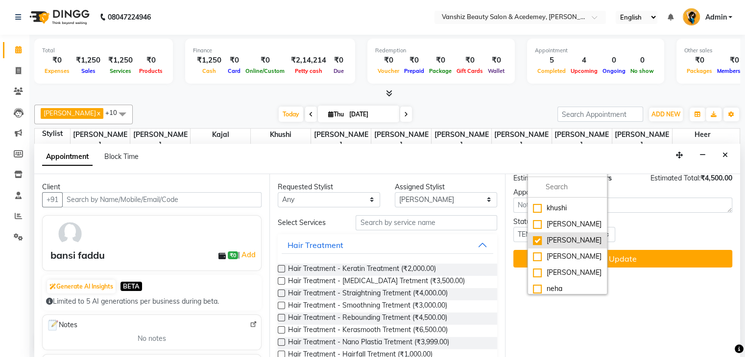
scroll to position [151, 0]
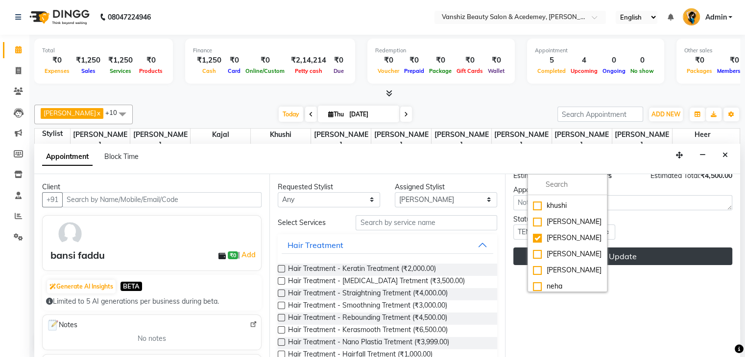
click at [643, 265] on button "Update" at bounding box center [622, 257] width 219 height 18
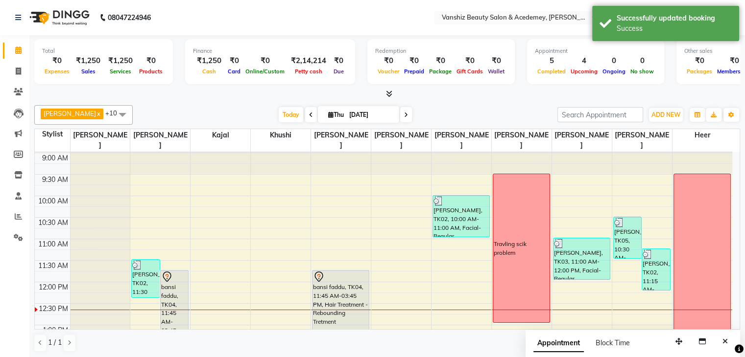
scroll to position [42, 0]
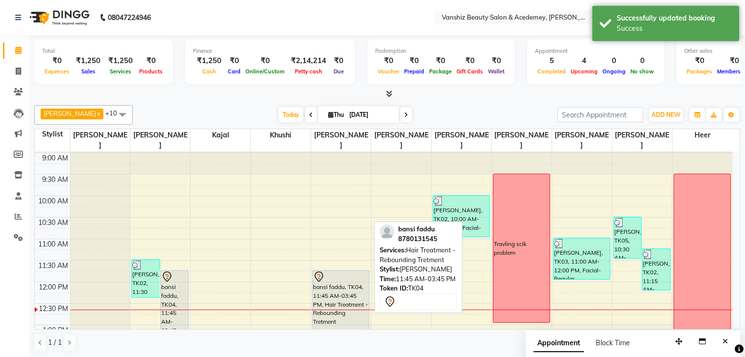
click at [352, 308] on div "bansi faddu, TK04, 11:45 AM-03:45 PM, Hair Treatment - Rebounding Tretment" at bounding box center [340, 355] width 56 height 169
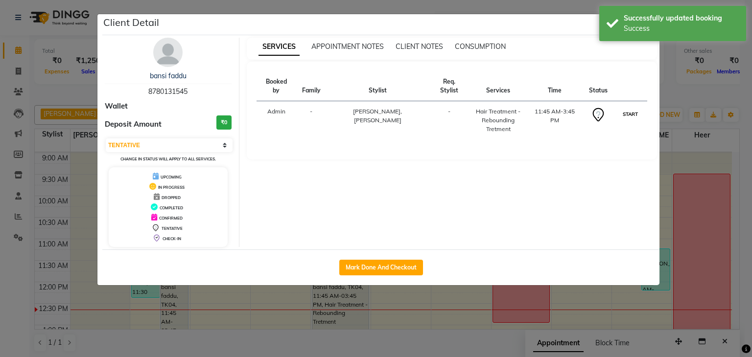
click at [631, 108] on button "START" at bounding box center [630, 114] width 20 height 12
select select "1"
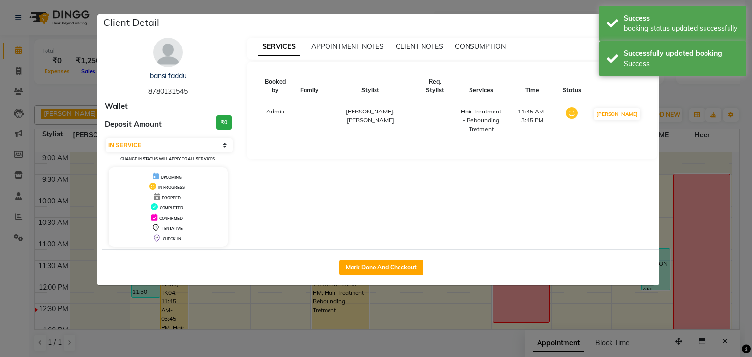
click at [752, 180] on ngb-modal-window "Client Detail bansi faddu 8780131545 Wallet Deposit Amount ₹0 Select IN SERVICE…" at bounding box center [376, 178] width 752 height 357
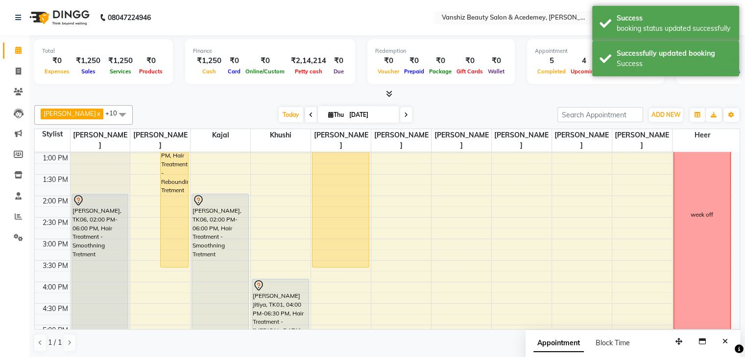
scroll to position [214, 0]
